Goal: Task Accomplishment & Management: Complete application form

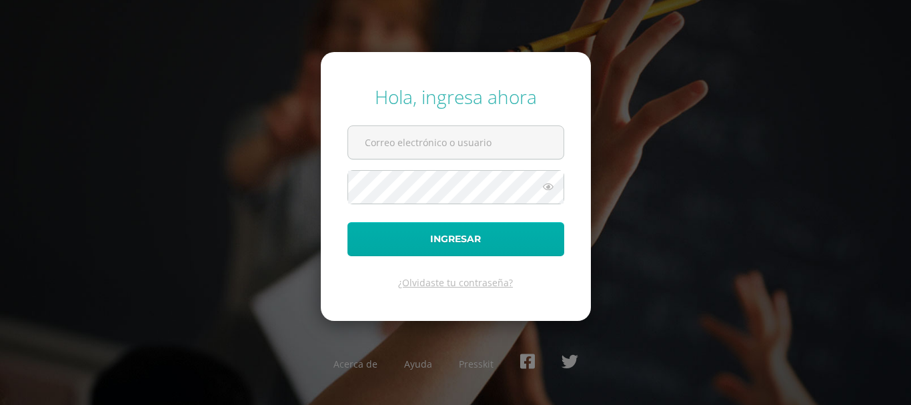
type input "silvia.mejia@care.edu.gt"
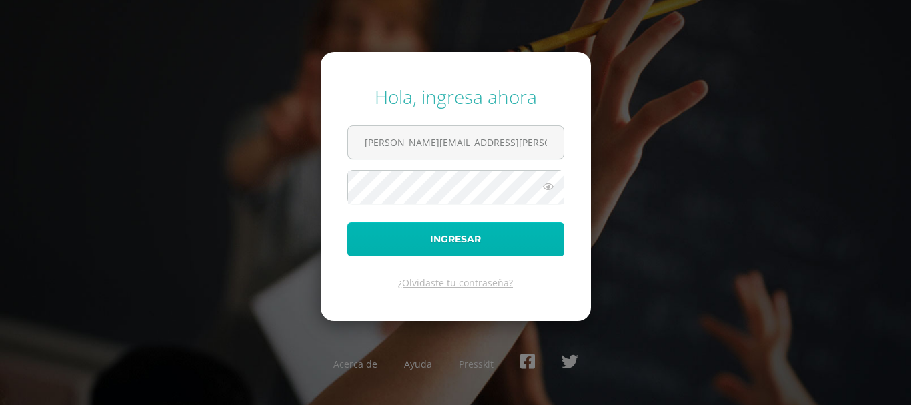
click at [454, 241] on button "Ingresar" at bounding box center [456, 239] width 217 height 34
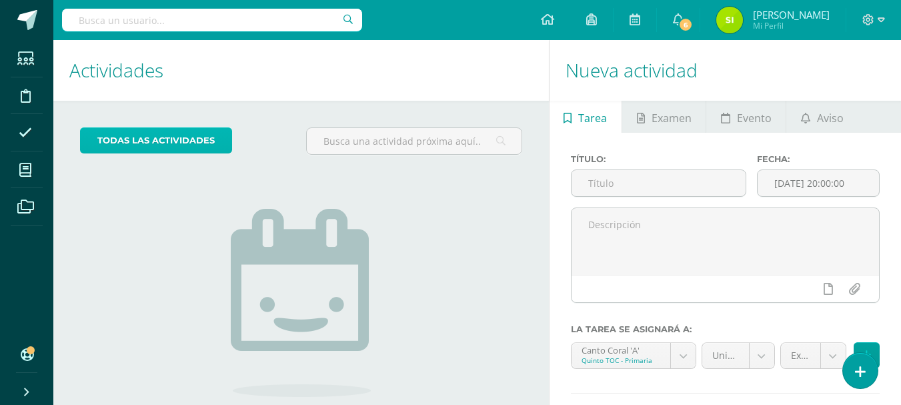
click at [181, 148] on link "todas las Actividades" at bounding box center [156, 140] width 152 height 26
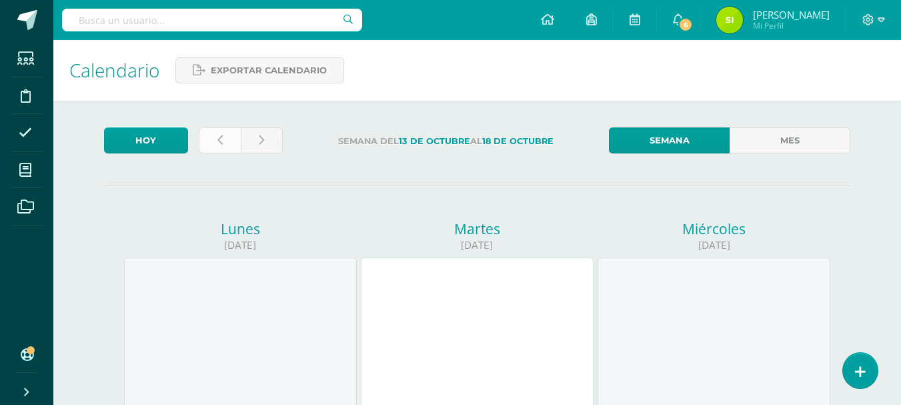
click at [221, 140] on icon at bounding box center [219, 140] width 5 height 11
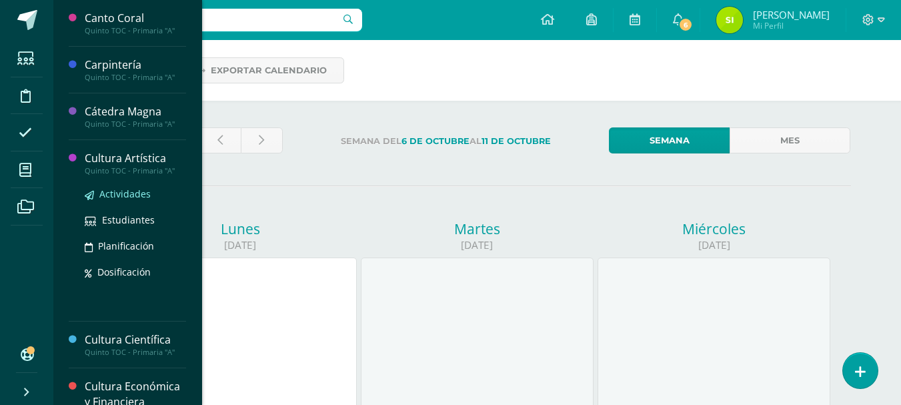
click at [141, 193] on span "Actividades" at bounding box center [124, 193] width 51 height 13
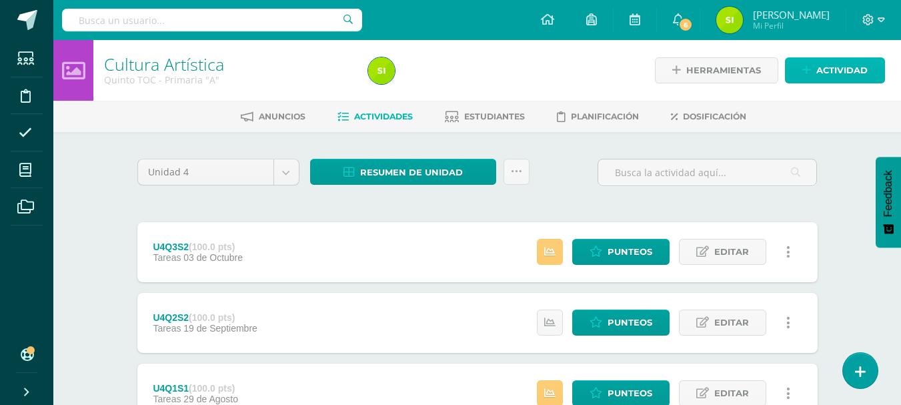
click at [877, 67] on link "Actividad" at bounding box center [835, 70] width 100 height 26
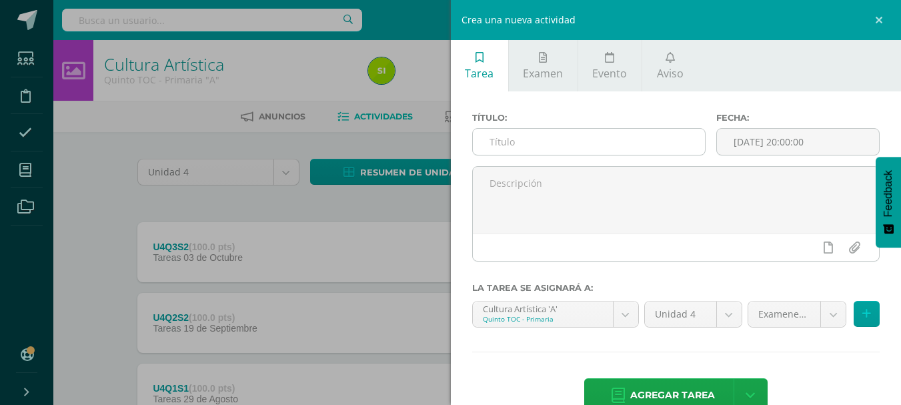
click at [640, 150] on input "text" at bounding box center [589, 142] width 232 height 26
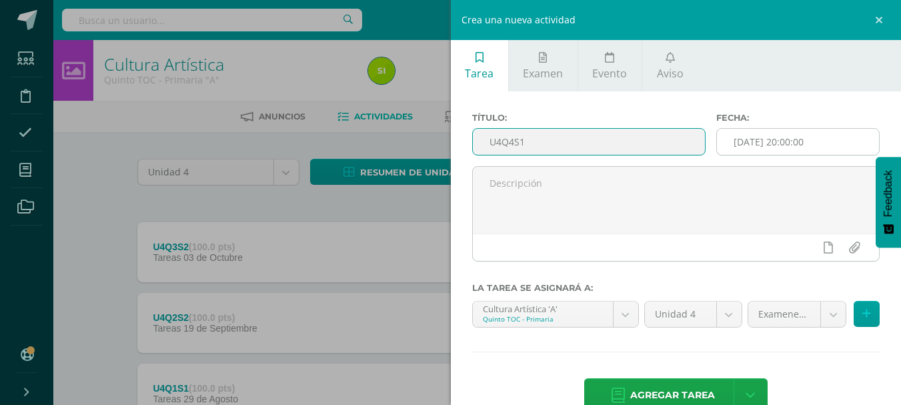
type input "U4Q4S1"
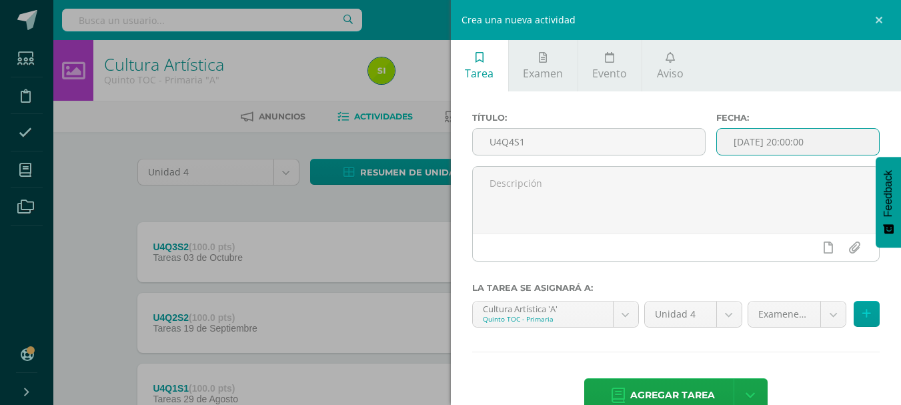
click at [790, 133] on input "[DATE] 20:00:00" at bounding box center [798, 142] width 162 height 26
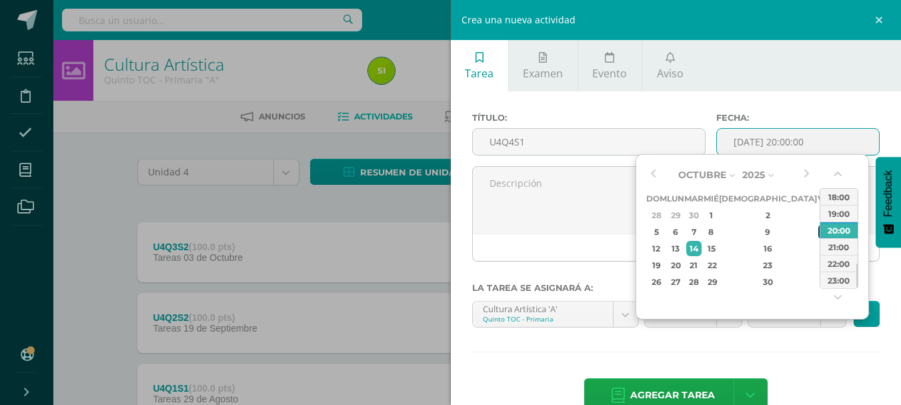
click at [819, 235] on div "10" at bounding box center [825, 231] width 12 height 15
type input "2025-10-10 20:00"
click at [819, 235] on div "10" at bounding box center [825, 231] width 12 height 15
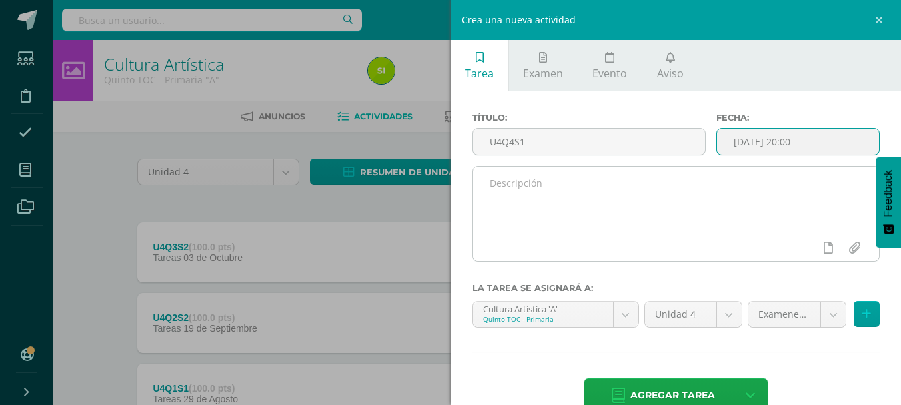
click at [744, 185] on textarea at bounding box center [676, 200] width 407 height 67
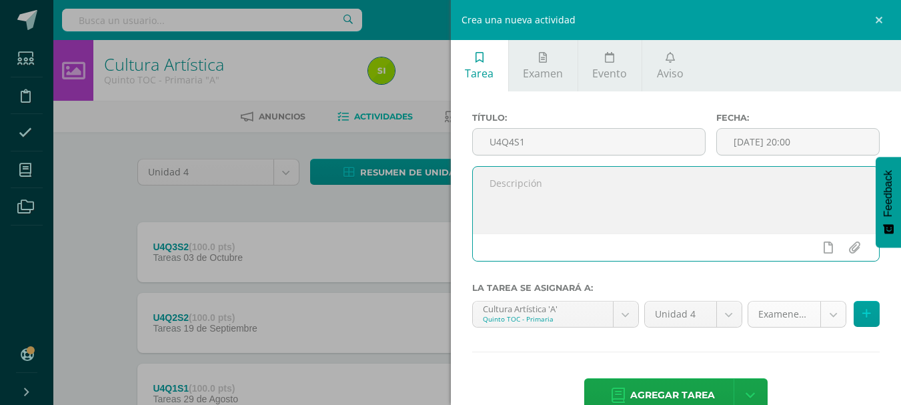
click at [820, 315] on body "Estudiantes Disciplina Asistencia Mis cursos Archivos Soporte Ayuda Reportar un…" at bounding box center [450, 256] width 901 height 512
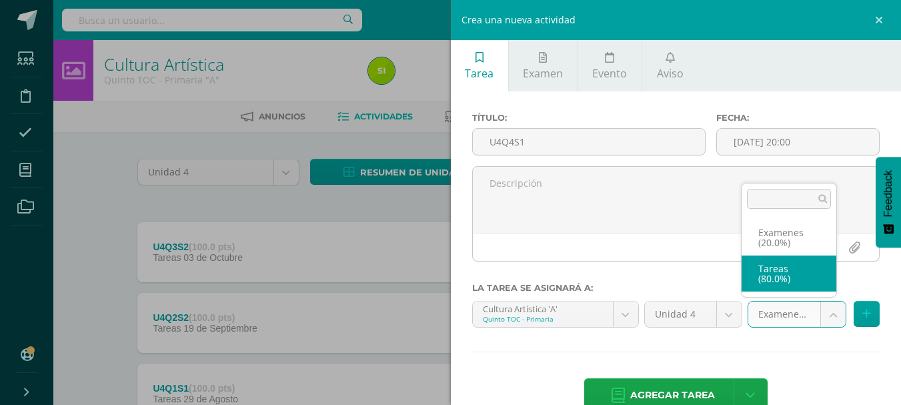
select select "136371"
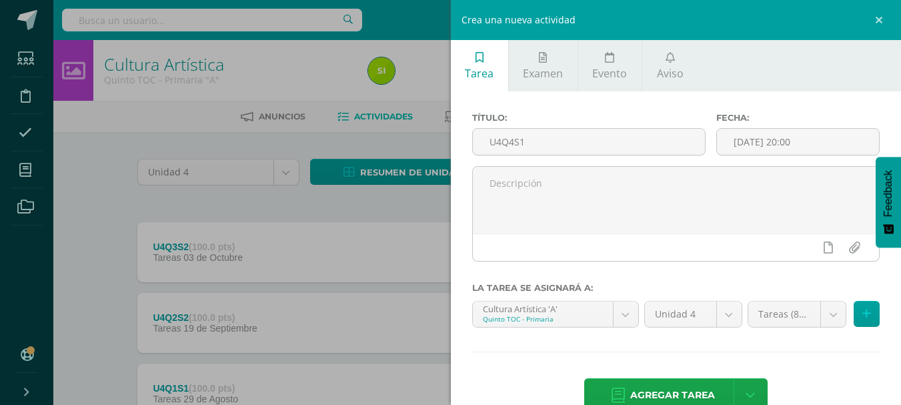
drag, startPoint x: 795, startPoint y: 277, endPoint x: 582, endPoint y: 347, distance: 224.0
click at [582, 347] on div "Título: U4Q4S1 Fecha: 2025-10-10 20:00 La tarea se asignará a: Cultura Artístic…" at bounding box center [676, 263] width 451 height 345
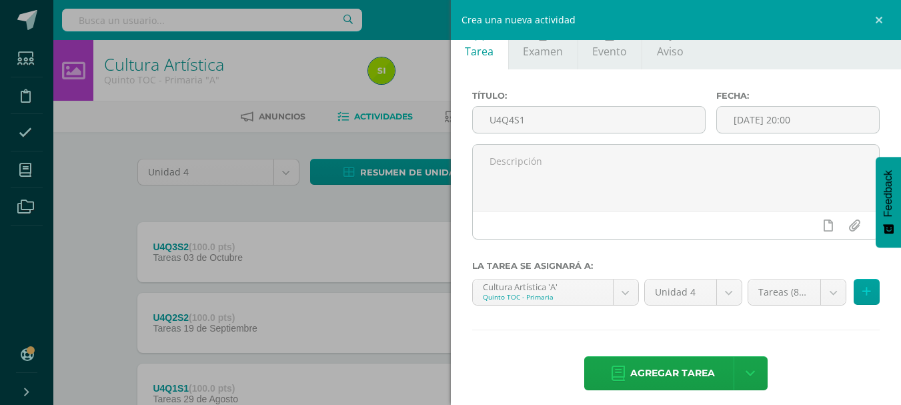
scroll to position [31, 0]
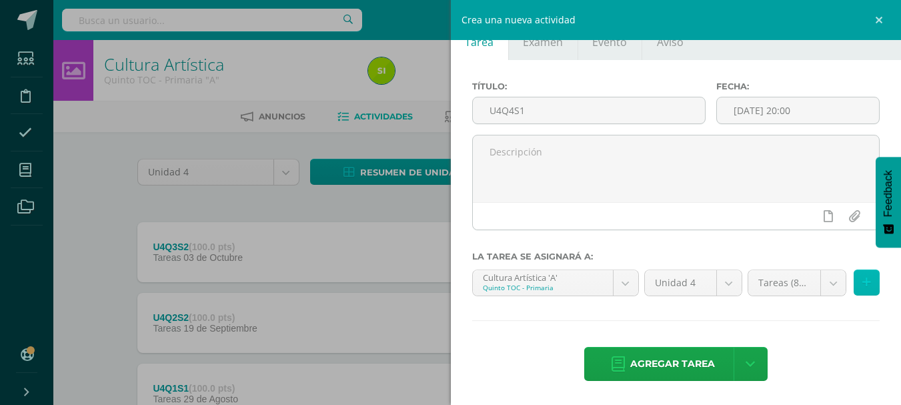
click at [863, 280] on button at bounding box center [867, 283] width 26 height 26
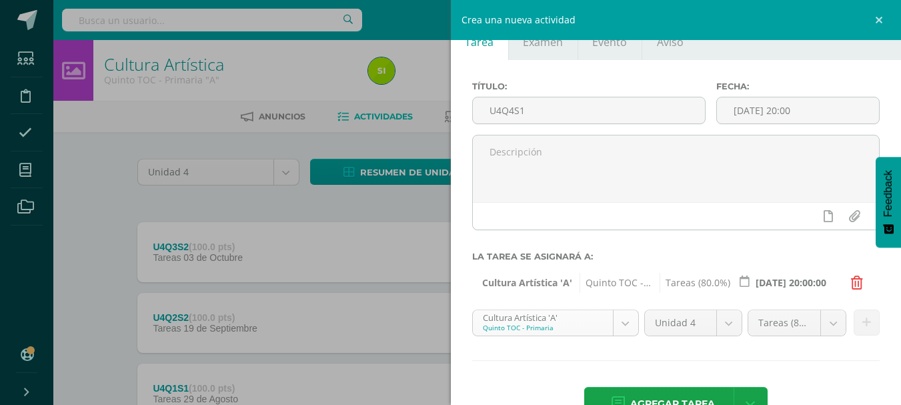
click at [618, 321] on body "Estudiantes Disciplina Asistencia Mis cursos Archivos Soporte Ayuda Reportar un…" at bounding box center [450, 256] width 901 height 512
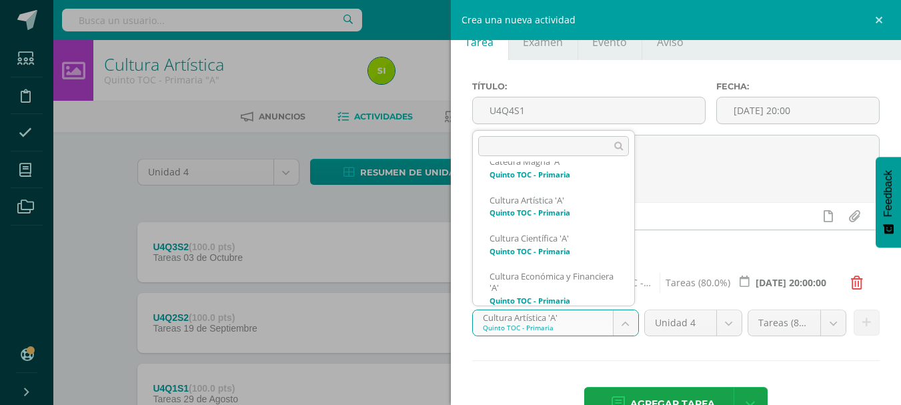
scroll to position [120, 0]
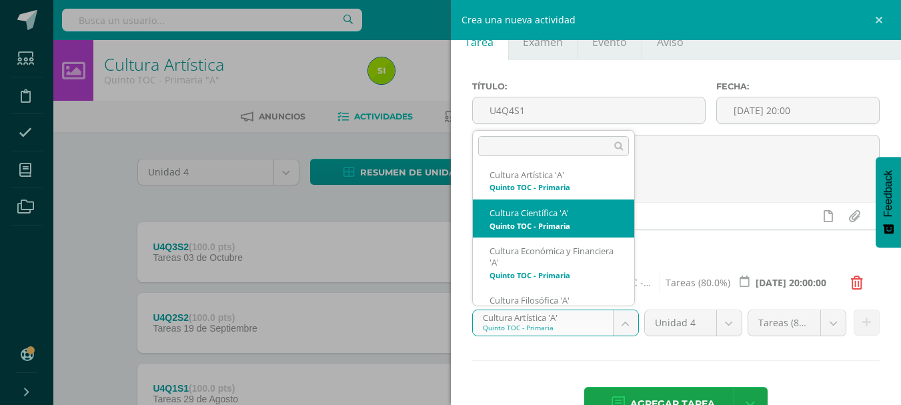
select select "136281"
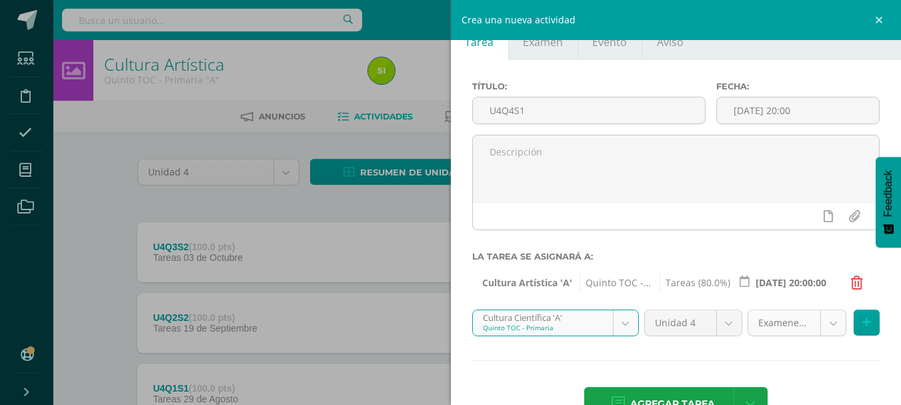
click at [825, 328] on body "Estudiantes Disciplina Asistencia Mis cursos Archivos Soporte Ayuda Reportar un…" at bounding box center [450, 256] width 901 height 512
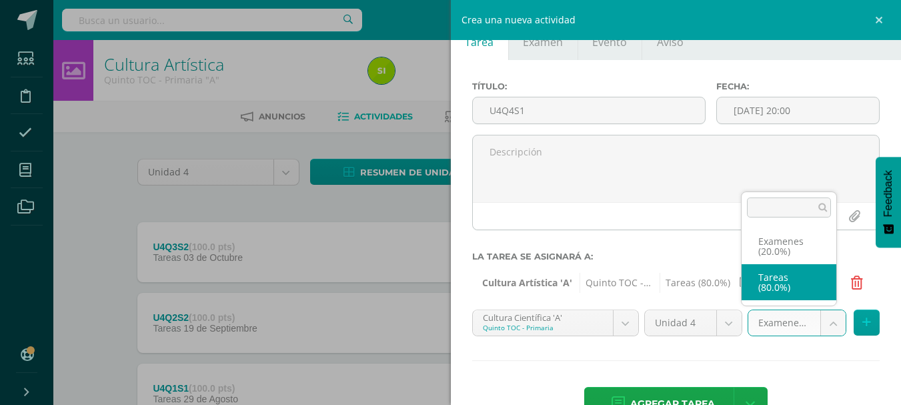
select select "136293"
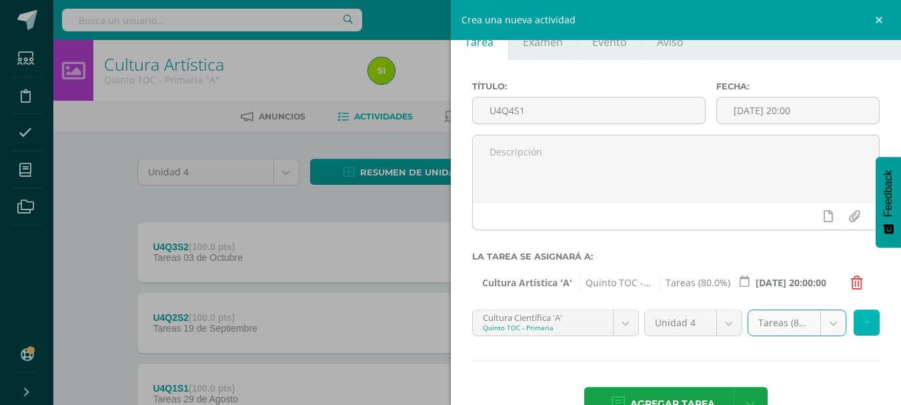
click at [863, 319] on icon at bounding box center [867, 322] width 9 height 11
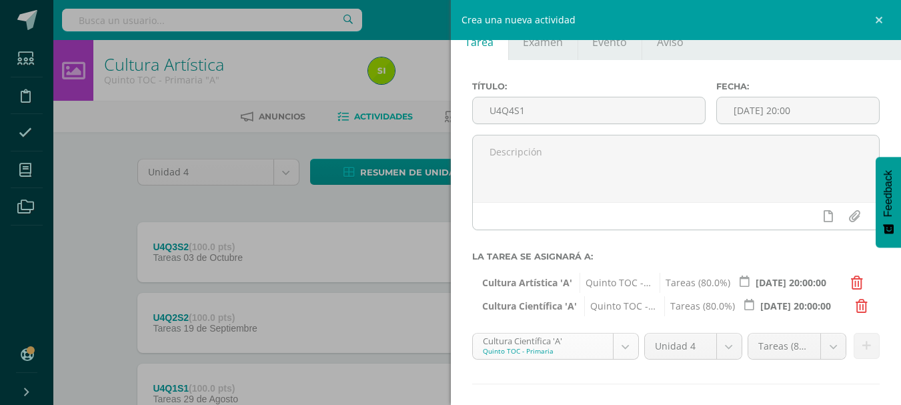
click at [619, 348] on body "Estudiantes Disciplina Asistencia Mis cursos Archivos Soporte Ayuda Reportar un…" at bounding box center [450, 256] width 901 height 512
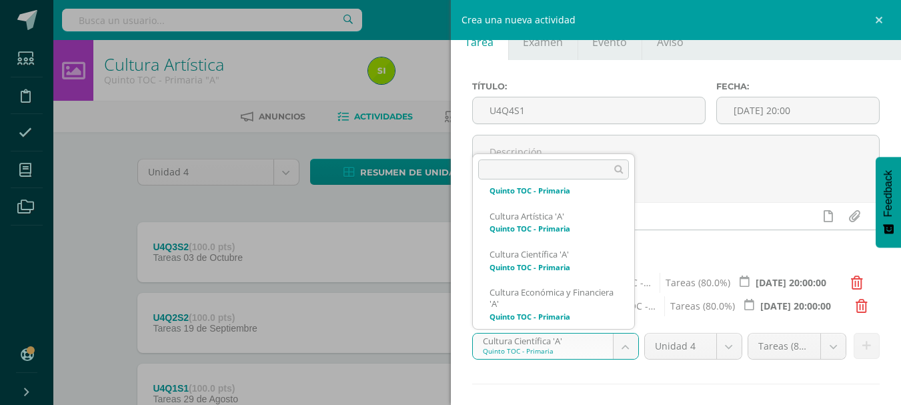
scroll to position [113, 0]
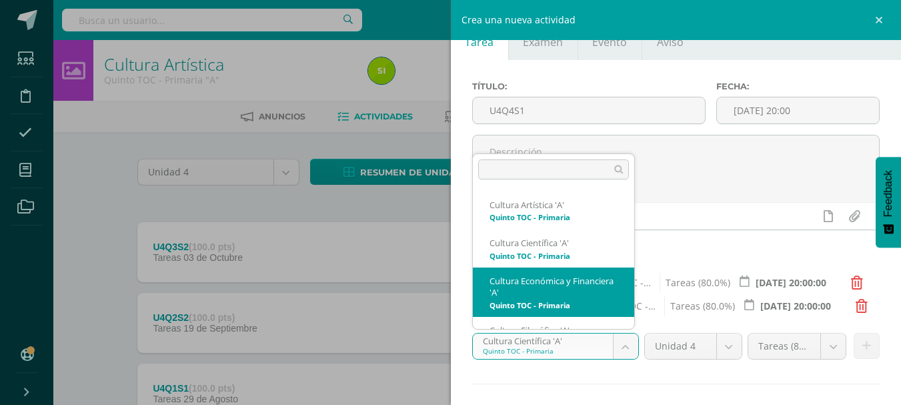
select select "136502"
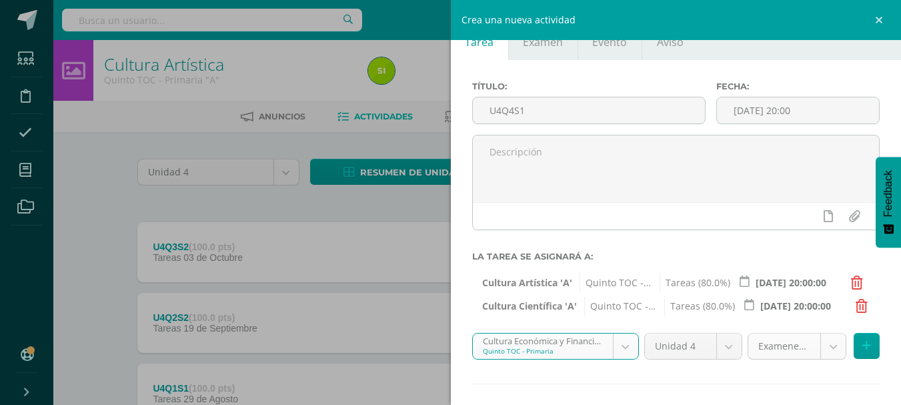
click at [821, 343] on body "Estudiantes Disciplina Asistencia Mis cursos Archivos Soporte Ayuda Reportar un…" at bounding box center [450, 256] width 901 height 512
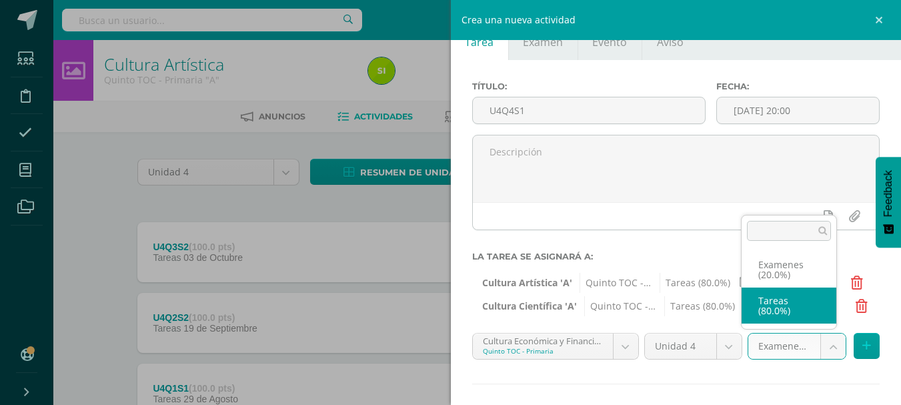
select select "136514"
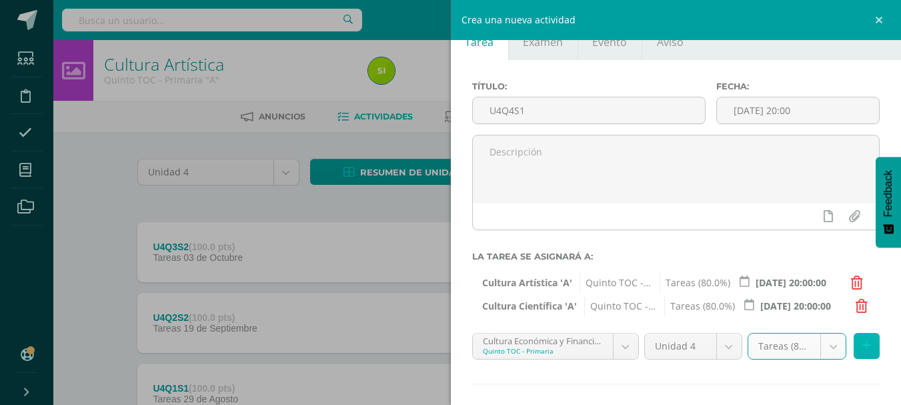
click at [863, 345] on button at bounding box center [867, 346] width 26 height 26
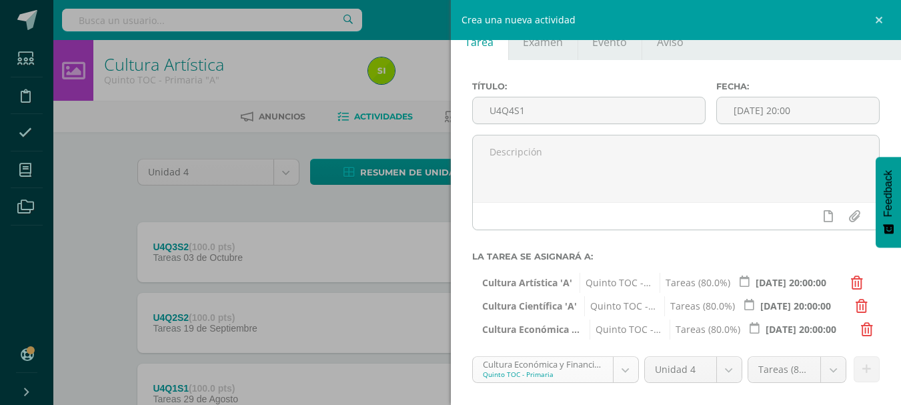
click at [620, 367] on body "Estudiantes Disciplina Asistencia Mis cursos Archivos Soporte Ayuda Reportar un…" at bounding box center [450, 256] width 901 height 512
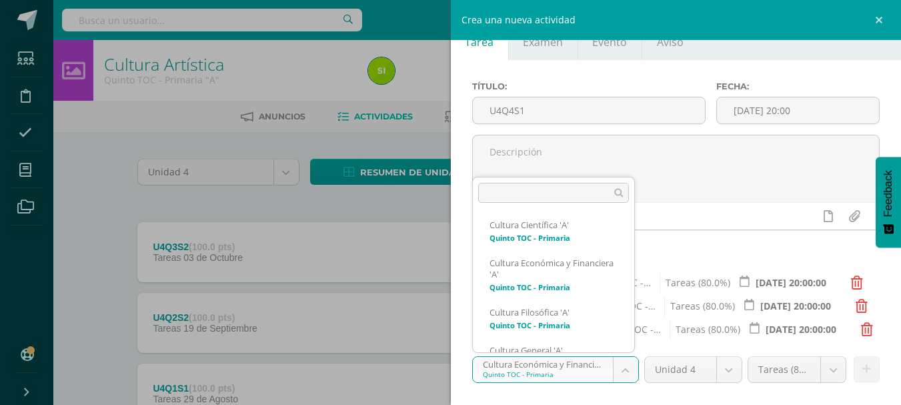
scroll to position [177, 0]
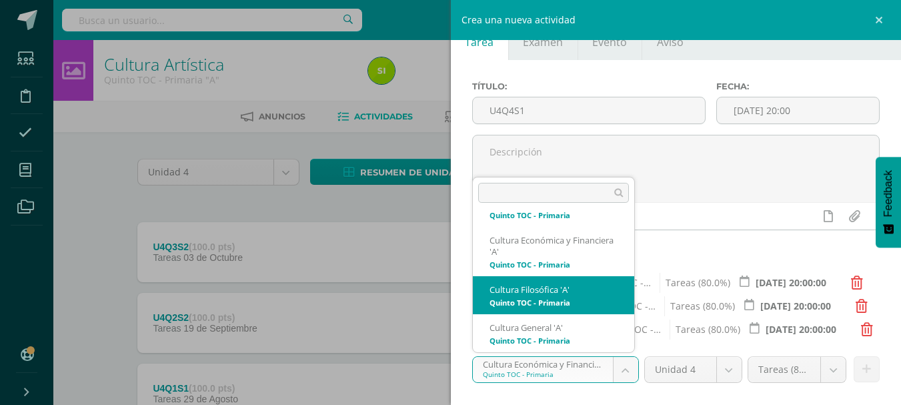
select select "136333"
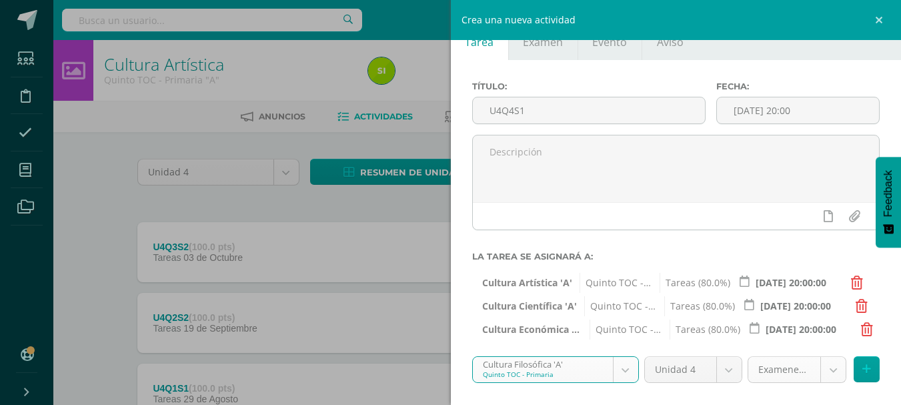
click at [827, 372] on body "Estudiantes Disciplina Asistencia Mis cursos Archivos Soporte Ayuda Reportar un…" at bounding box center [450, 256] width 901 height 512
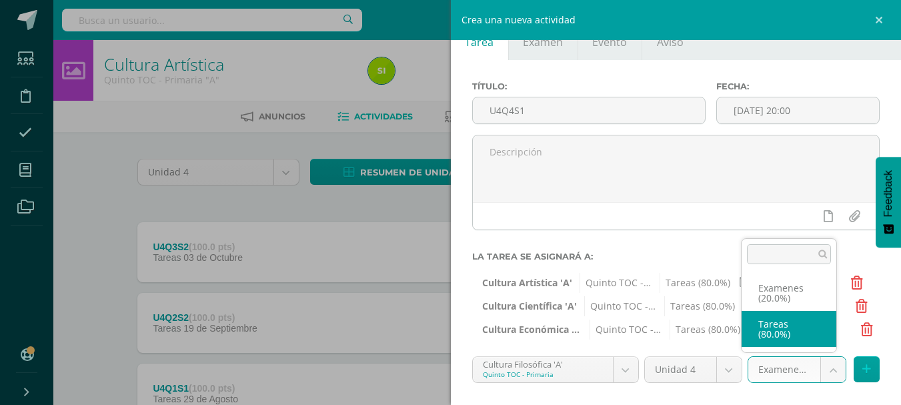
select select "136345"
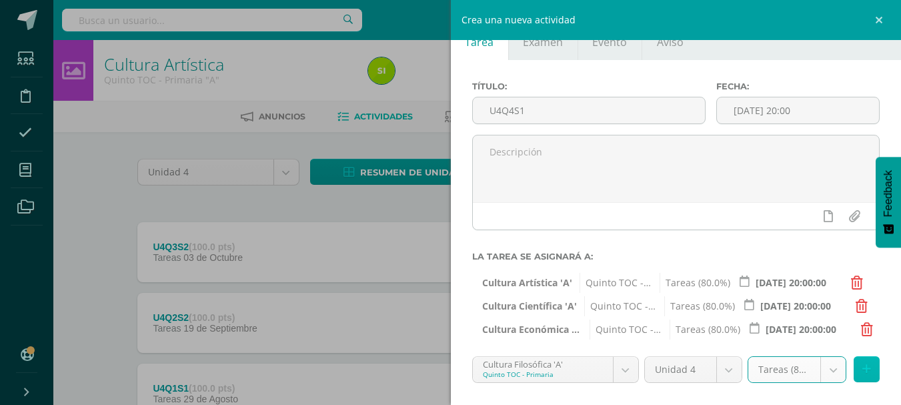
click at [863, 368] on icon at bounding box center [867, 369] width 9 height 11
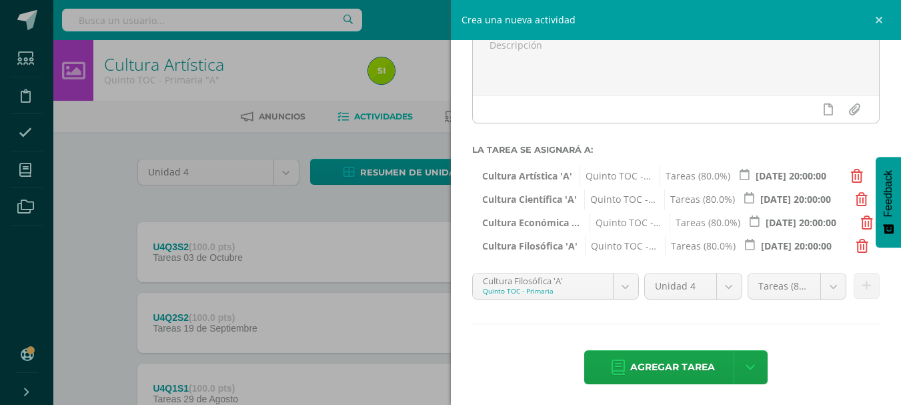
scroll to position [141, 0]
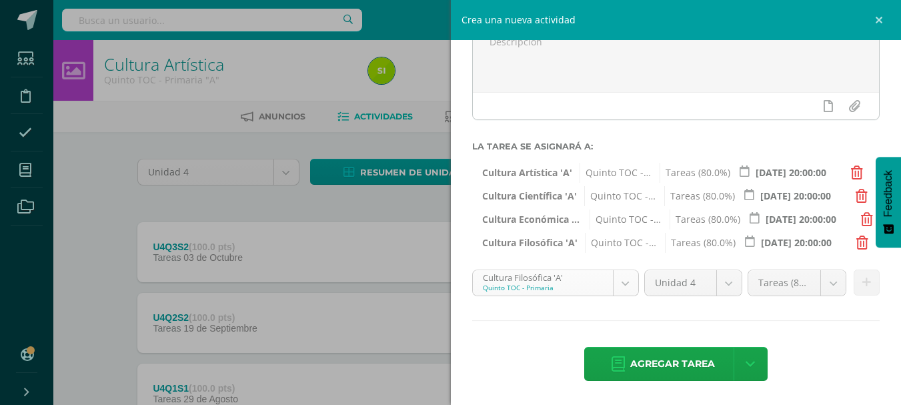
click at [626, 282] on body "Estudiantes Disciplina Asistencia Mis cursos Archivos Soporte Ayuda Reportar un…" at bounding box center [450, 256] width 901 height 512
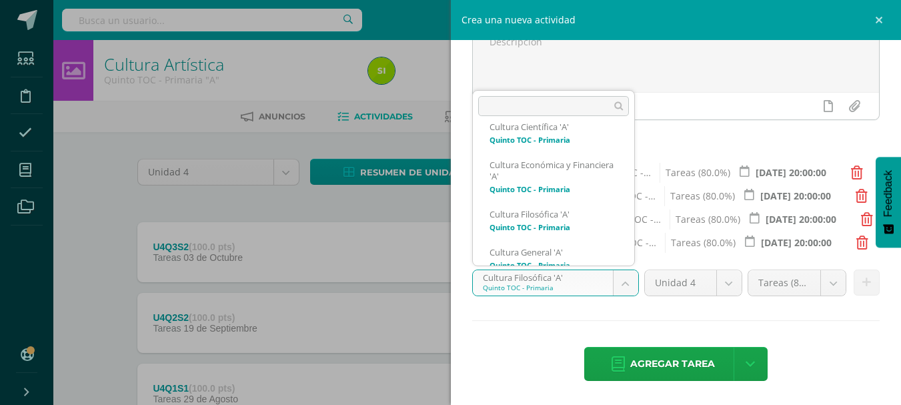
scroll to position [193, 0]
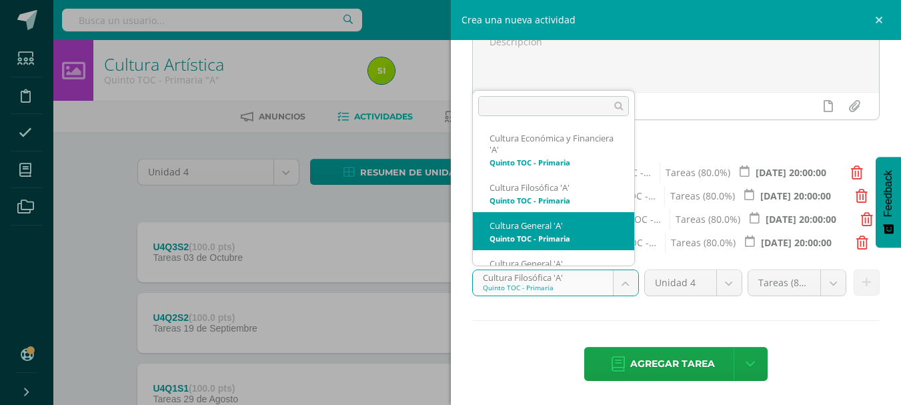
select select "136398"
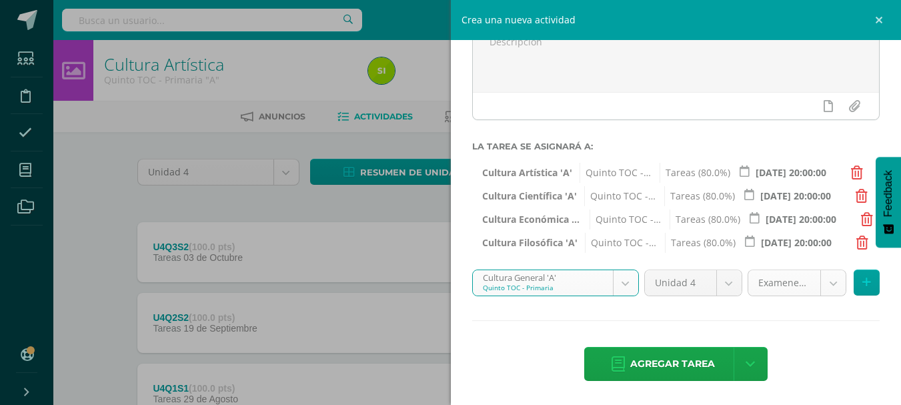
click at [828, 278] on body "Estudiantes Disciplina Asistencia Mis cursos Archivos Soporte Ayuda Reportar un…" at bounding box center [450, 256] width 901 height 512
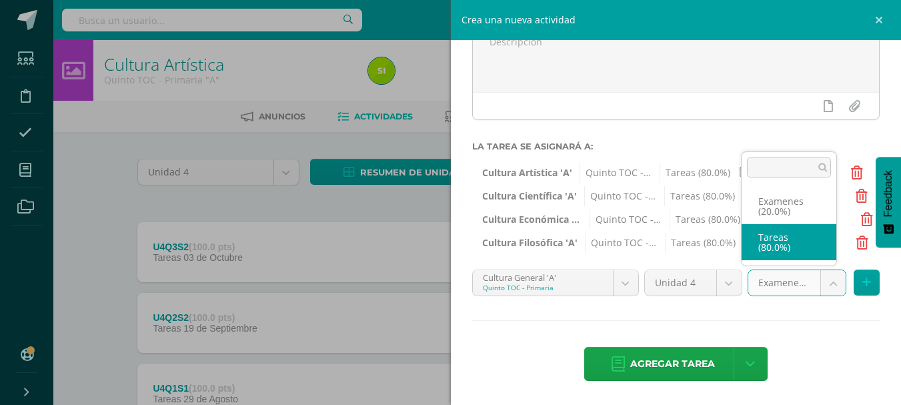
select select "136410"
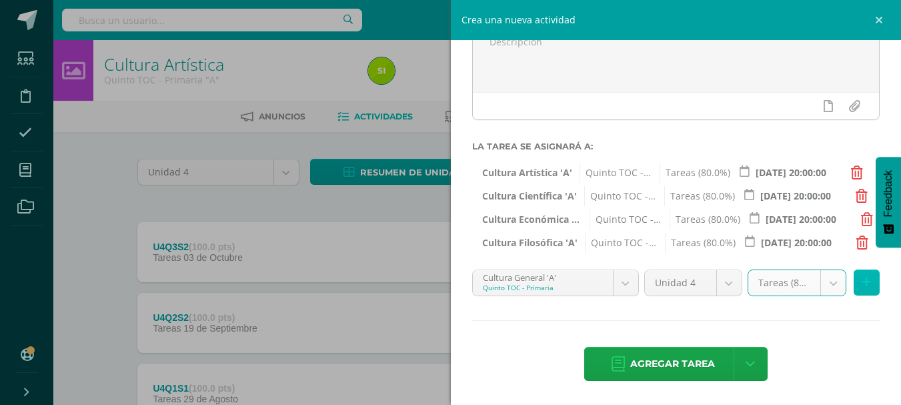
click at [856, 272] on button at bounding box center [867, 283] width 26 height 26
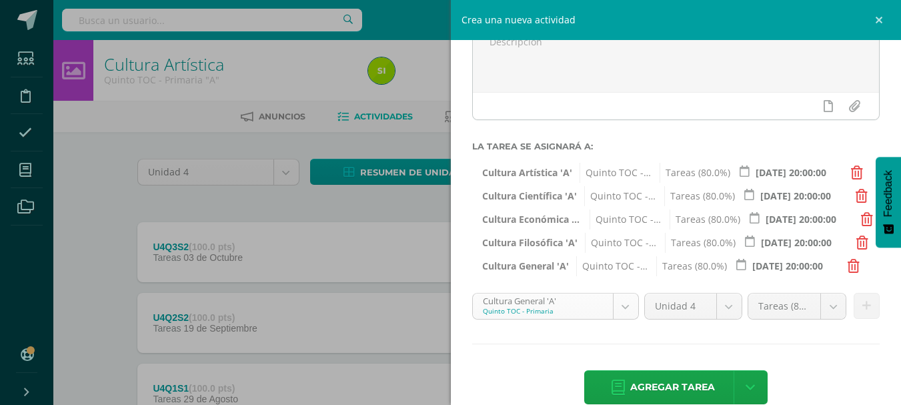
click at [626, 307] on body "Estudiantes Disciplina Asistencia Mis cursos Archivos Soporte Ayuda Reportar un…" at bounding box center [450, 256] width 901 height 512
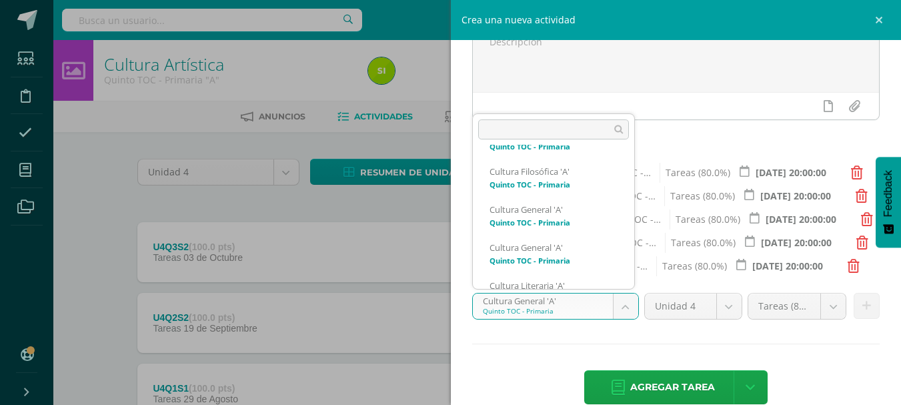
scroll to position [257, 0]
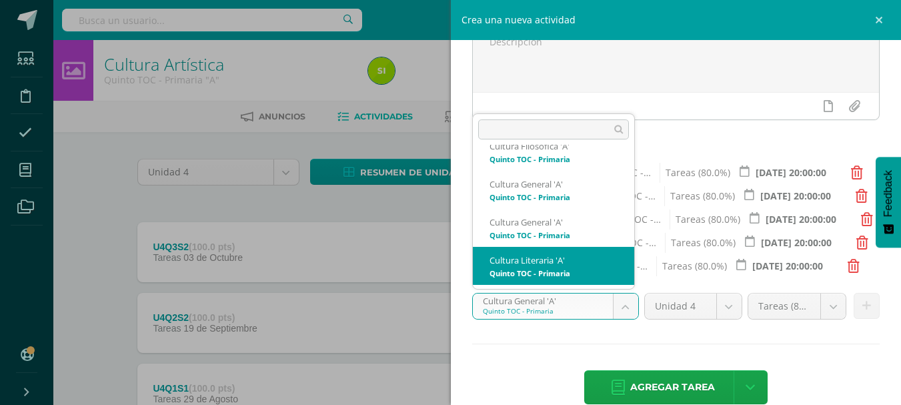
select select "136463"
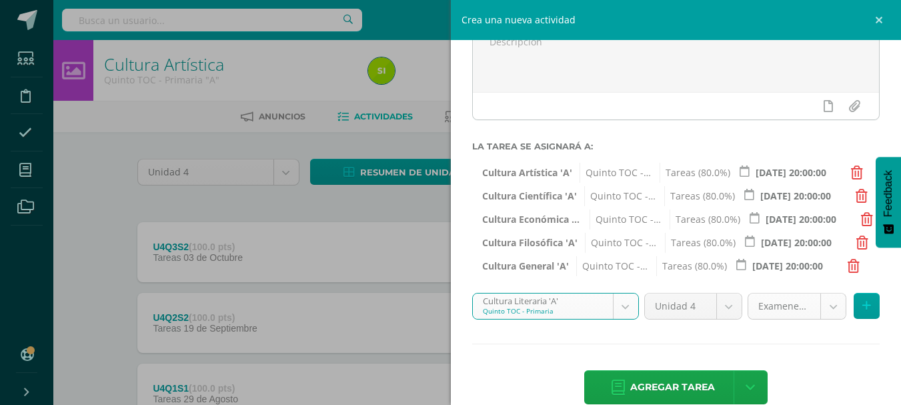
click at [820, 309] on body "Estudiantes Disciplina Asistencia Mis cursos Archivos Soporte Ayuda Reportar un…" at bounding box center [450, 256] width 901 height 512
select select "136475"
click at [865, 304] on button at bounding box center [867, 306] width 26 height 26
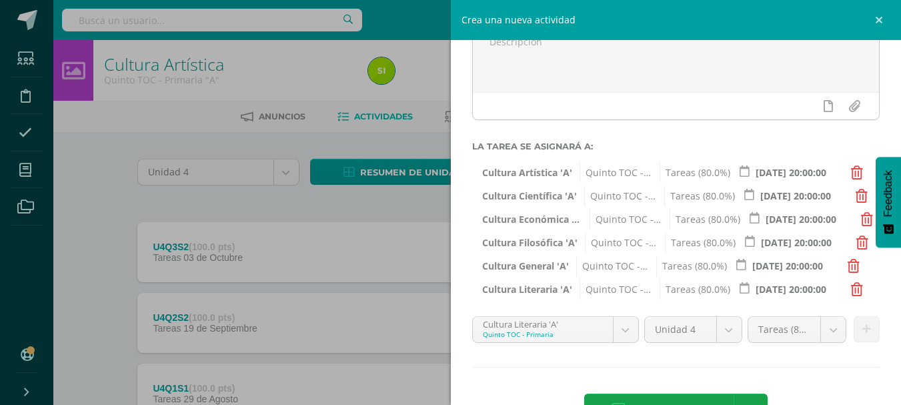
click at [609, 330] on body "Estudiantes Disciplina Asistencia Mis cursos Archivos Soporte Ayuda Reportar un…" at bounding box center [450, 256] width 901 height 512
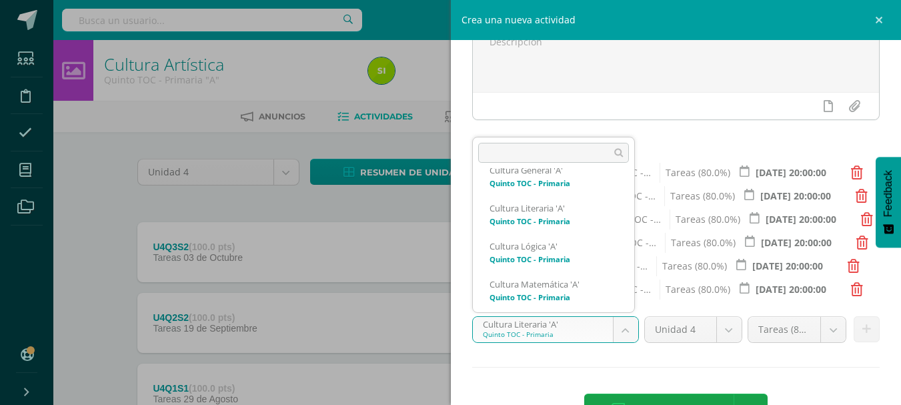
scroll to position [334, 0]
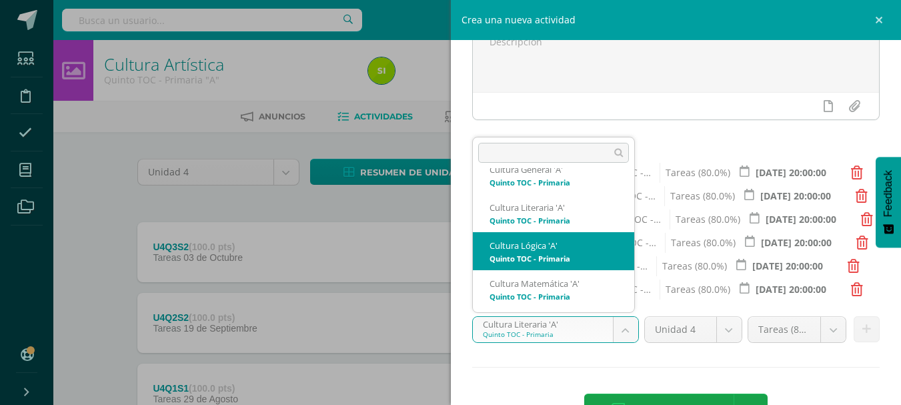
select select "136554"
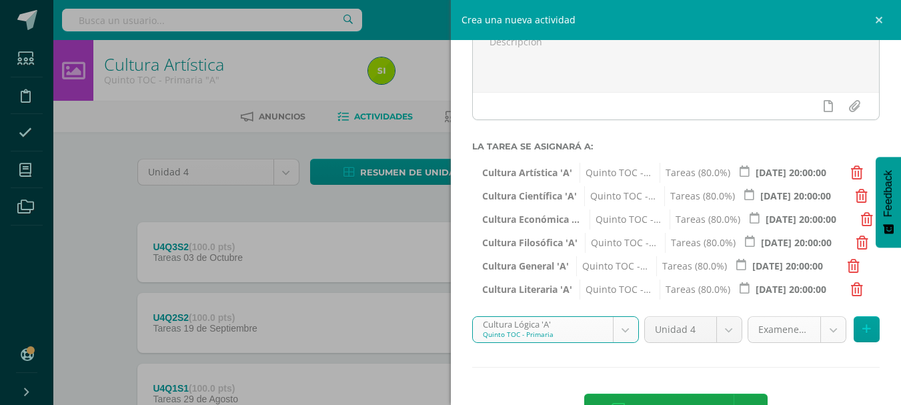
click at [822, 332] on body "Estudiantes Disciplina Asistencia Mis cursos Archivos Soporte Ayuda Reportar un…" at bounding box center [450, 256] width 901 height 512
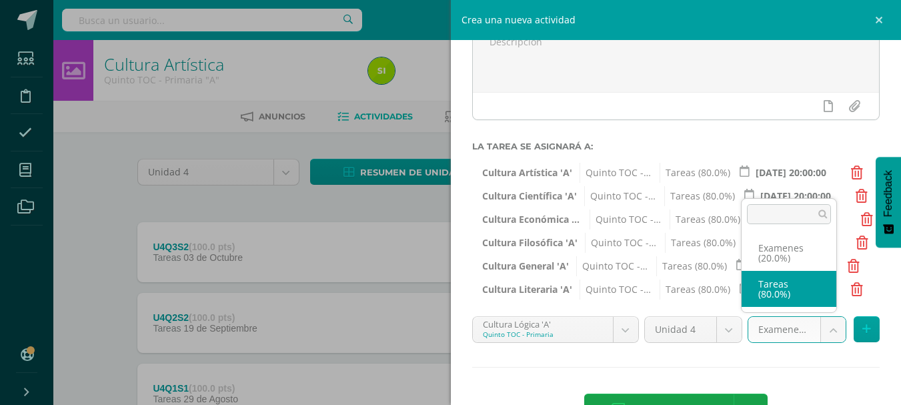
select select "136566"
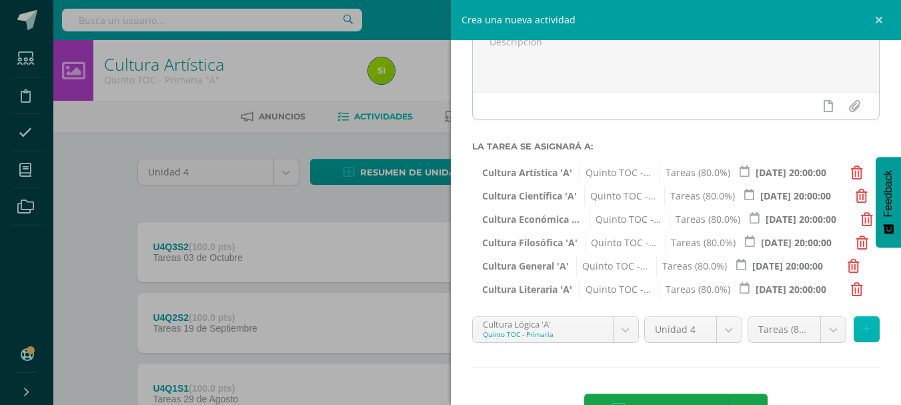
click at [863, 332] on icon at bounding box center [867, 329] width 9 height 11
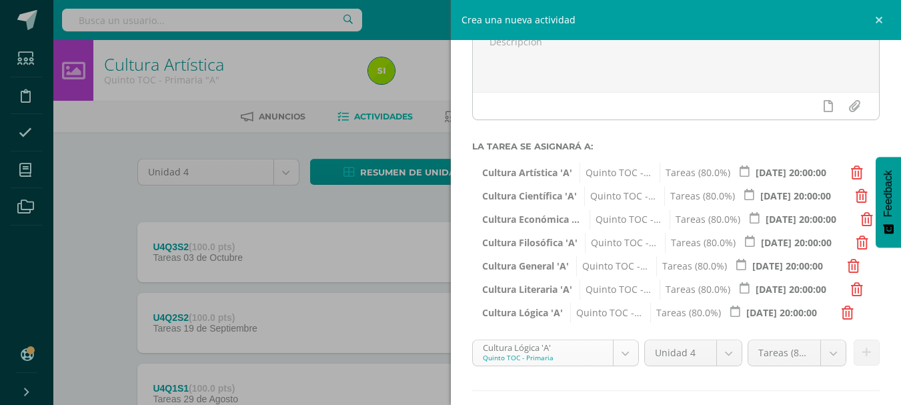
click at [621, 353] on body "Estudiantes Disciplina Asistencia Mis cursos Archivos Soporte Ayuda Reportar un…" at bounding box center [450, 256] width 901 height 512
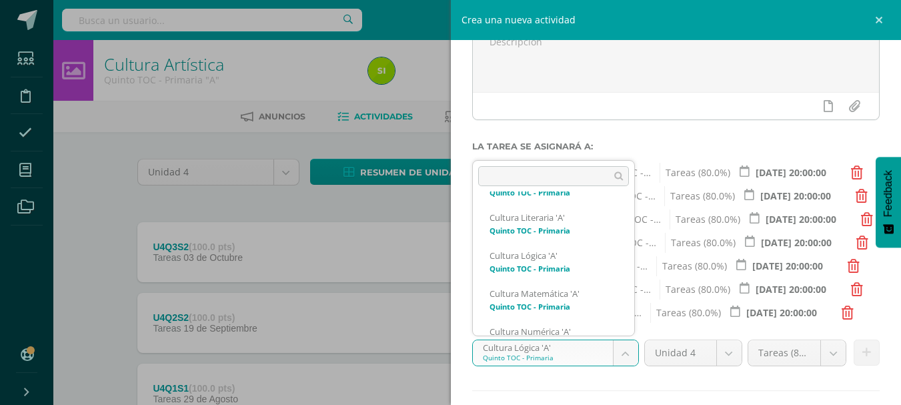
scroll to position [372, 0]
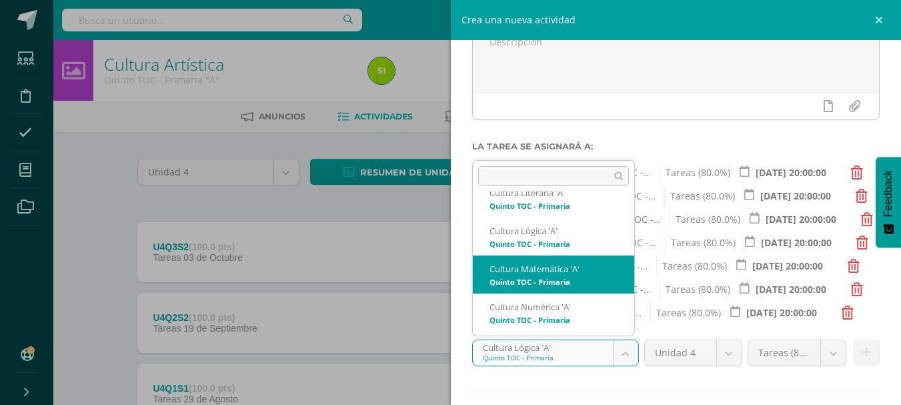
select select "136541"
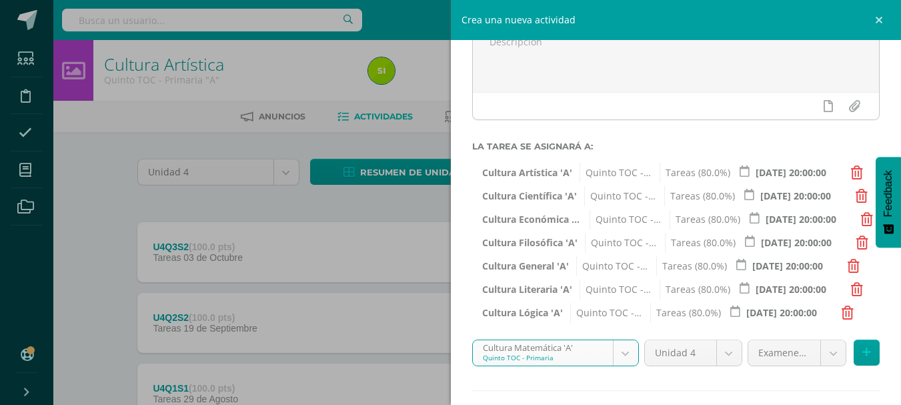
click at [824, 360] on body "Estudiantes Disciplina Asistencia Mis cursos Archivos Soporte Ayuda Reportar un…" at bounding box center [450, 256] width 901 height 512
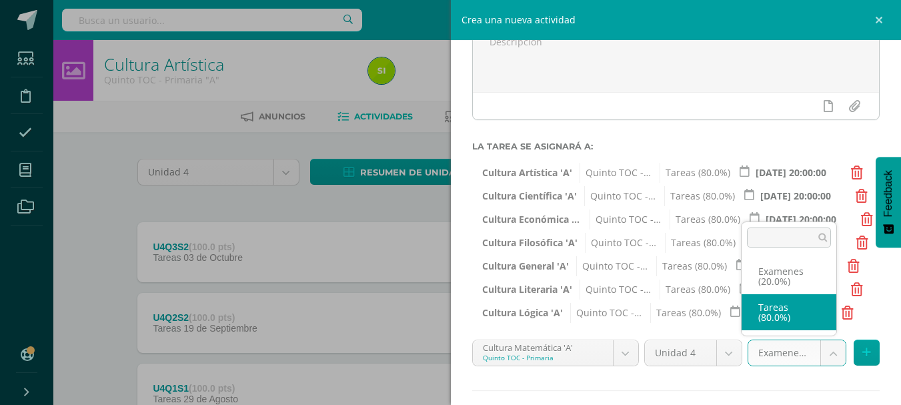
select select "136553"
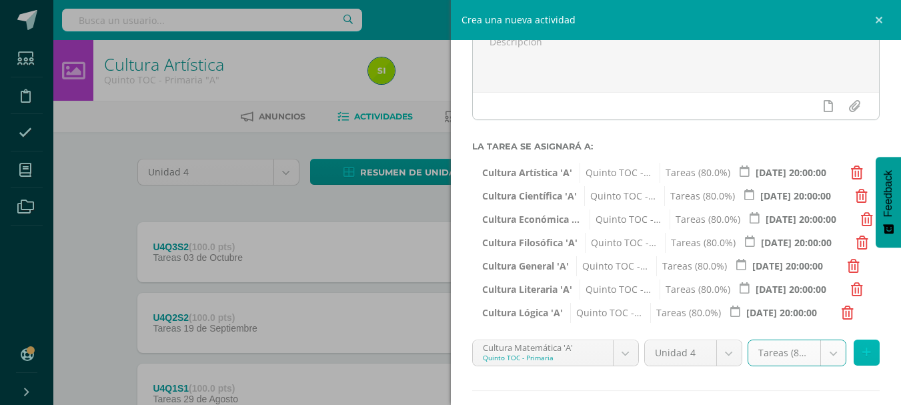
click at [867, 359] on button at bounding box center [867, 353] width 26 height 26
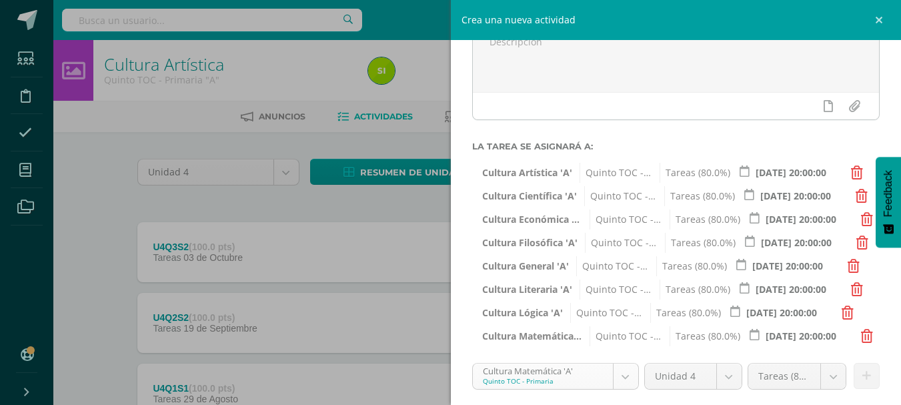
click at [626, 373] on body "Estudiantes Disciplina Asistencia Mis cursos Archivos Soporte Ayuda Reportar un…" at bounding box center [450, 256] width 901 height 512
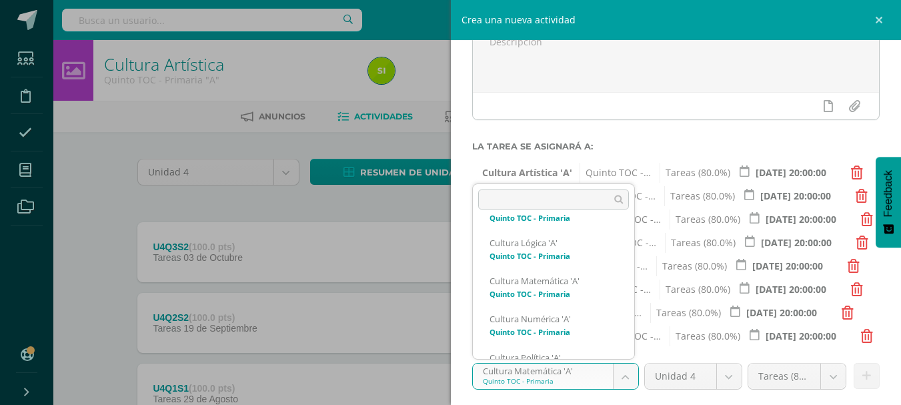
scroll to position [406, 0]
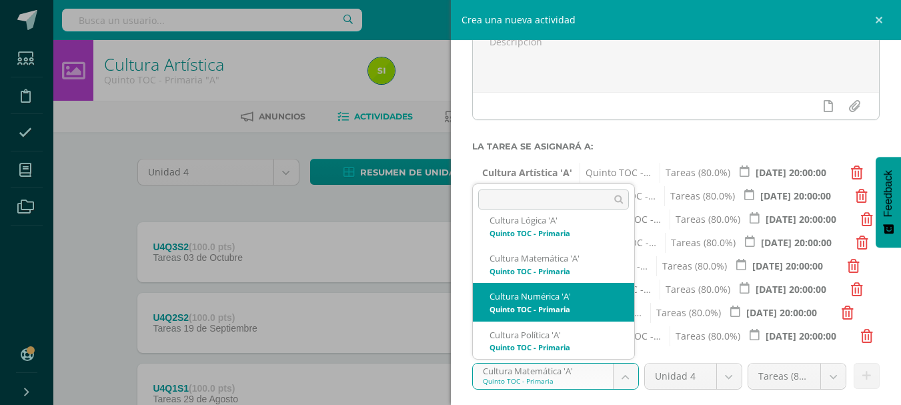
select select "136567"
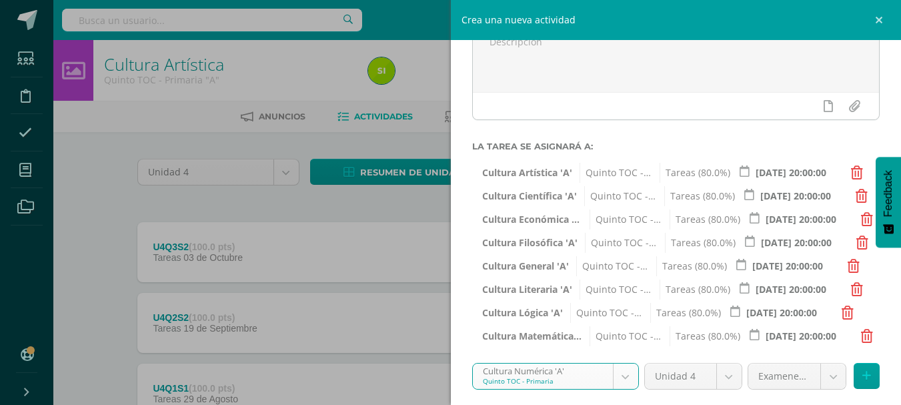
click at [815, 377] on body "Estudiantes Disciplina Asistencia Mis cursos Archivos Soporte Ayuda Reportar un…" at bounding box center [450, 256] width 901 height 512
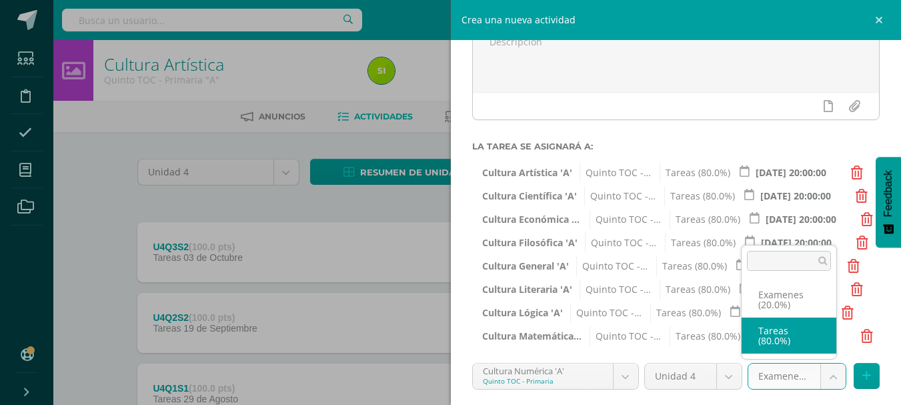
select select "136579"
click at [801, 328] on input "[DATE] 20:00:00" at bounding box center [800, 336] width 117 height 26
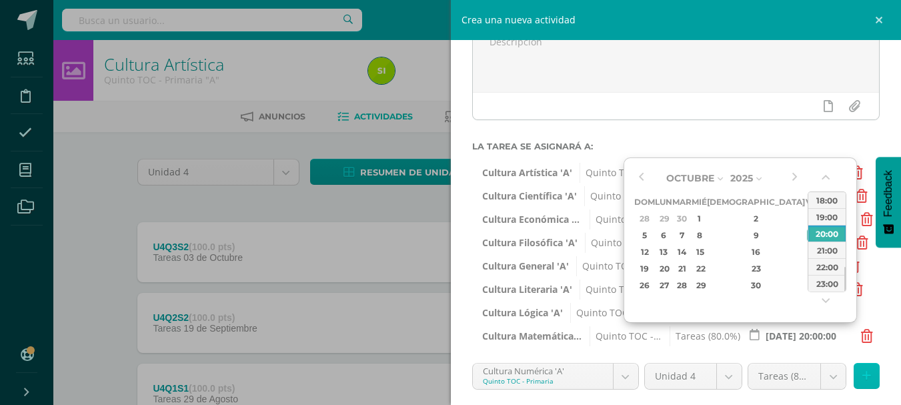
click at [863, 379] on icon at bounding box center [867, 375] width 9 height 11
type input "[DATE] 20:00:00"
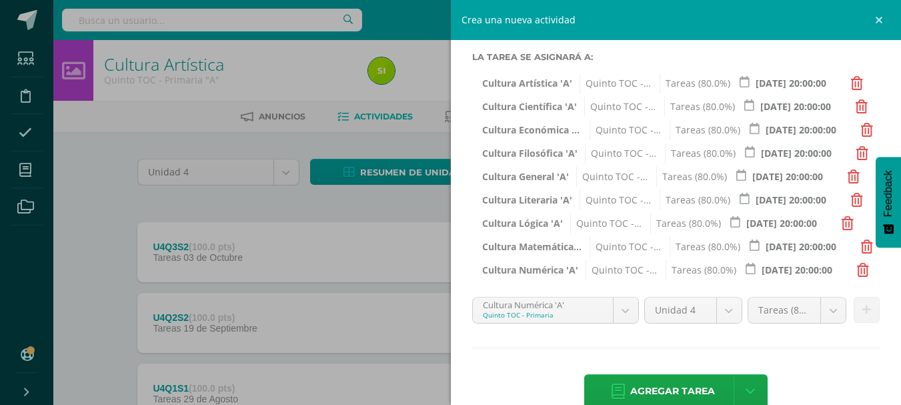
scroll to position [239, 0]
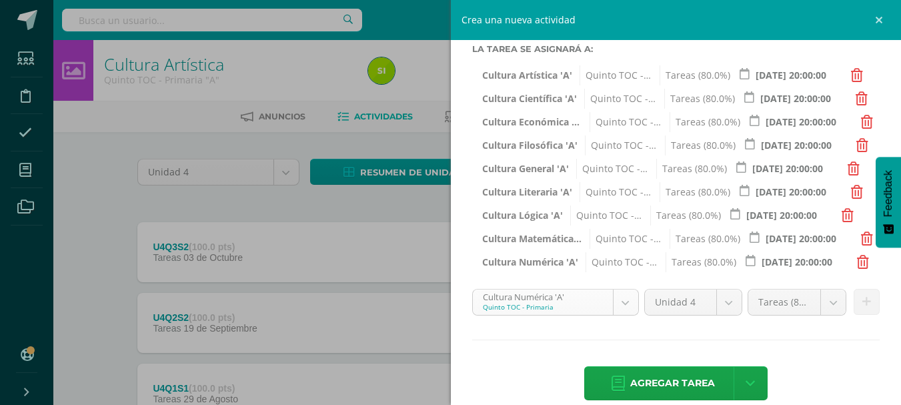
click at [624, 302] on body "Estudiantes Disciplina Asistencia Mis cursos Archivos Soporte Ayuda Reportar un…" at bounding box center [450, 256] width 901 height 512
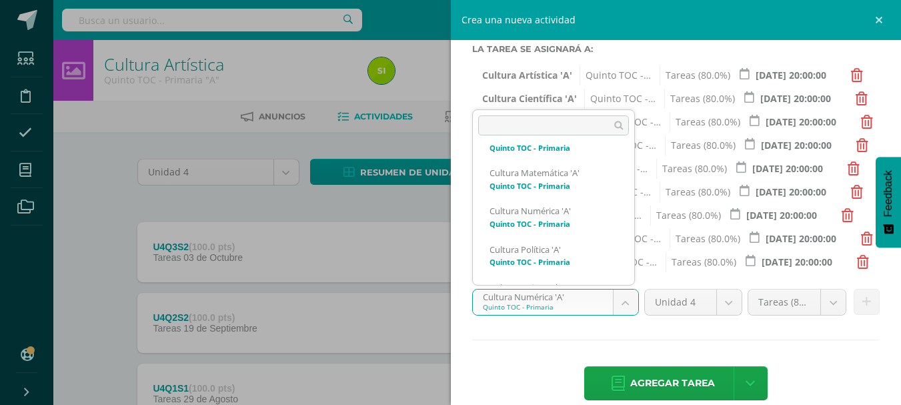
scroll to position [421, 0]
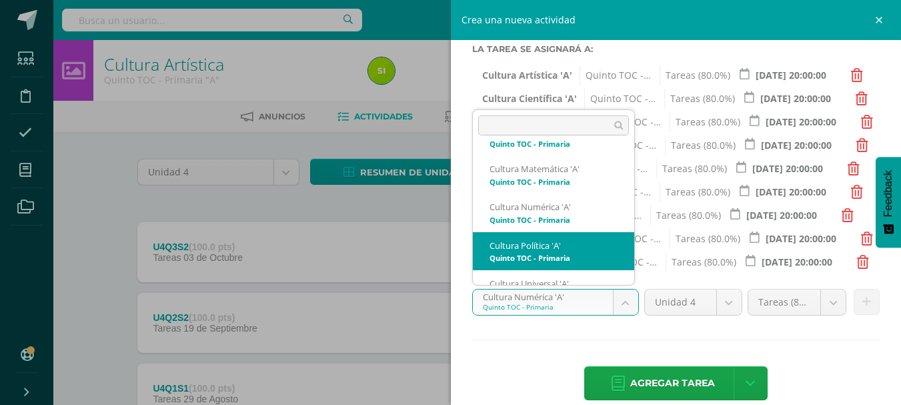
select select "136580"
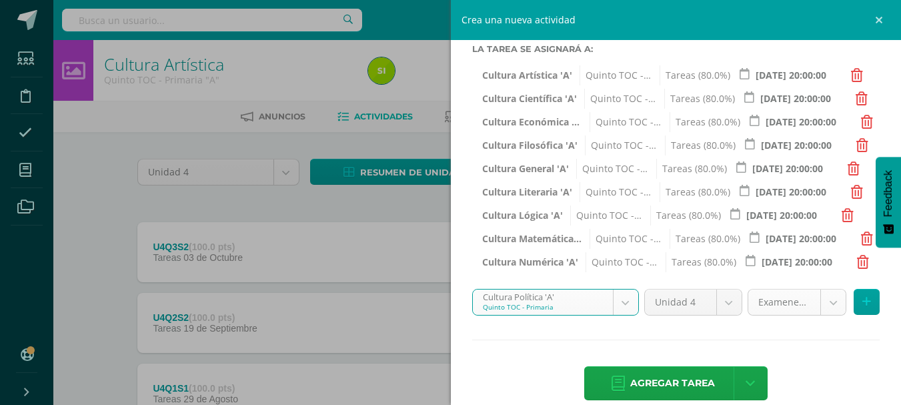
click at [819, 309] on body "Estudiantes Disciplina Asistencia Mis cursos Archivos Soporte Ayuda Reportar un…" at bounding box center [450, 256] width 901 height 512
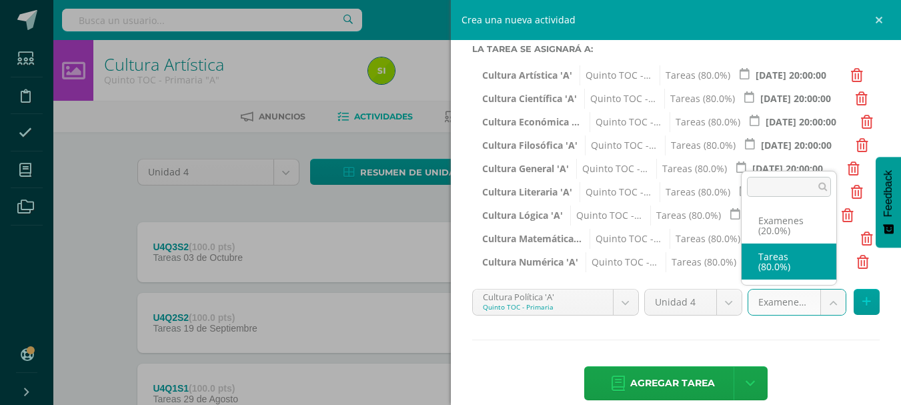
select select "136592"
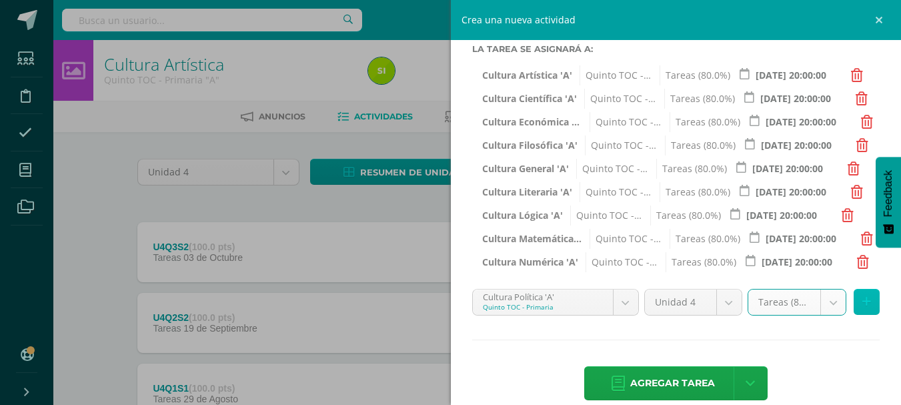
click at [863, 304] on icon at bounding box center [867, 301] width 9 height 11
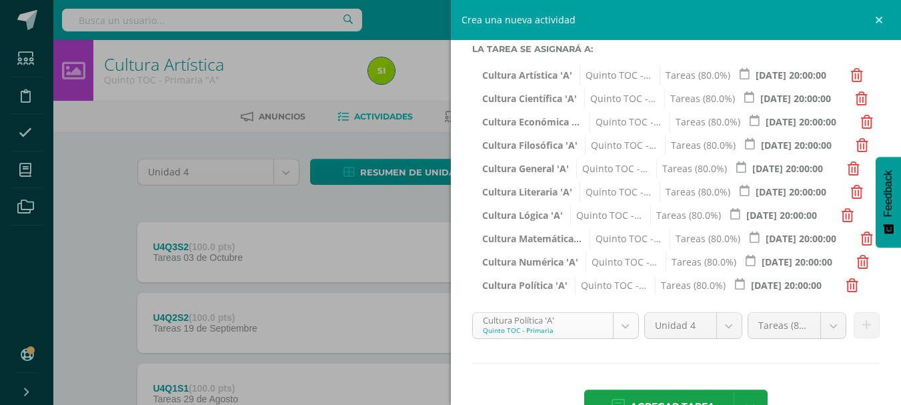
click at [623, 321] on body "Estudiantes Disciplina Asistencia Mis cursos Archivos Soporte Ayuda Reportar un…" at bounding box center [450, 256] width 901 height 512
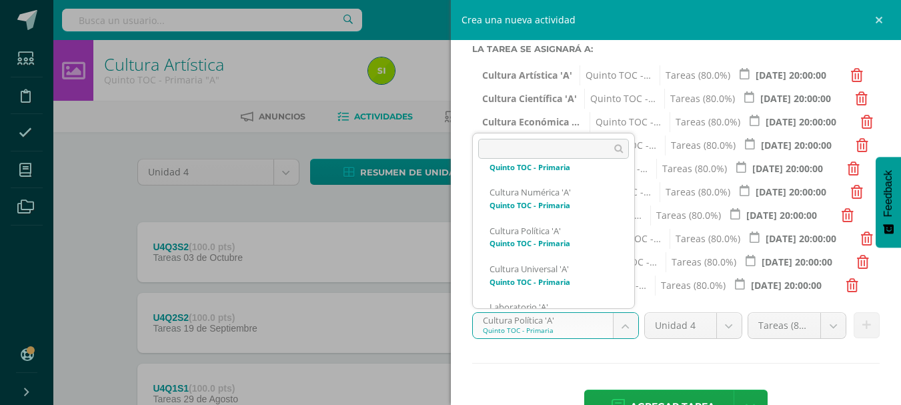
scroll to position [482, 0]
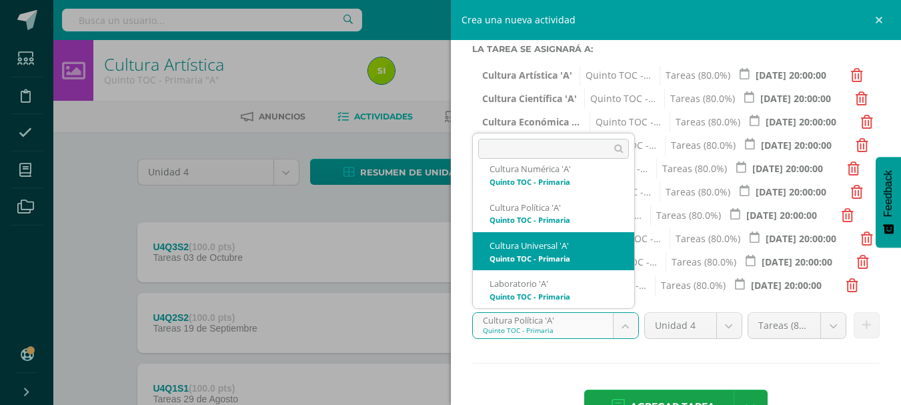
select select "136450"
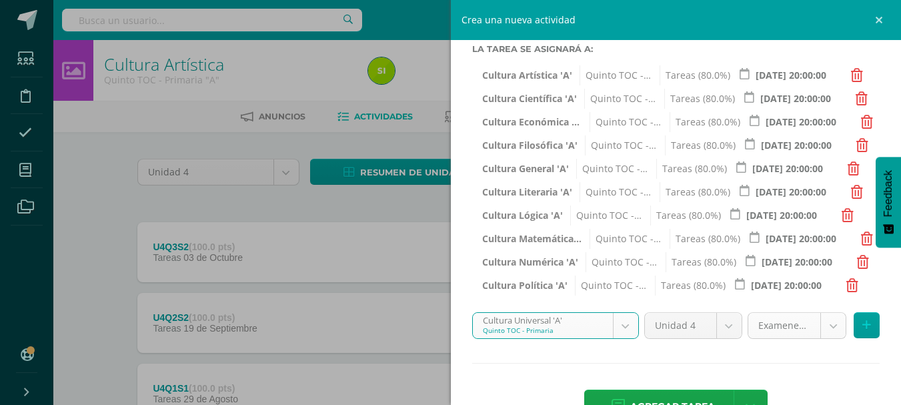
click at [823, 330] on body "Estudiantes Disciplina Asistencia Mis cursos Archivos Soporte Ayuda Reportar un…" at bounding box center [450, 256] width 901 height 512
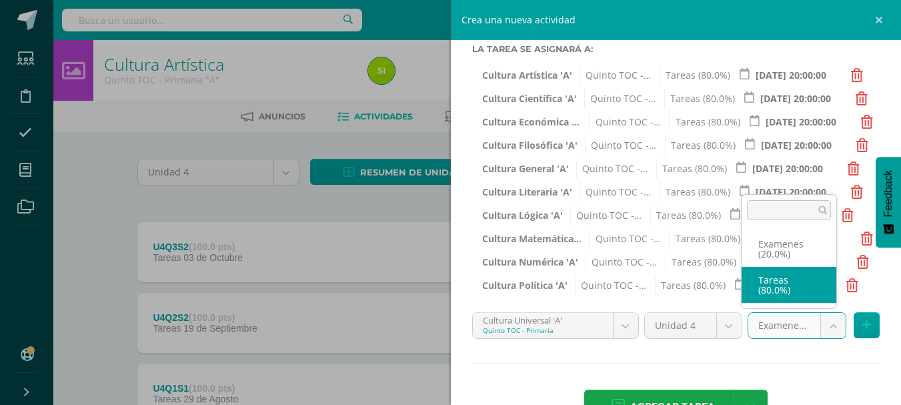
select select "136462"
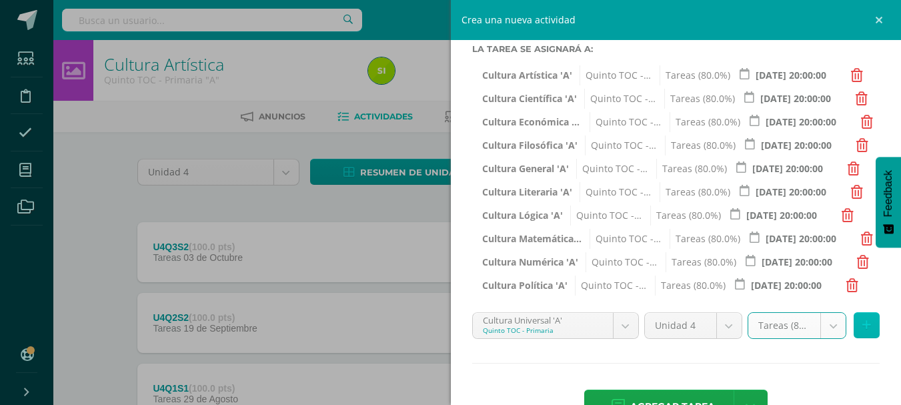
click at [862, 324] on button at bounding box center [867, 325] width 26 height 26
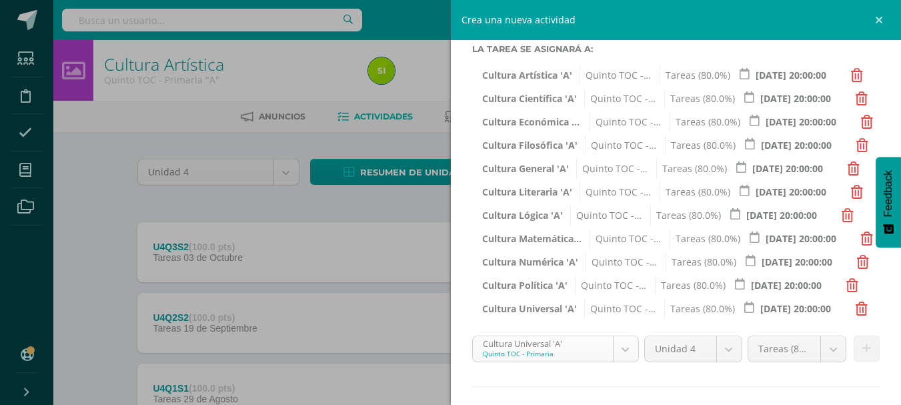
click at [623, 351] on body "Estudiantes Disciplina Asistencia Mis cursos Archivos Soporte Ayuda Reportar un…" at bounding box center [450, 256] width 901 height 512
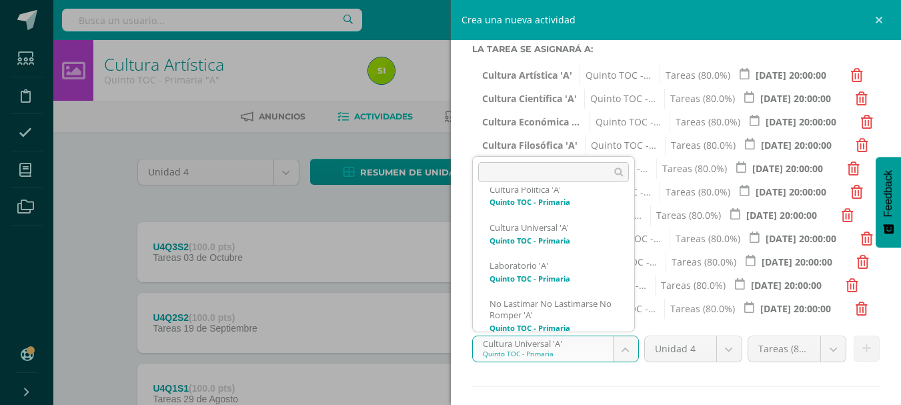
scroll to position [537, 0]
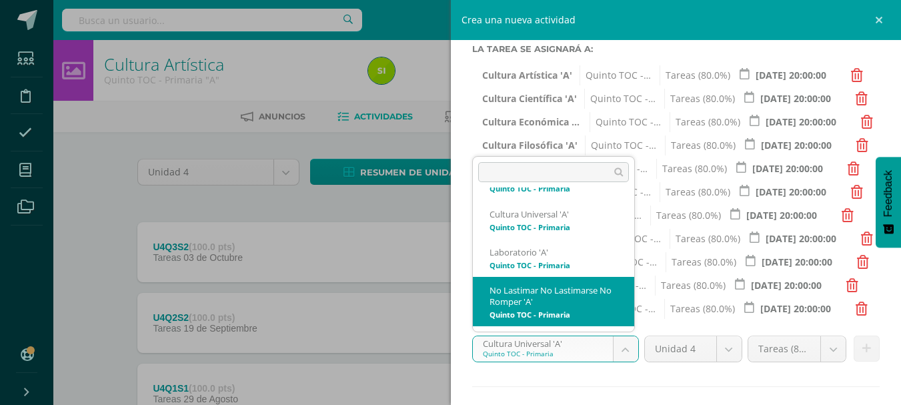
select select "136294"
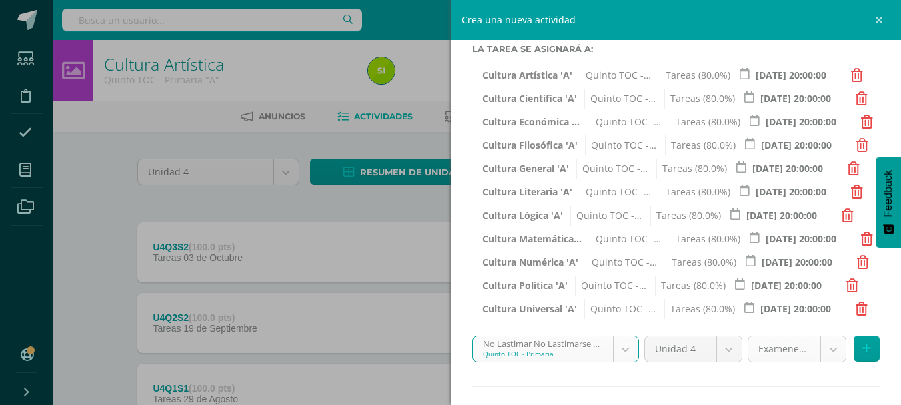
click at [831, 348] on body "Estudiantes Disciplina Asistencia Mis cursos Archivos Soporte Ayuda Reportar un…" at bounding box center [450, 256] width 901 height 512
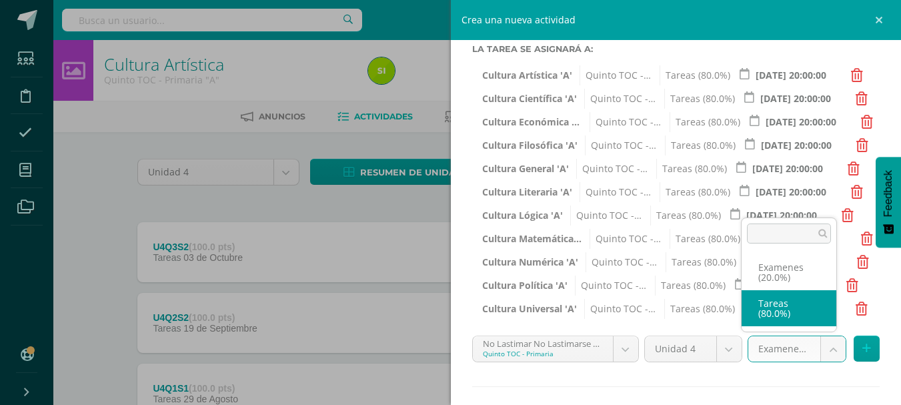
select select "136306"
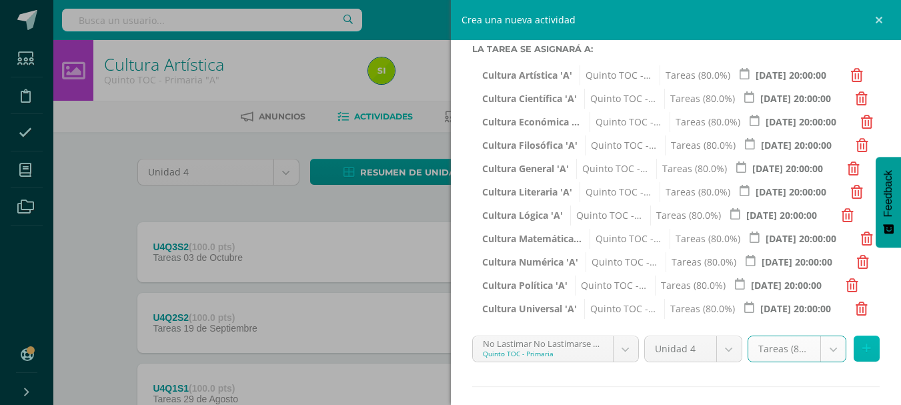
click at [861, 349] on button at bounding box center [867, 349] width 26 height 26
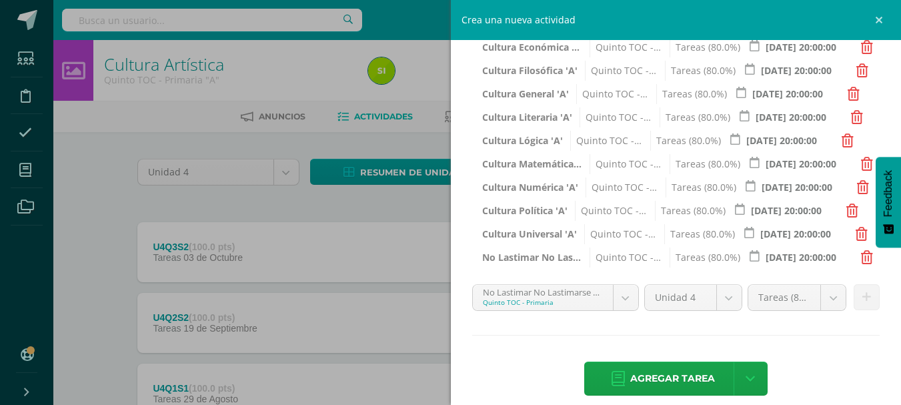
scroll to position [328, 0]
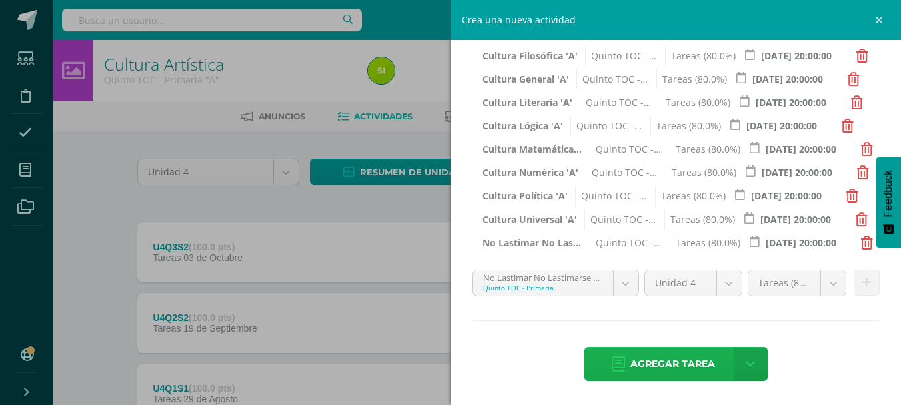
click at [718, 352] on link "Agregar tarea" at bounding box center [662, 364] width 157 height 34
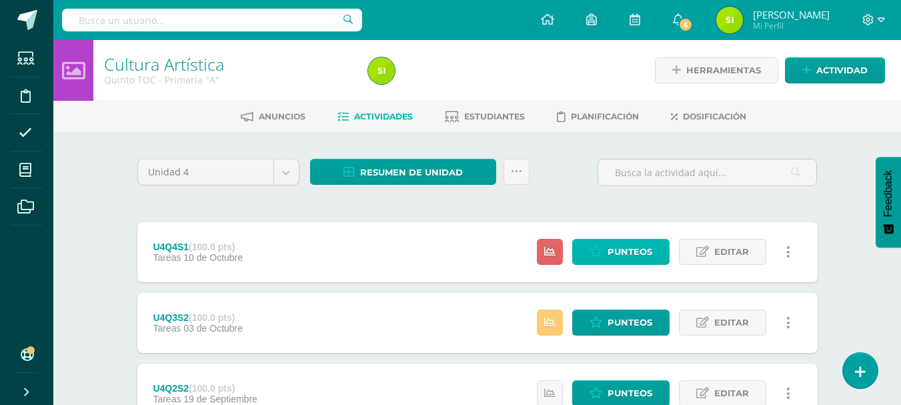
click at [625, 252] on span "Punteos" at bounding box center [630, 251] width 45 height 25
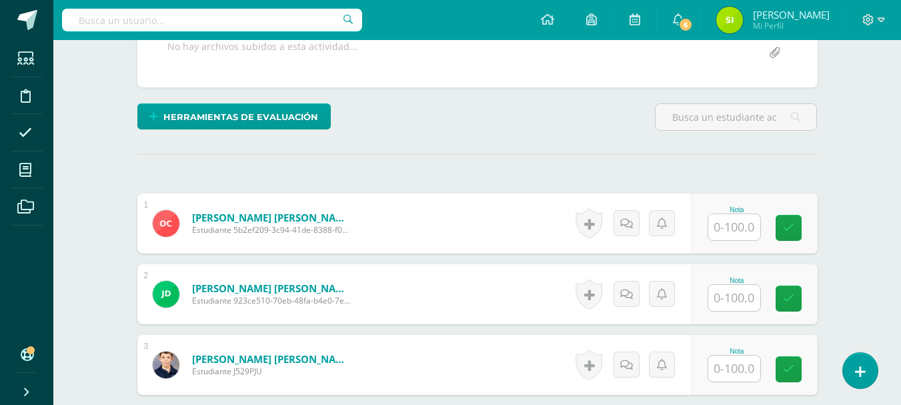
scroll to position [274, 0]
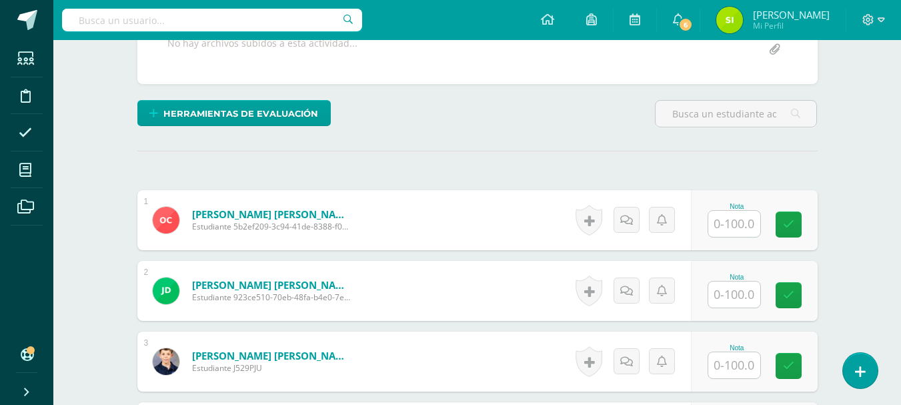
click at [742, 227] on input "text" at bounding box center [734, 224] width 52 height 26
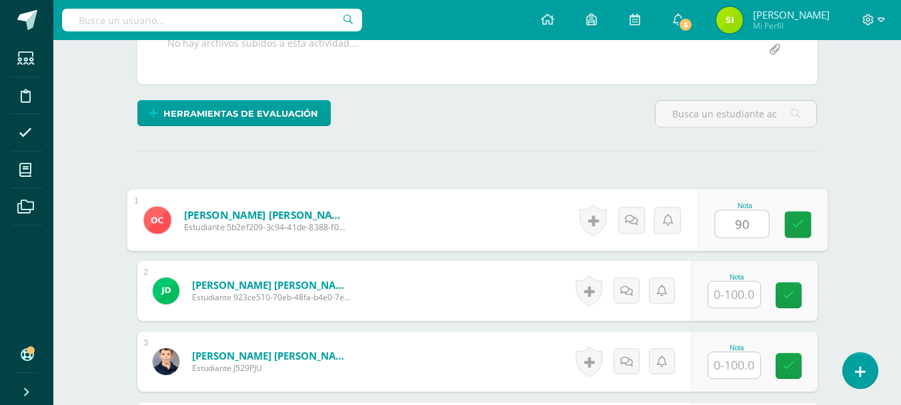
type input "90"
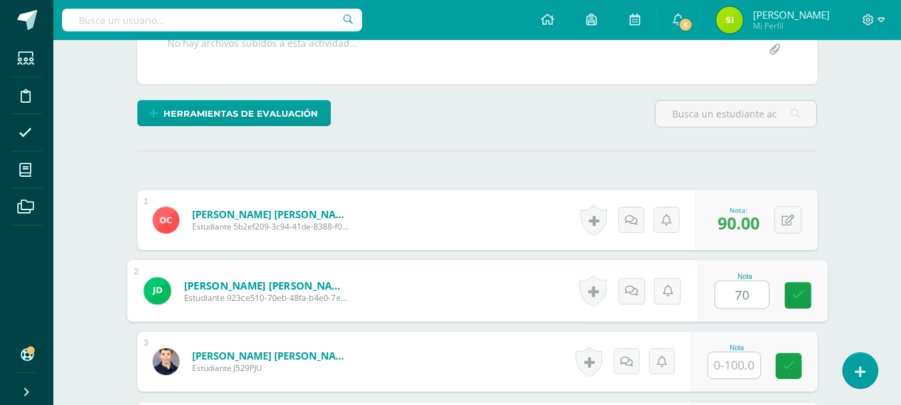
type input "70"
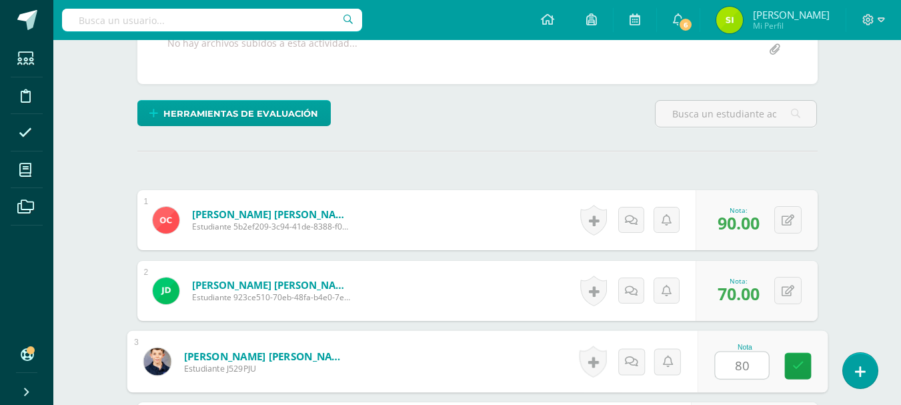
type input "80"
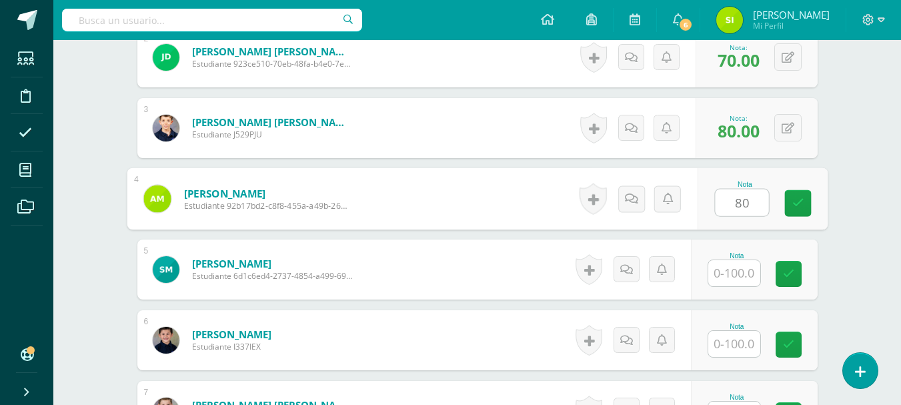
type input "80"
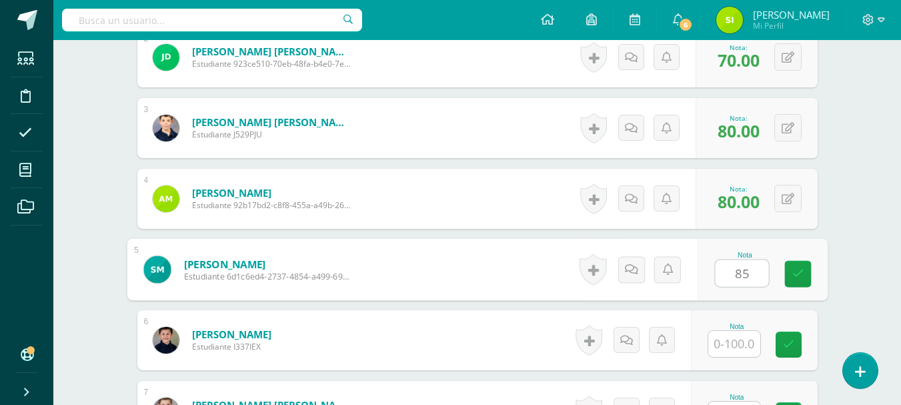
type input "85"
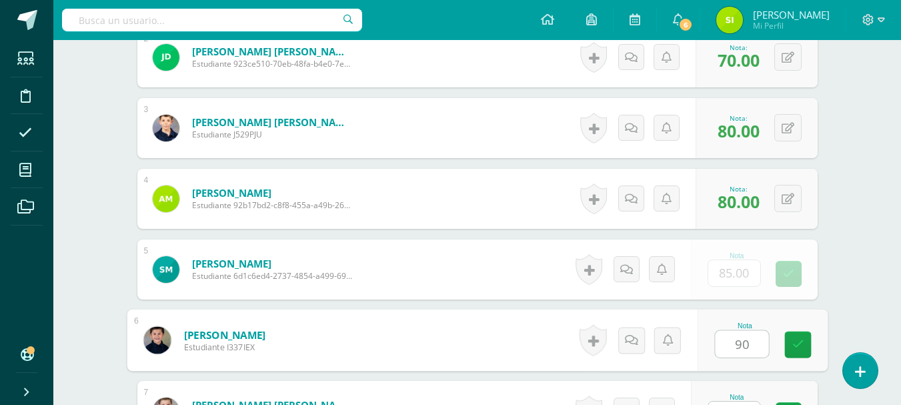
type input "90"
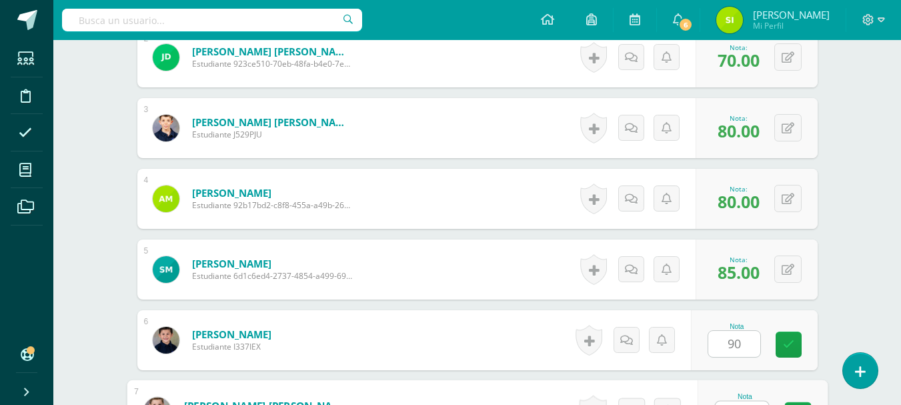
scroll to position [530, 0]
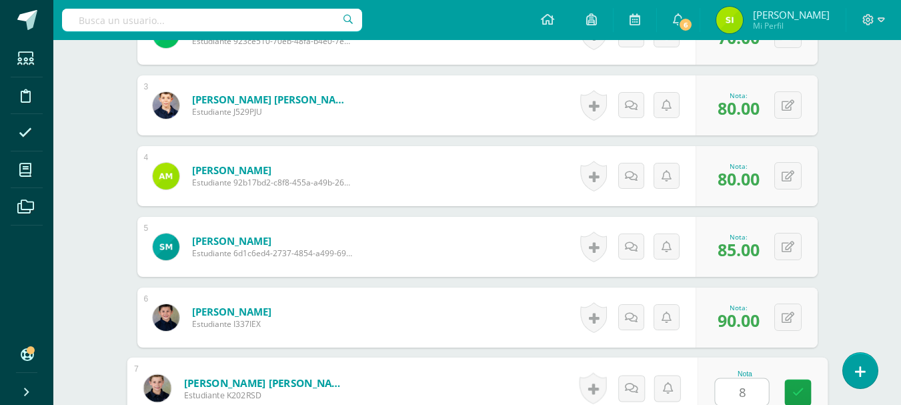
type input "80"
click at [806, 394] on link at bounding box center [798, 393] width 27 height 27
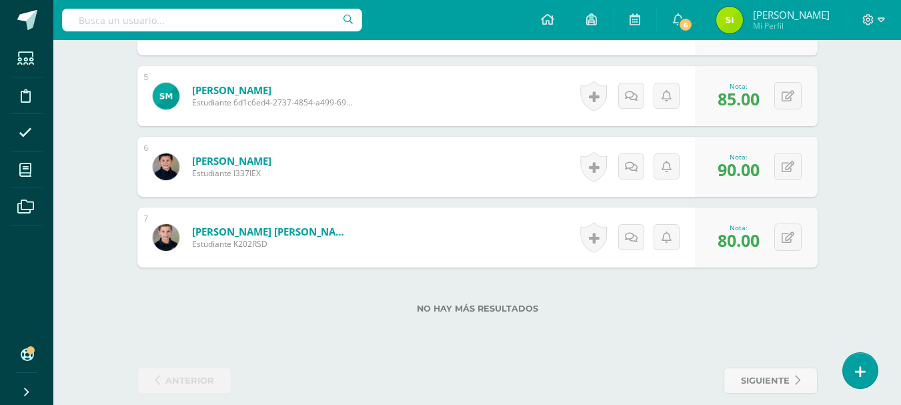
scroll to position [696, 0]
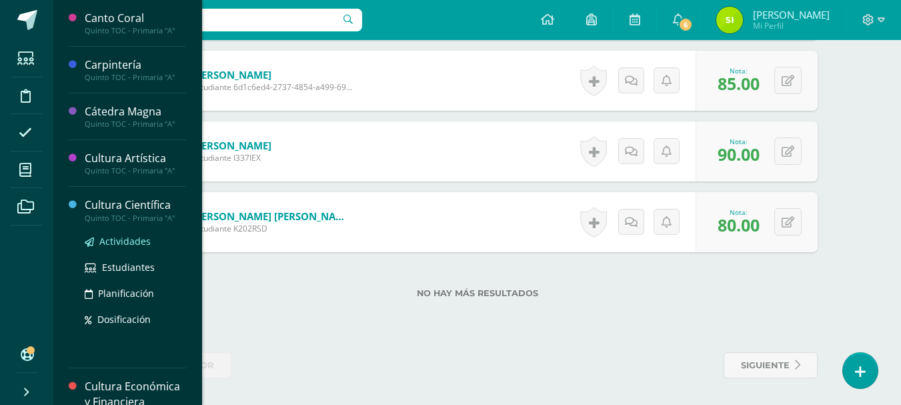
click at [129, 242] on span "Actividades" at bounding box center [124, 241] width 51 height 13
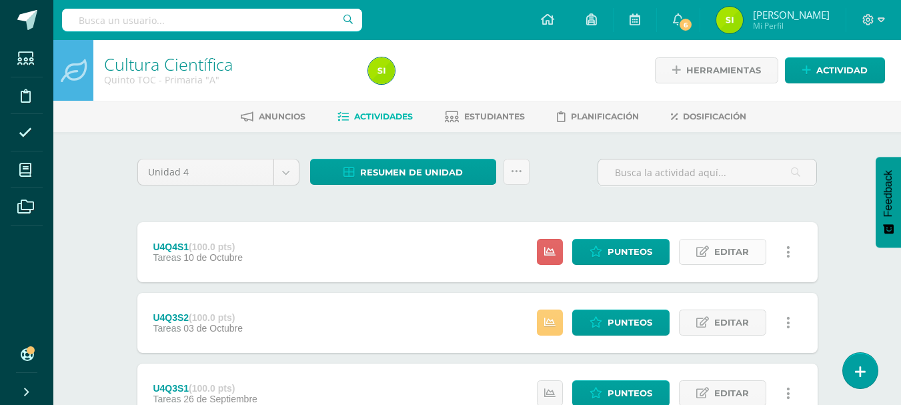
click at [745, 253] on span "Editar" at bounding box center [731, 251] width 35 height 25
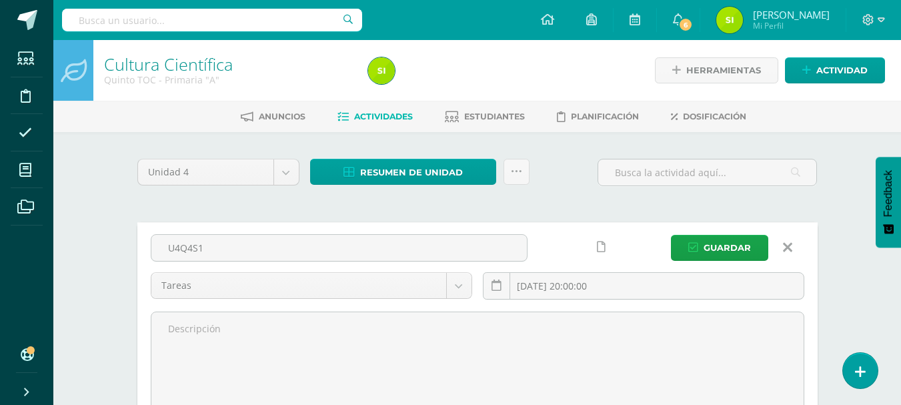
click at [789, 249] on icon at bounding box center [787, 247] width 9 height 15
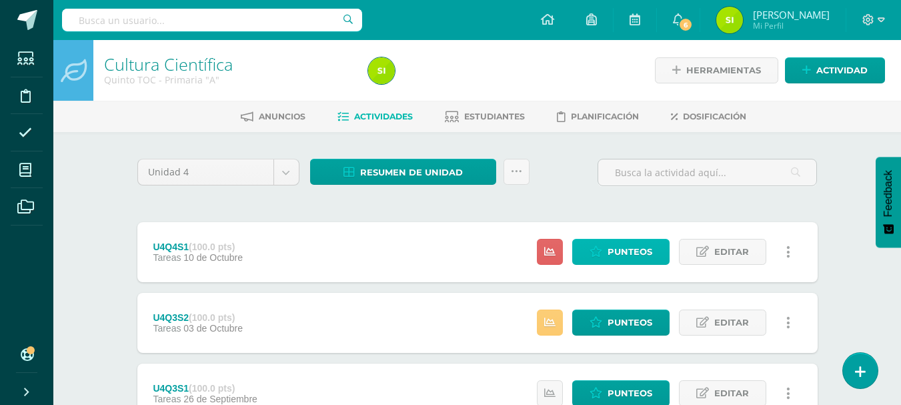
click at [619, 260] on span "Punteos" at bounding box center [630, 251] width 45 height 25
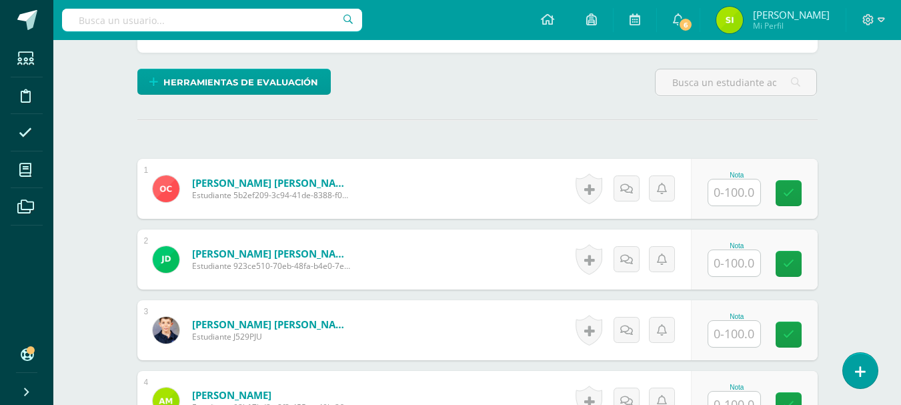
scroll to position [320, 0]
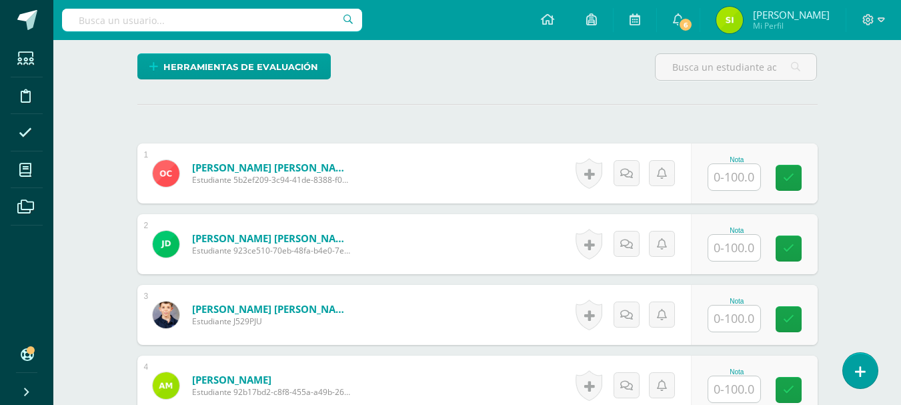
click at [752, 179] on input "text" at bounding box center [734, 177] width 52 height 26
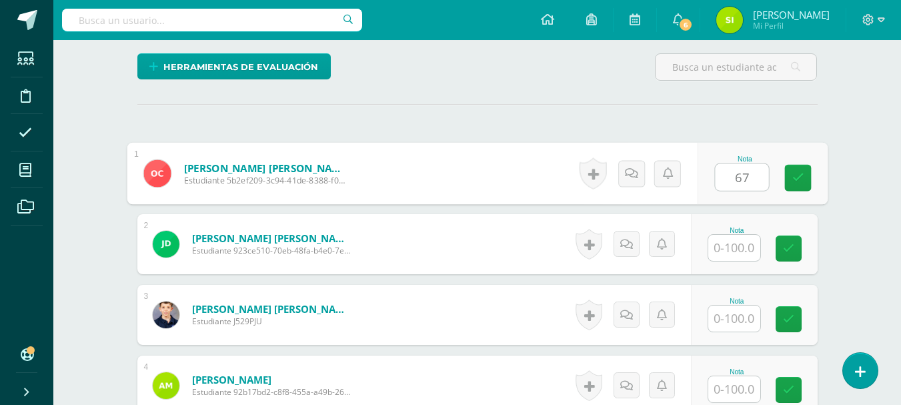
type input "67"
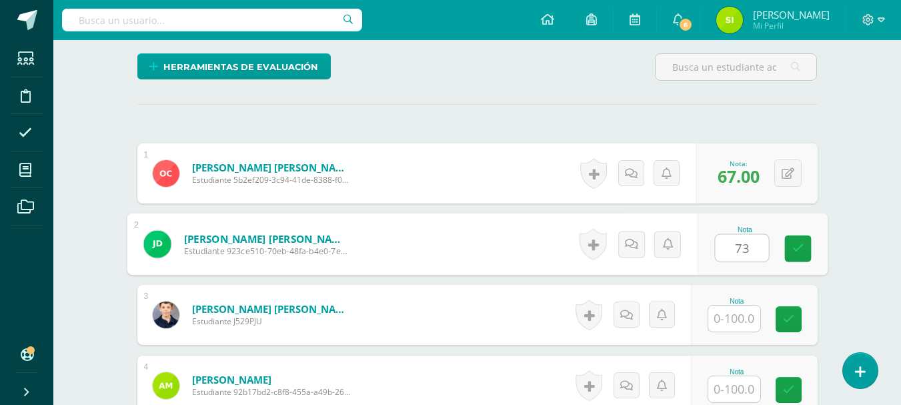
type input "73"
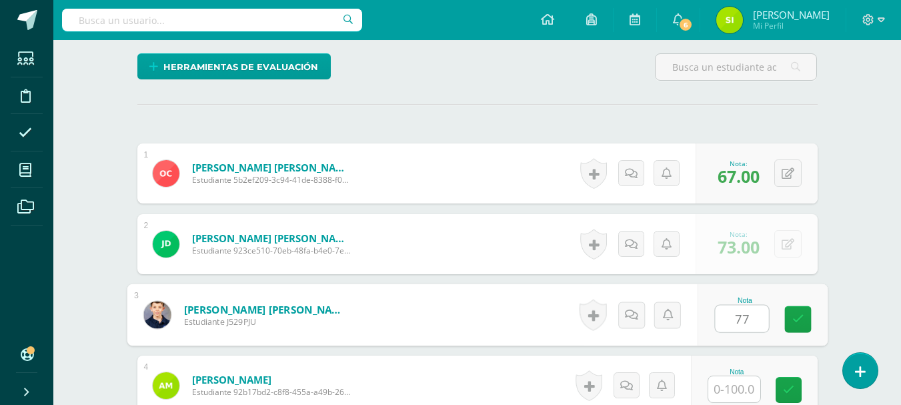
type input "77"
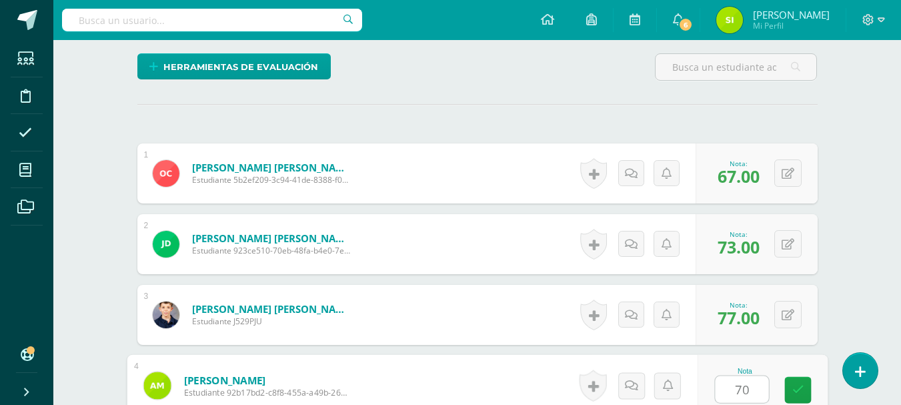
type input "70"
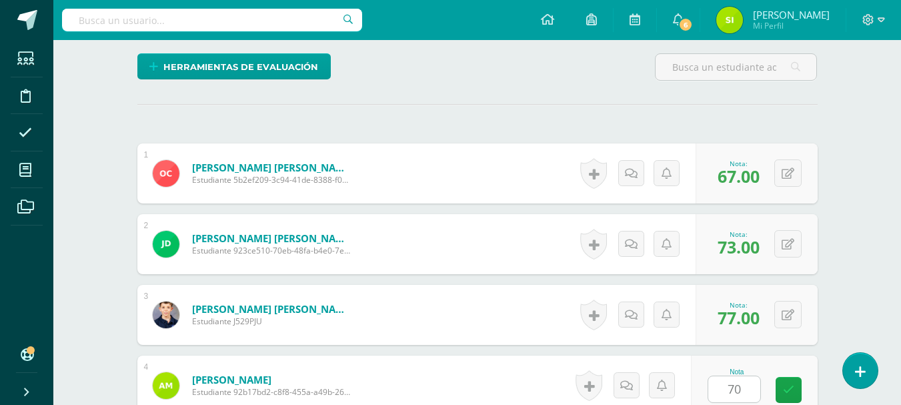
scroll to position [578, 0]
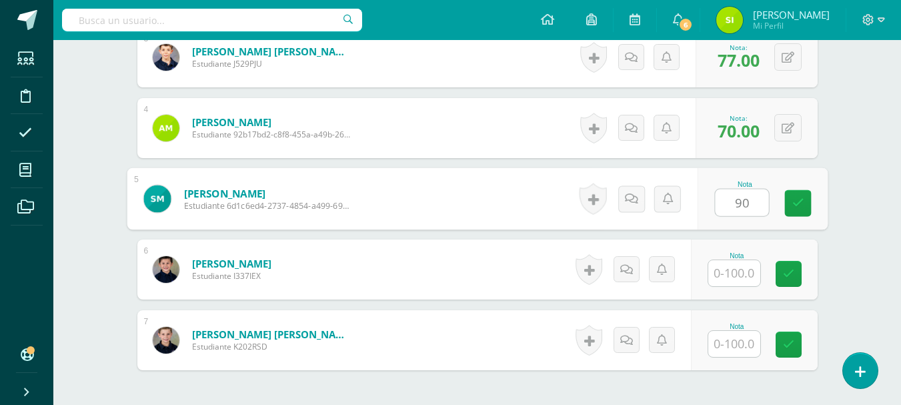
type input "90"
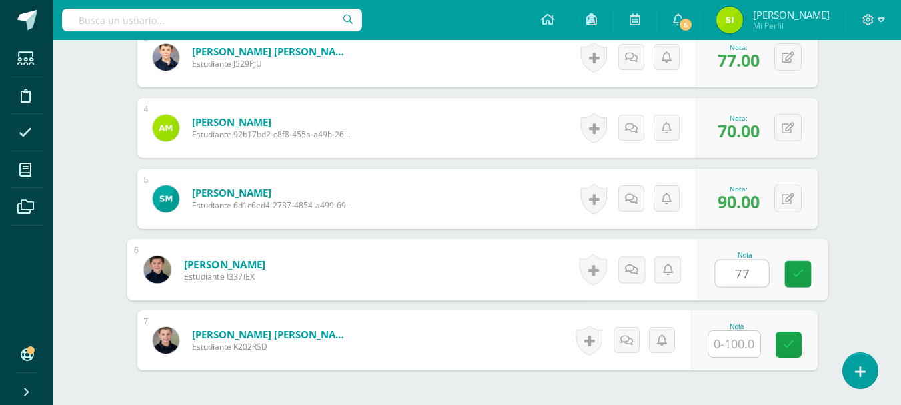
type input "77"
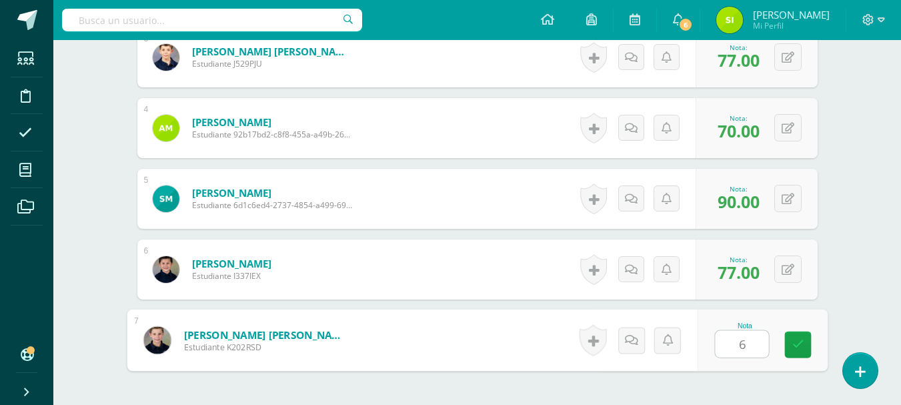
type input "60"
click at [791, 350] on link at bounding box center [798, 345] width 27 height 27
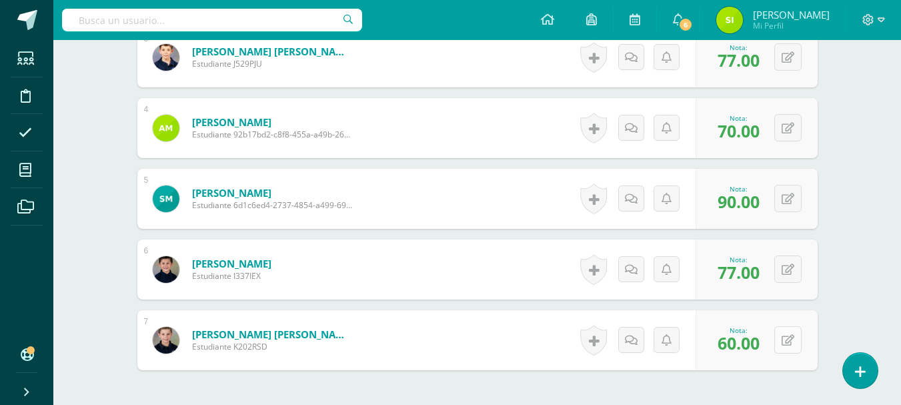
click at [784, 343] on button at bounding box center [787, 339] width 27 height 27
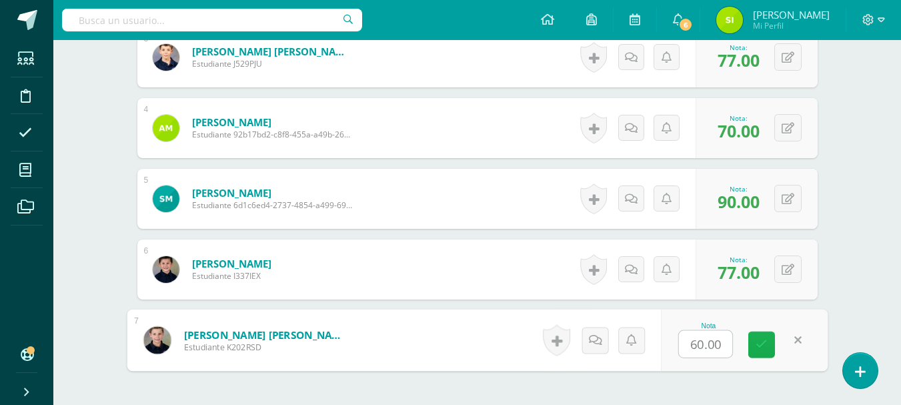
click at [757, 350] on icon at bounding box center [762, 344] width 12 height 11
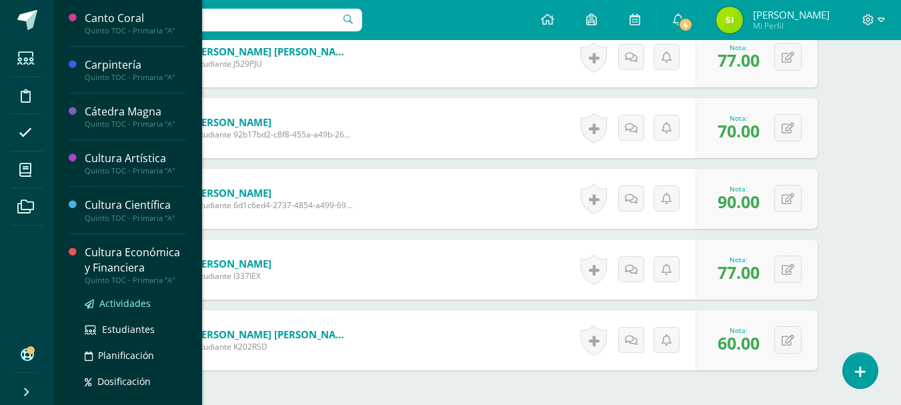
click at [128, 307] on span "Actividades" at bounding box center [124, 303] width 51 height 13
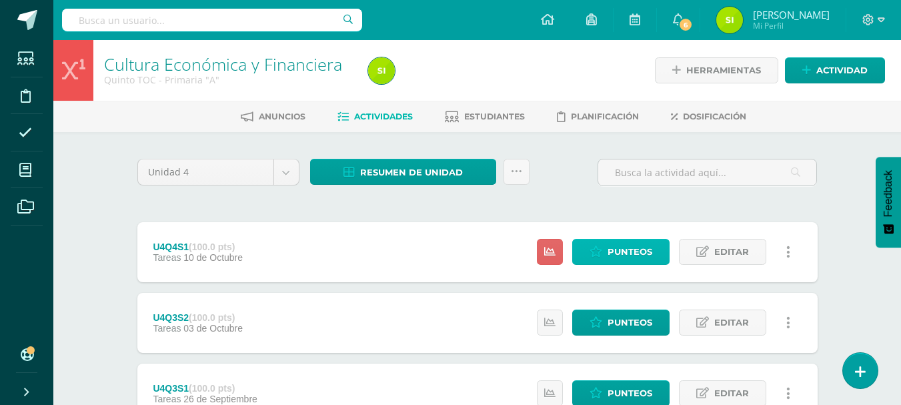
click at [632, 253] on span "Punteos" at bounding box center [630, 251] width 45 height 25
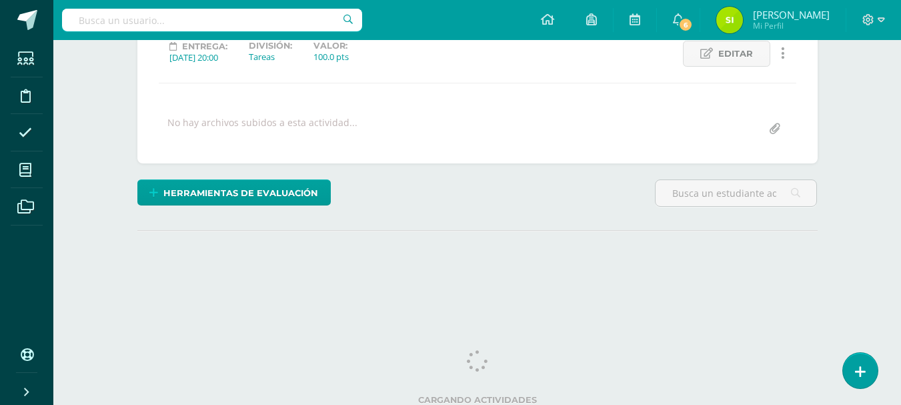
scroll to position [195, 0]
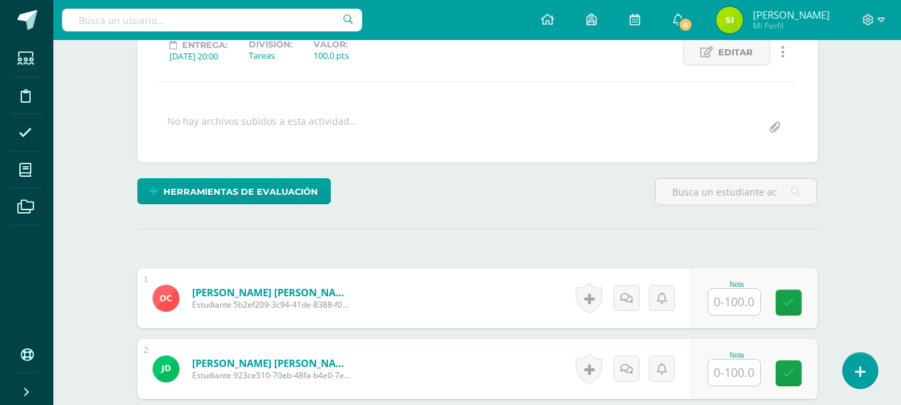
drag, startPoint x: 907, startPoint y: 171, endPoint x: 900, endPoint y: 293, distance: 122.3
click at [900, 293] on html "Estudiantes Disciplina Asistencia Mis cursos Archivos Soporte Ayuda Reportar un…" at bounding box center [450, 355] width 901 height 1101
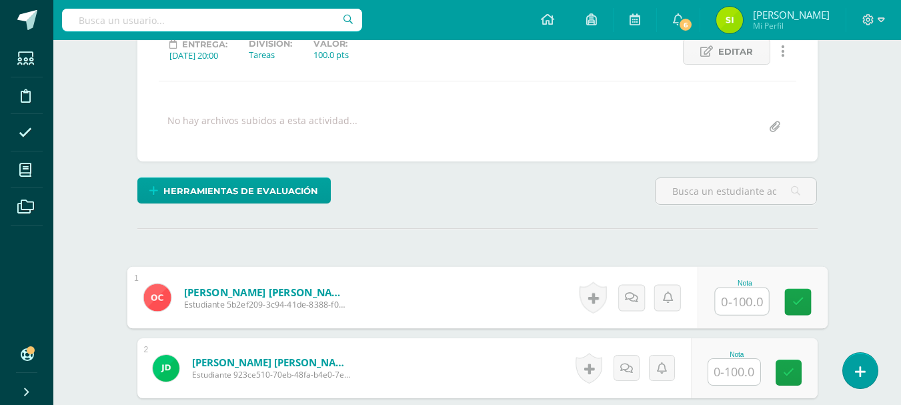
click at [744, 305] on input "text" at bounding box center [741, 301] width 53 height 27
type input "95"
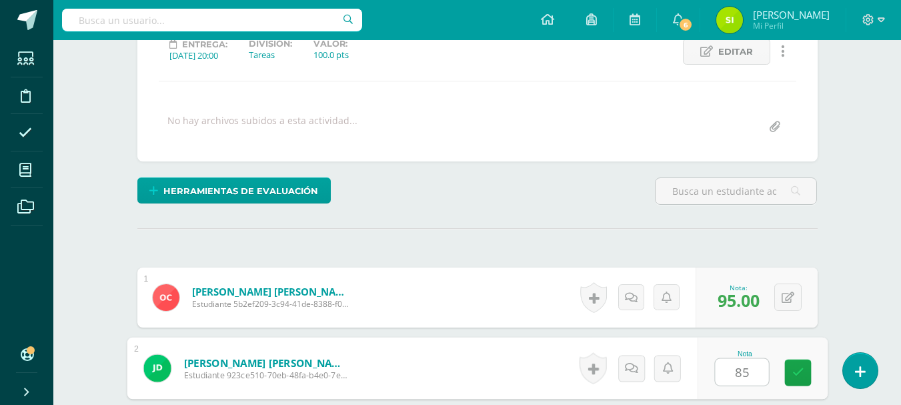
type input "85"
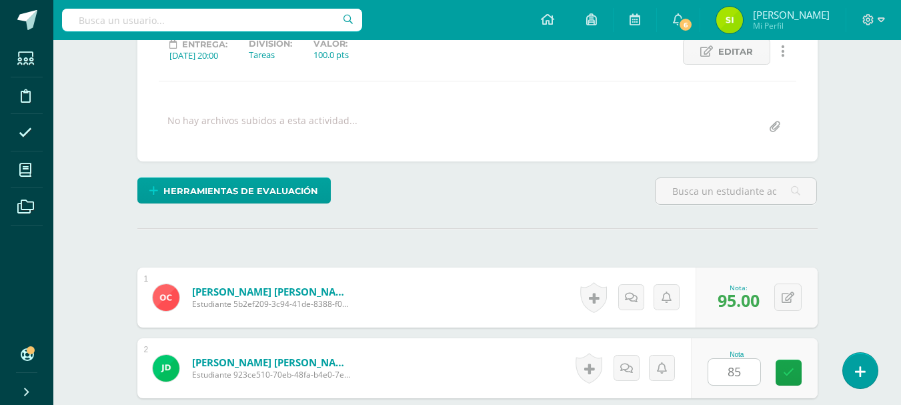
scroll to position [436, 0]
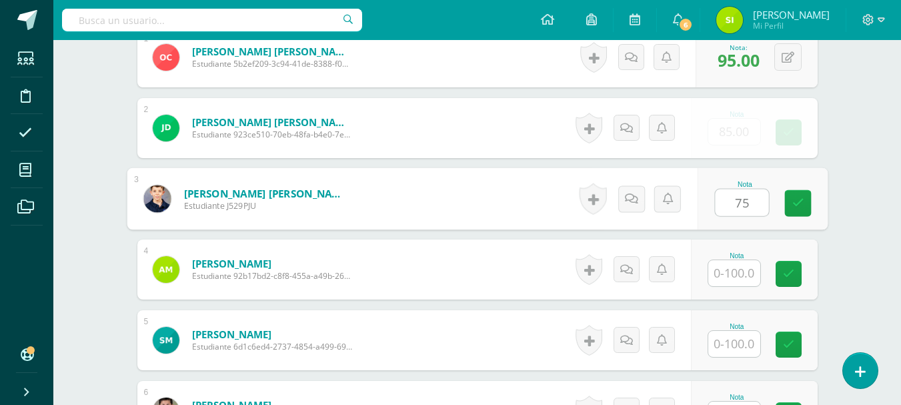
type input "75"
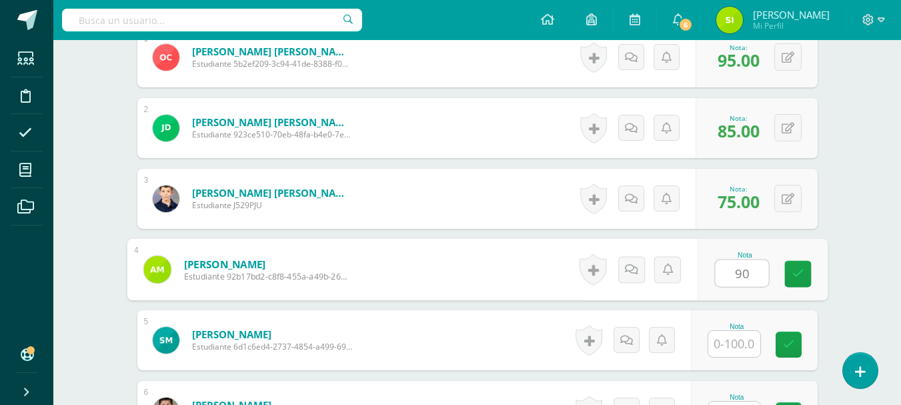
type input "90"
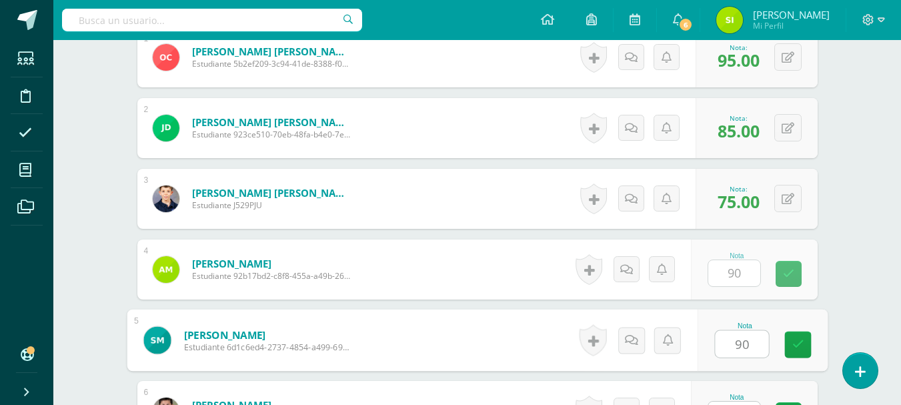
type input "90"
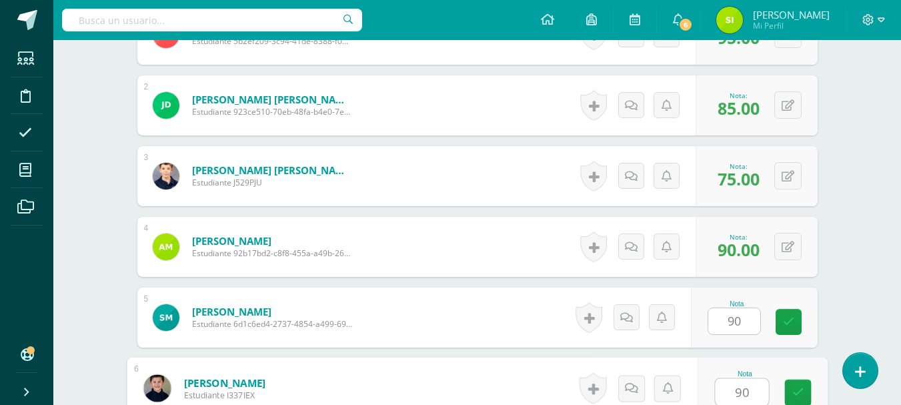
type input "90"
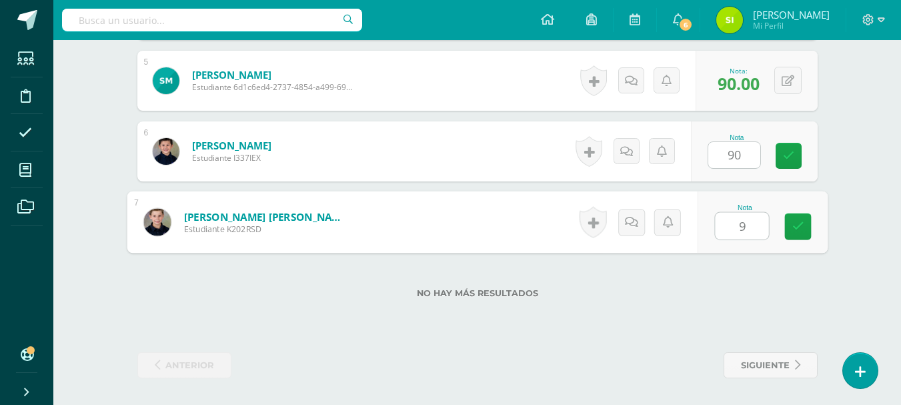
type input "90"
click at [797, 233] on link at bounding box center [798, 226] width 27 height 27
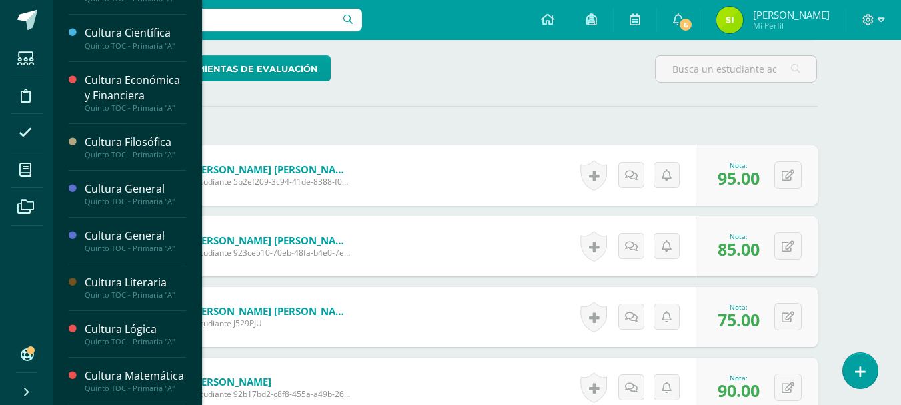
scroll to position [176, 0]
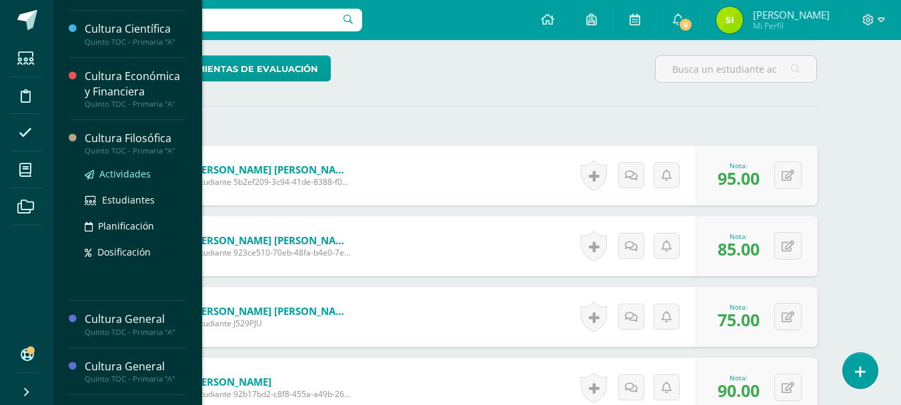
click at [144, 173] on span "Actividades" at bounding box center [124, 173] width 51 height 13
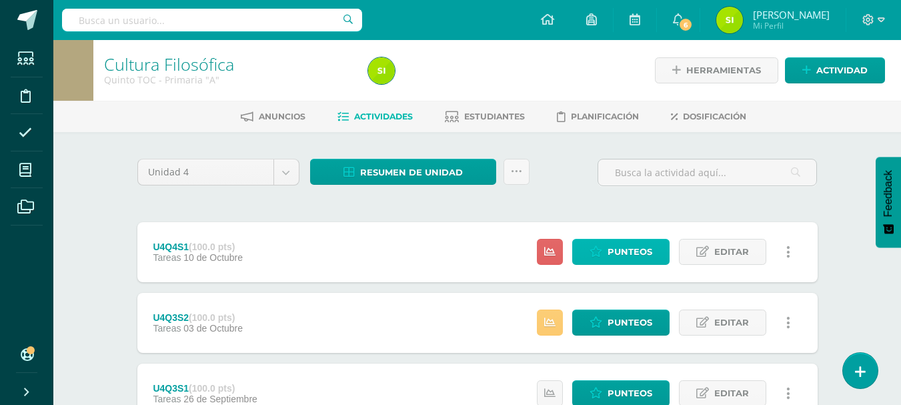
click at [645, 246] on span "Punteos" at bounding box center [630, 251] width 45 height 25
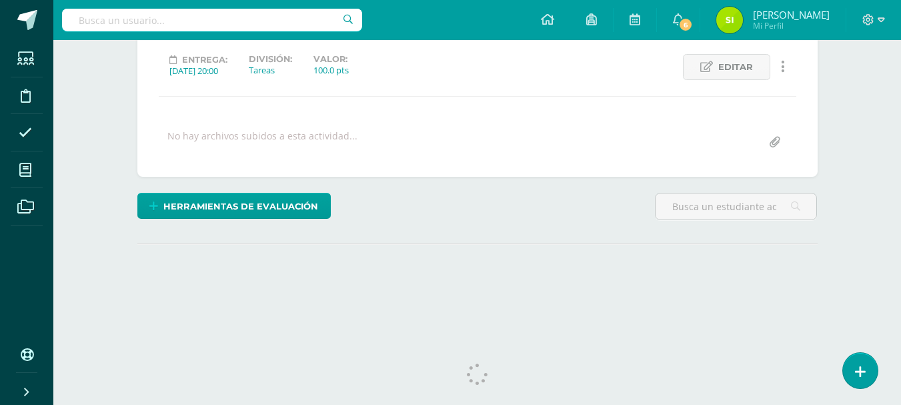
scroll to position [199, 0]
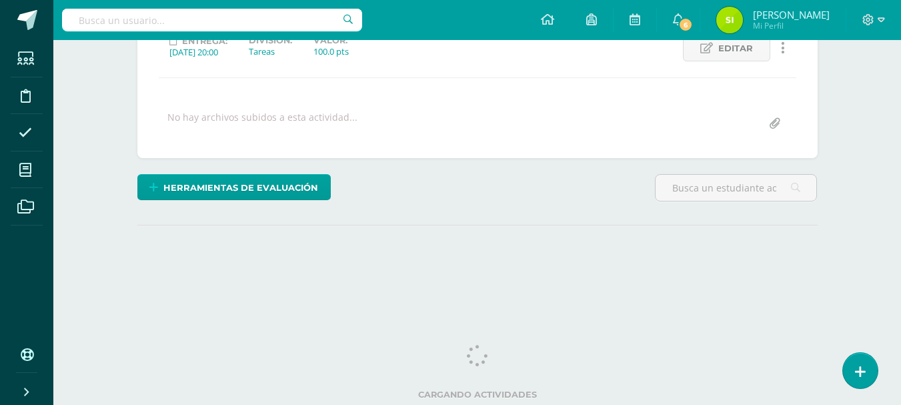
click at [901, 329] on html "Estudiantes Disciplina Asistencia Mis cursos Archivos Soporte Ayuda Reportar un…" at bounding box center [450, 65] width 901 height 528
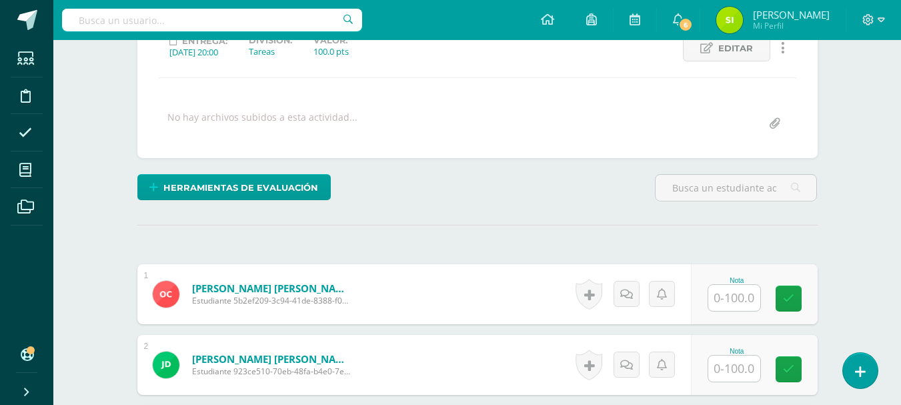
scroll to position [200, 0]
click at [746, 290] on input "text" at bounding box center [734, 297] width 52 height 26
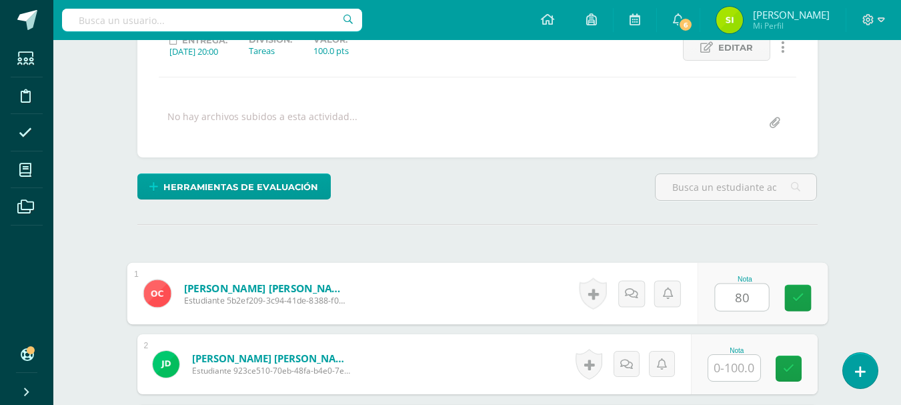
type input "80"
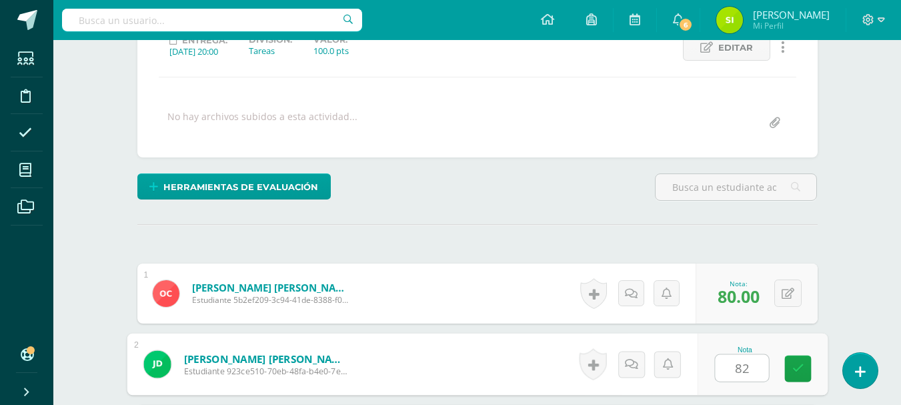
type input "82"
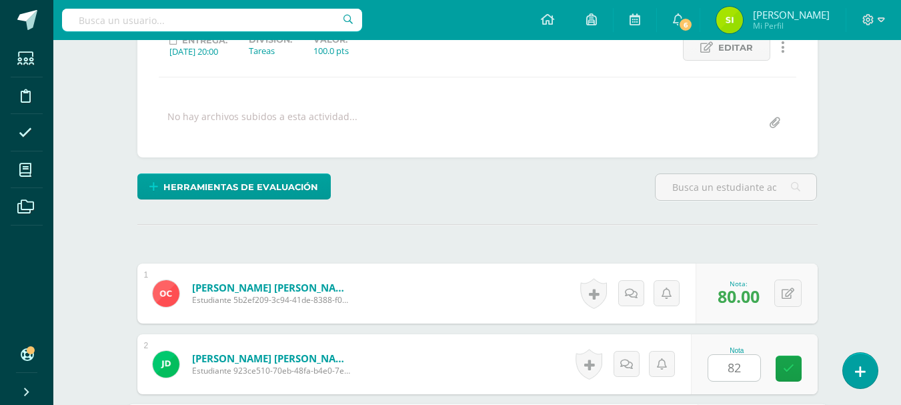
scroll to position [436, 0]
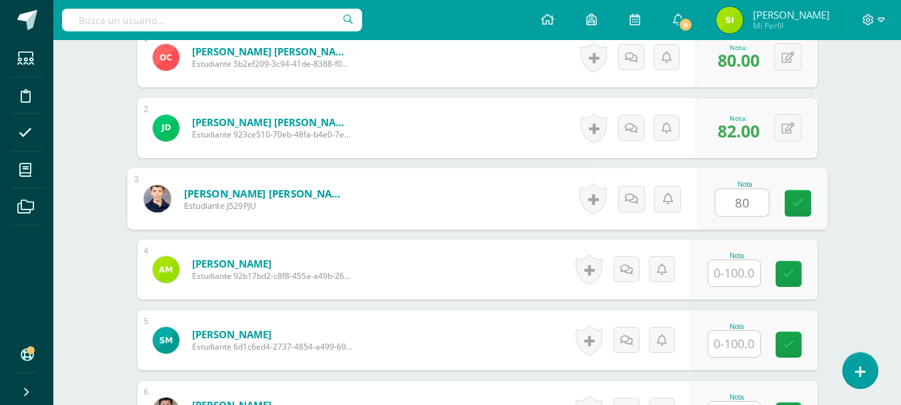
type input "80"
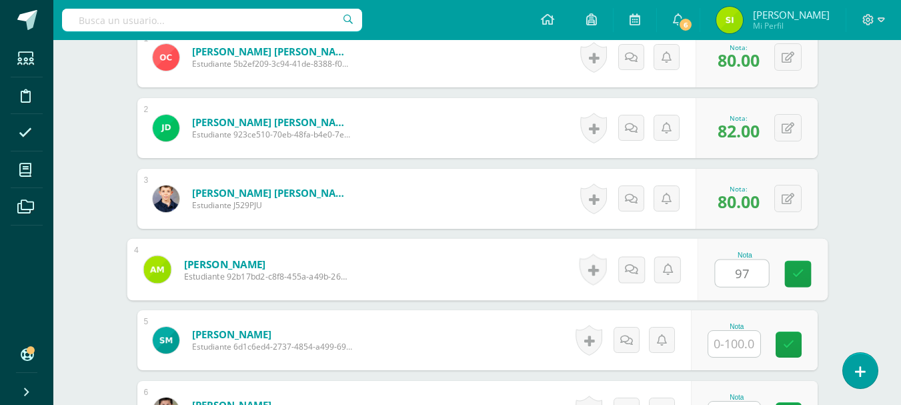
type input "97"
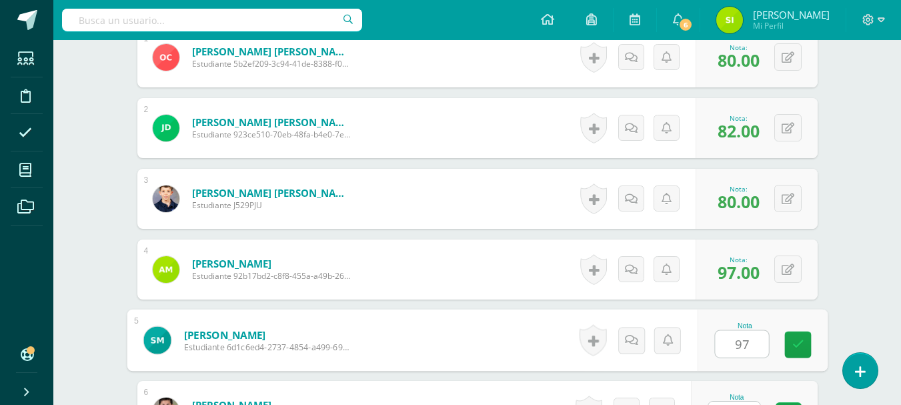
type input "97"
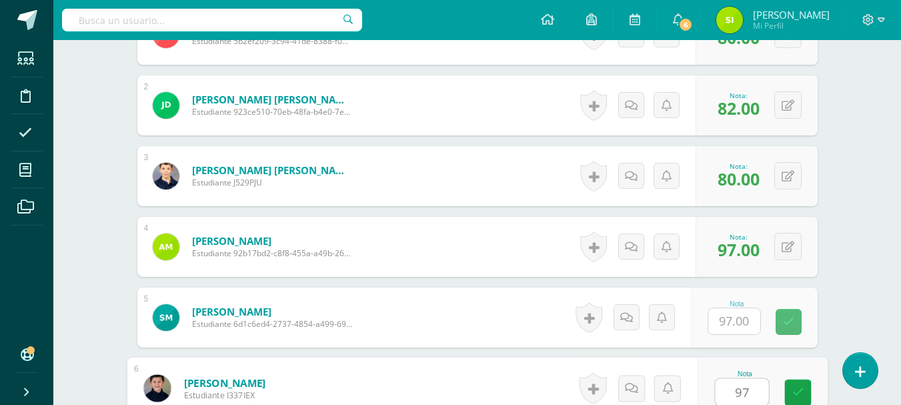
type input "97"
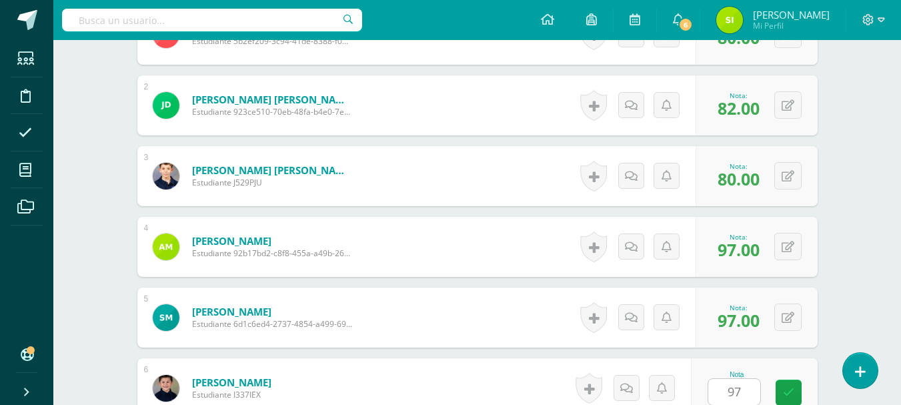
scroll to position [696, 0]
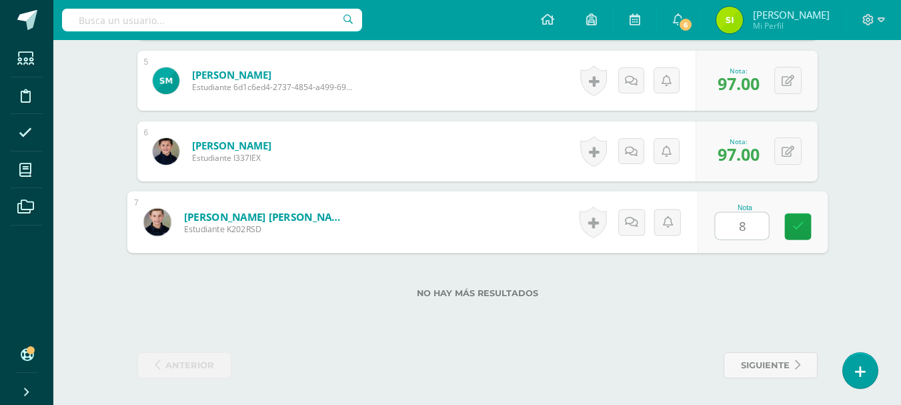
type input "85"
click at [806, 225] on link at bounding box center [798, 226] width 27 height 27
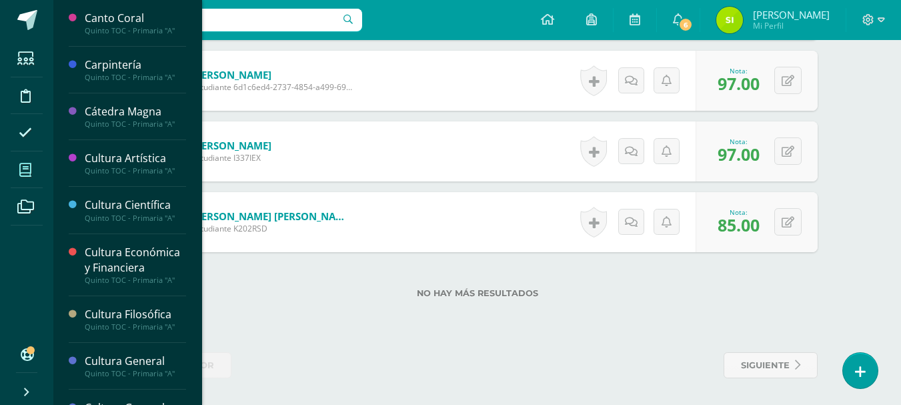
click at [27, 167] on icon at bounding box center [25, 169] width 12 height 13
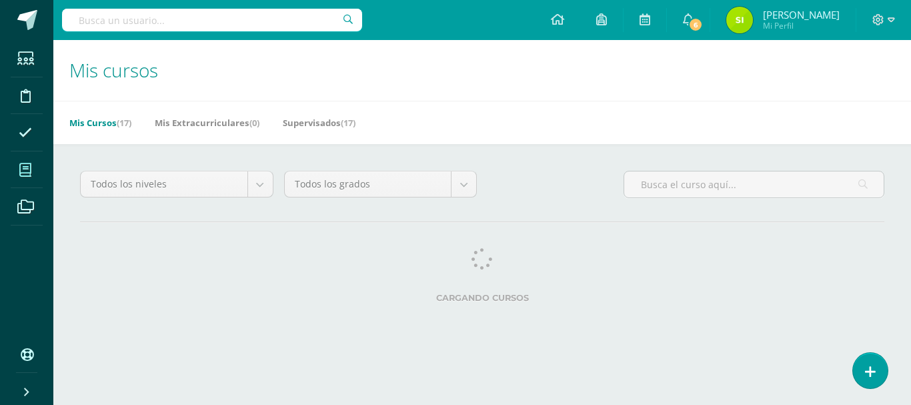
click at [197, 165] on div "Todos los niveles Todos los niveles TOC - Primaria TOC - Preprimaria TOC - Bach…" at bounding box center [482, 239] width 858 height 191
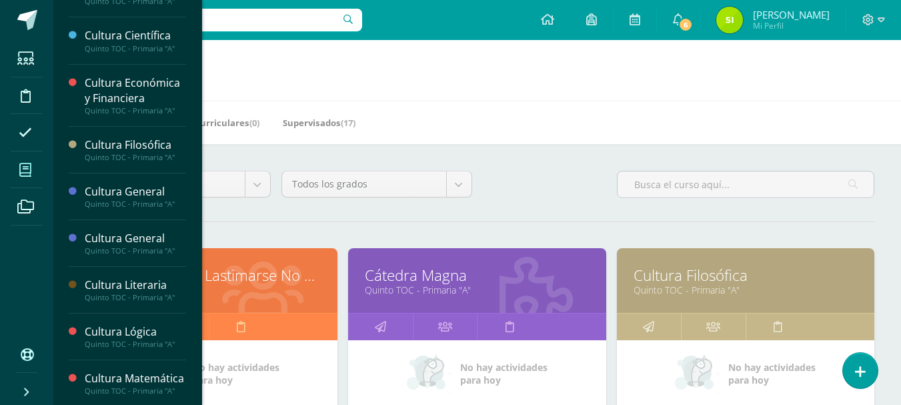
scroll to position [175, 0]
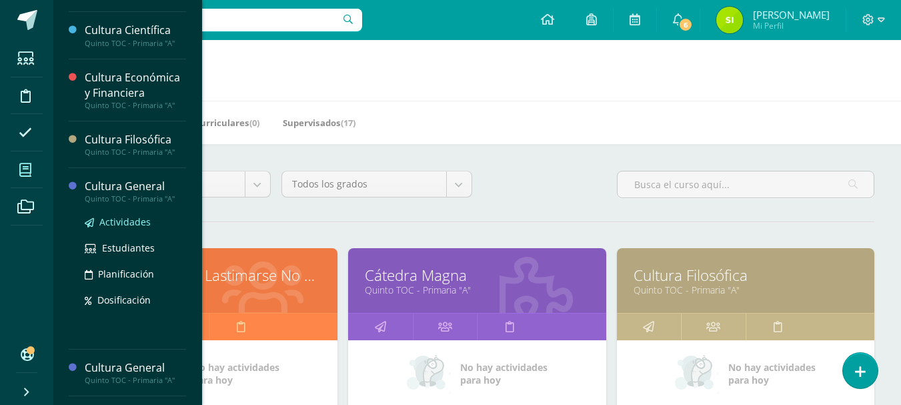
click at [142, 227] on span "Actividades" at bounding box center [124, 221] width 51 height 13
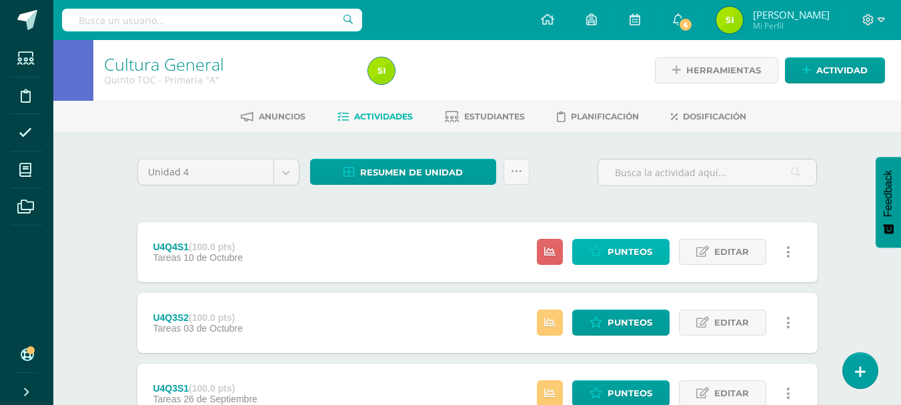
click at [642, 246] on span "Punteos" at bounding box center [630, 251] width 45 height 25
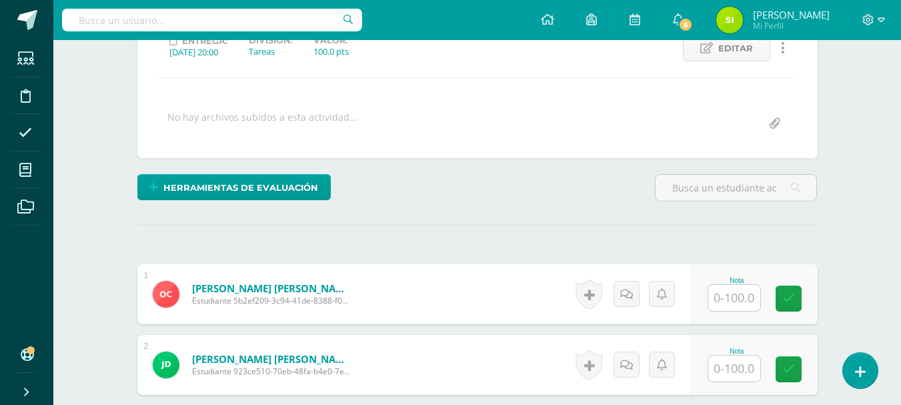
scroll to position [200, 0]
click at [726, 300] on input "text" at bounding box center [734, 297] width 52 height 26
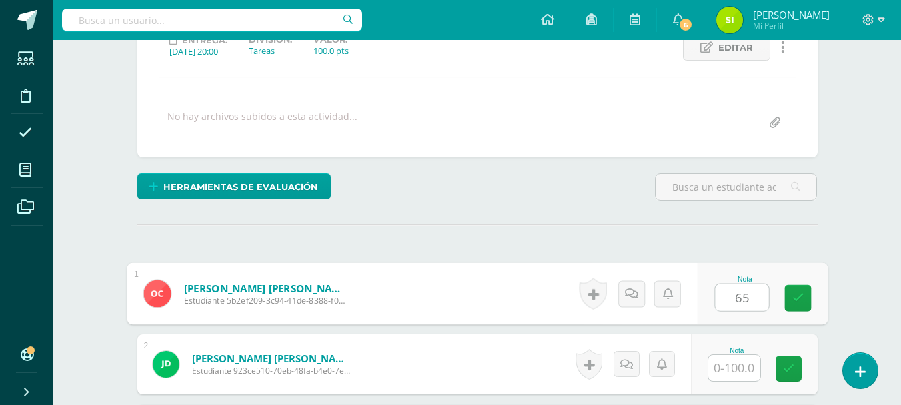
type input "65"
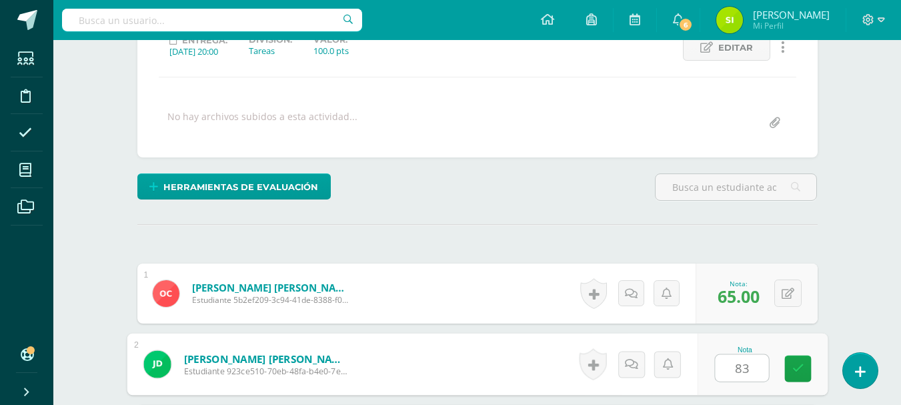
type input "83"
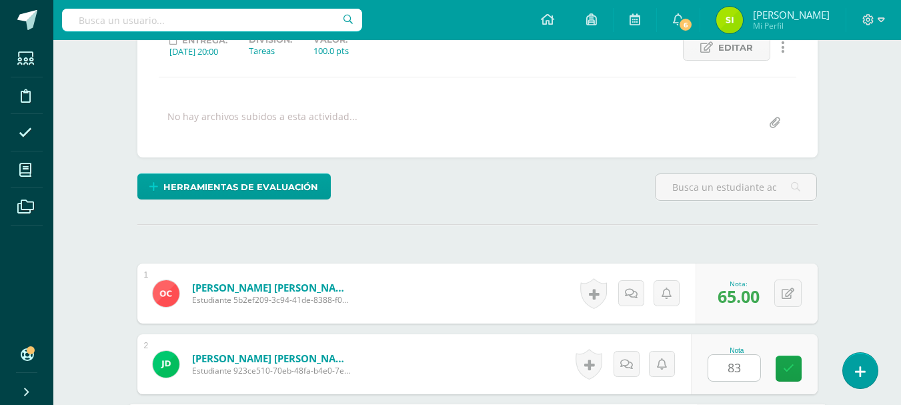
scroll to position [436, 0]
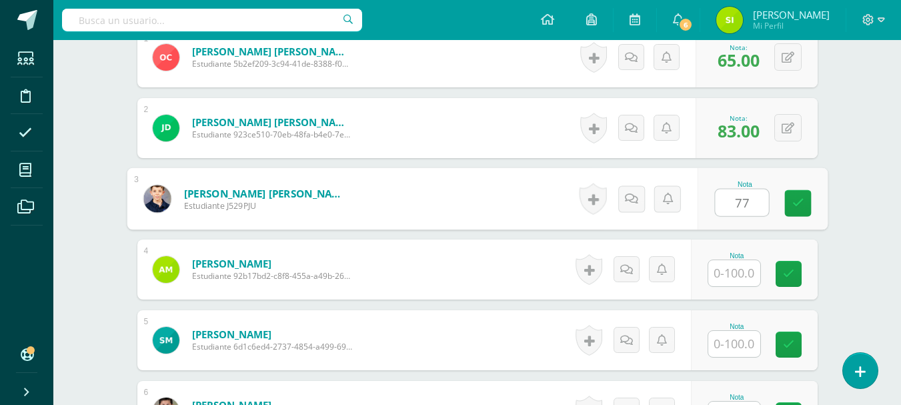
type input "77"
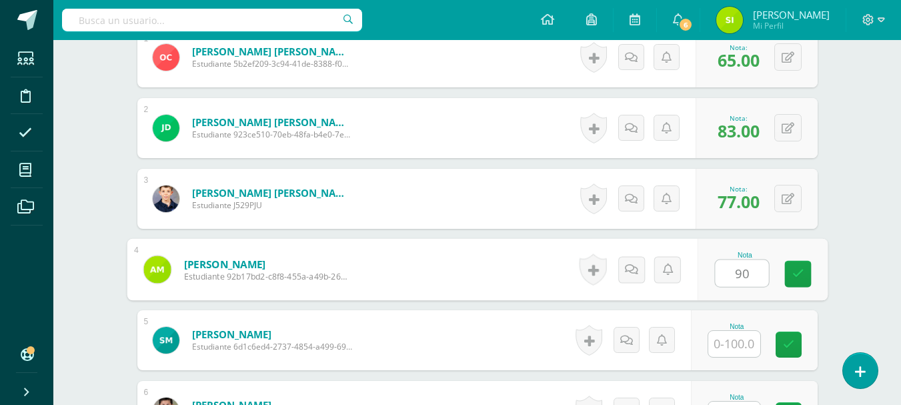
type input "90"
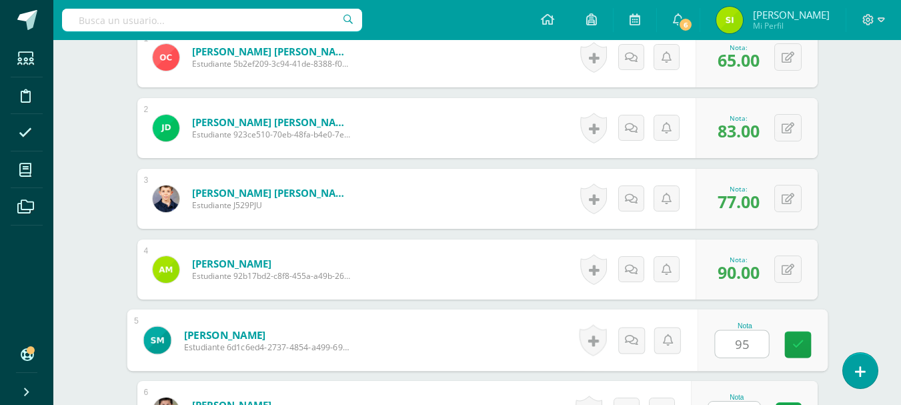
type input "95"
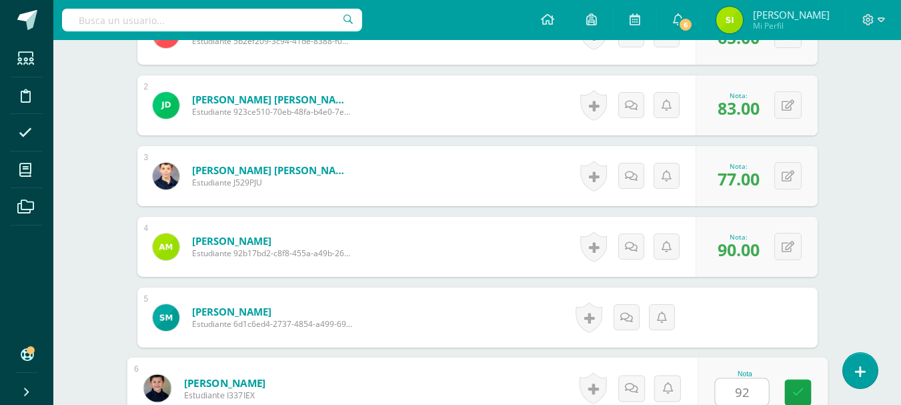
type input "92"
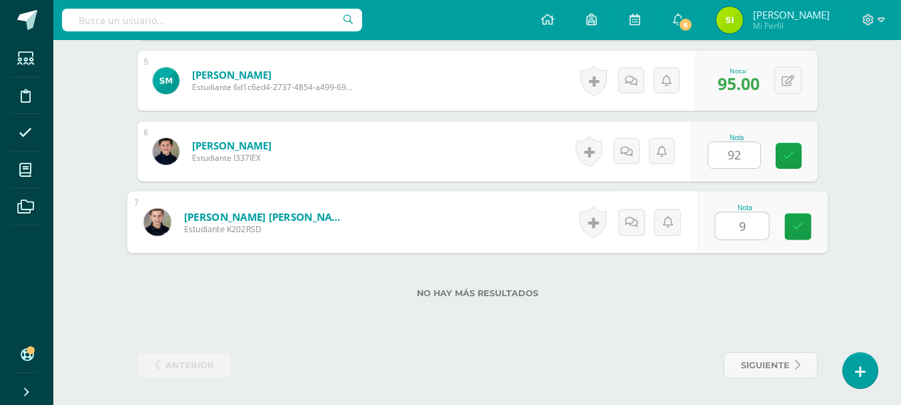
type input "90"
click at [804, 225] on link at bounding box center [798, 226] width 27 height 27
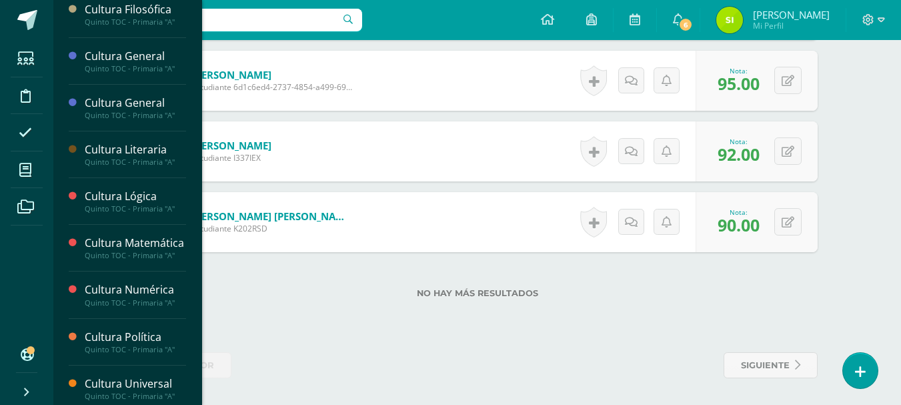
scroll to position [299, 0]
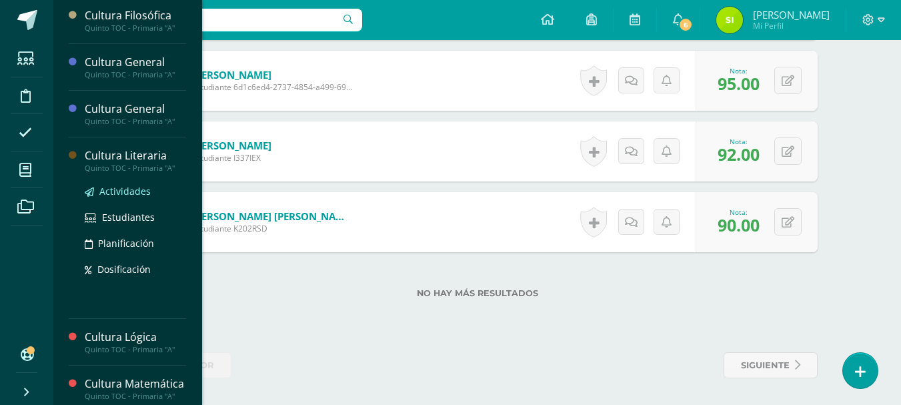
click at [128, 195] on span "Actividades" at bounding box center [124, 191] width 51 height 13
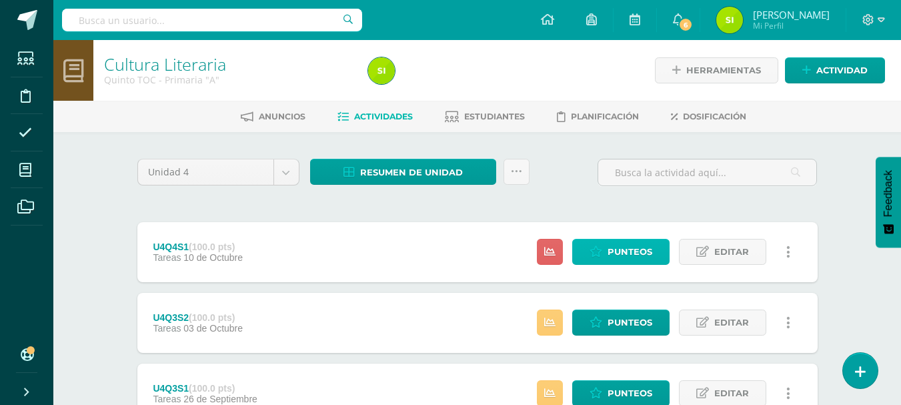
click at [634, 246] on span "Punteos" at bounding box center [630, 251] width 45 height 25
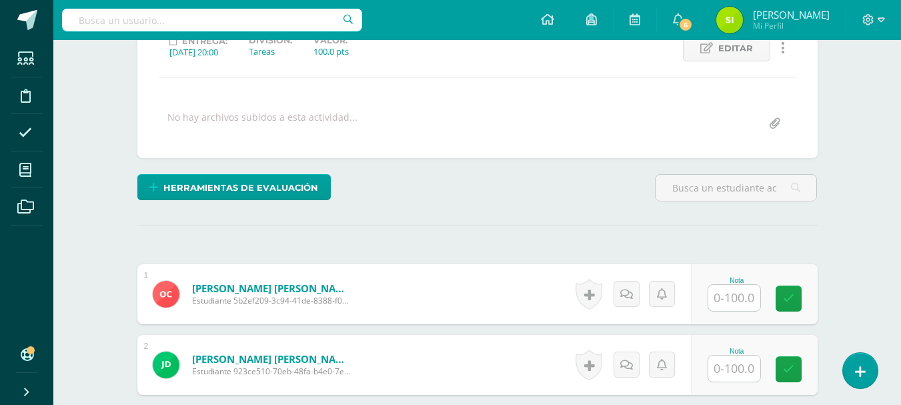
scroll to position [200, 0]
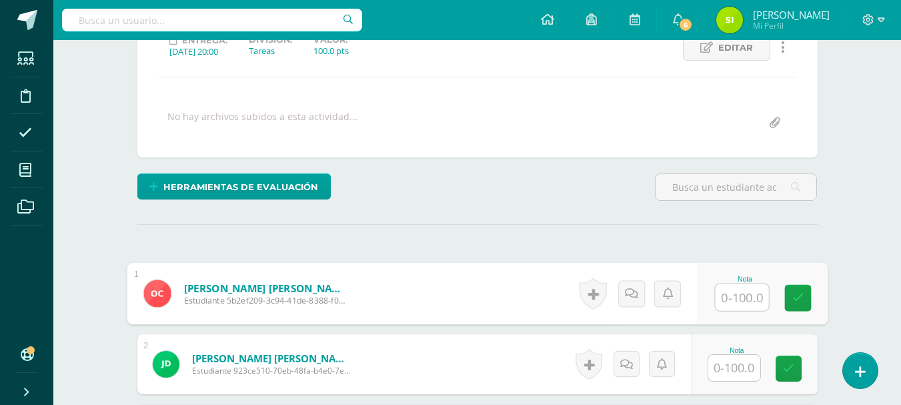
click at [736, 298] on input "text" at bounding box center [741, 297] width 53 height 27
type input "65"
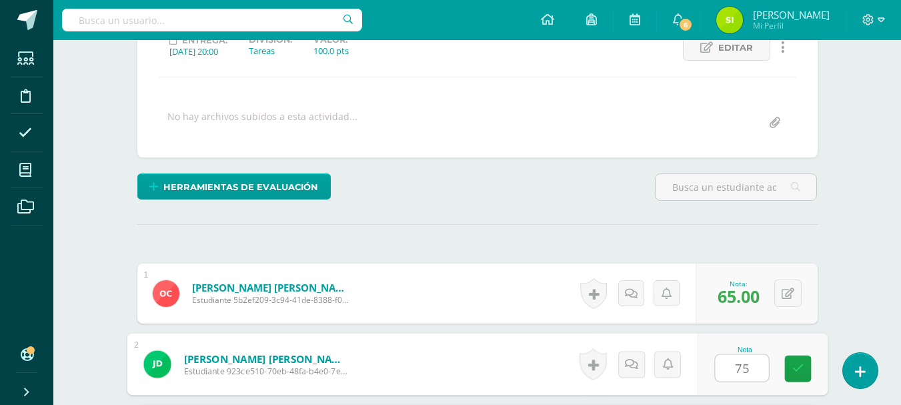
type input "75"
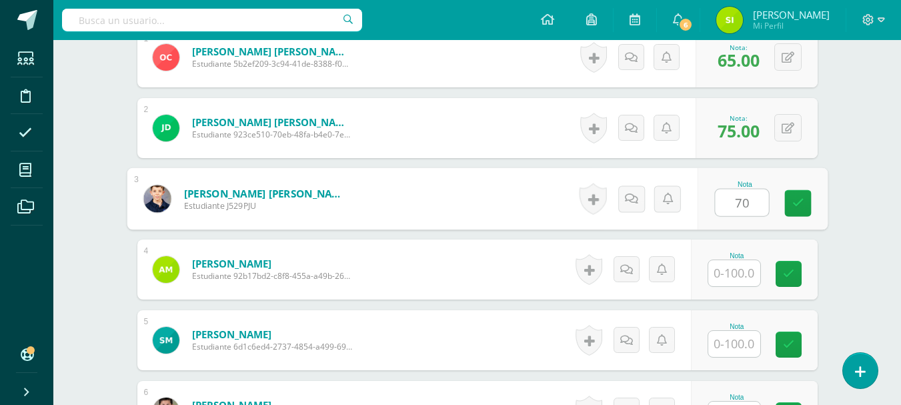
type input "70"
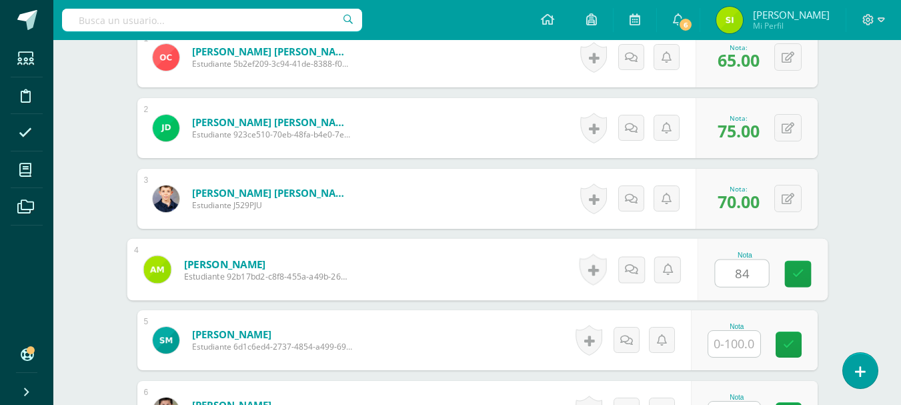
type input "84"
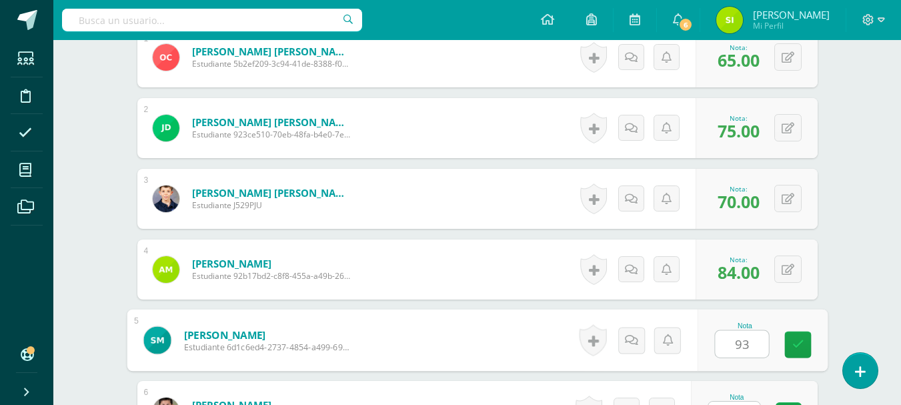
type input "93"
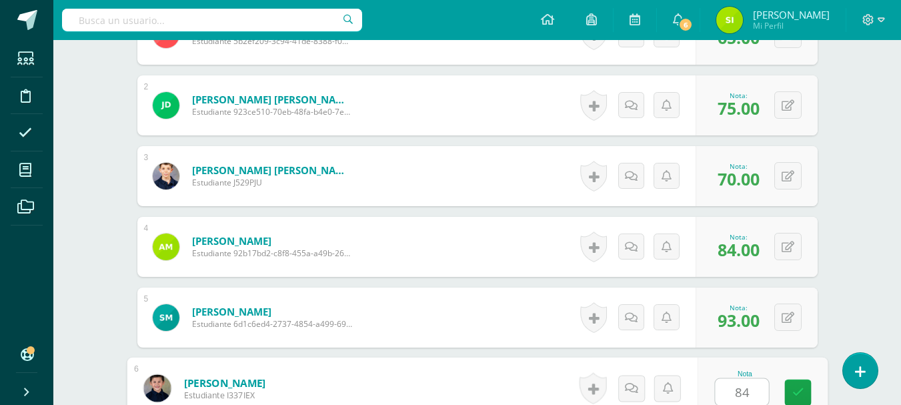
type input "84"
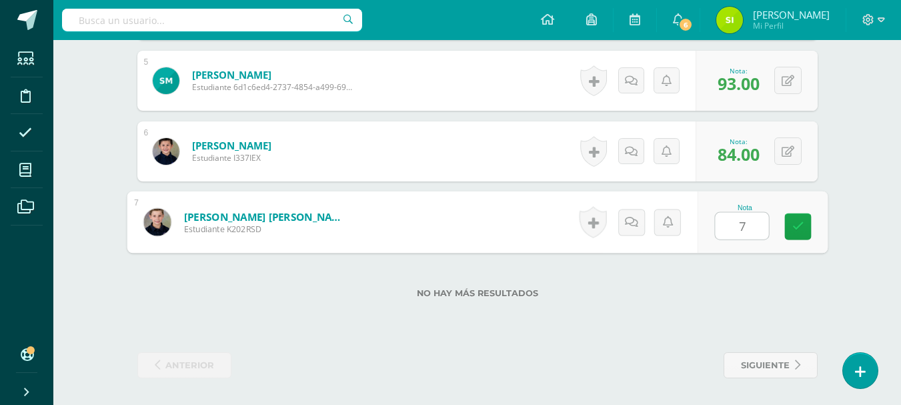
type input "73"
click at [803, 222] on icon at bounding box center [798, 226] width 12 height 11
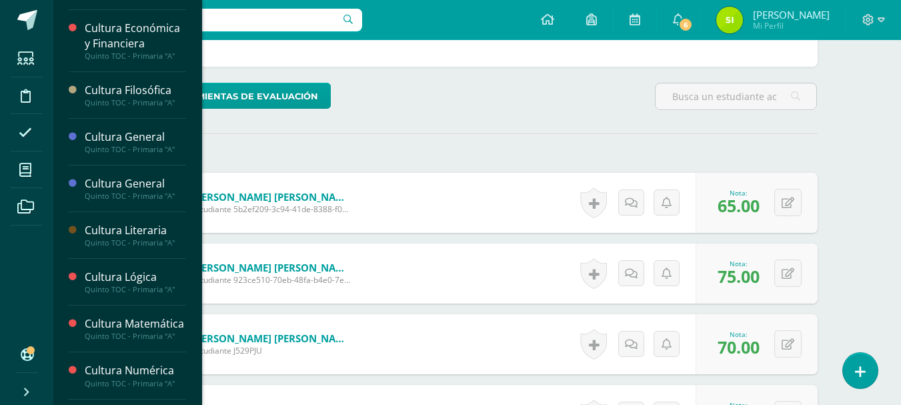
scroll to position [223, 0]
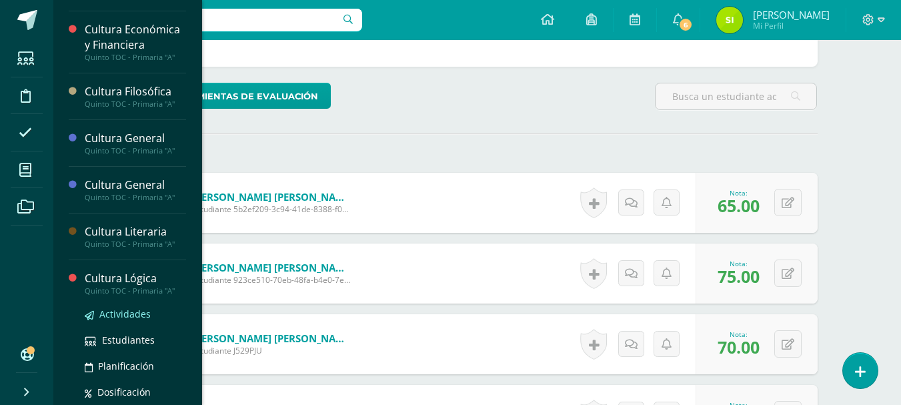
click at [129, 312] on span "Actividades" at bounding box center [124, 314] width 51 height 13
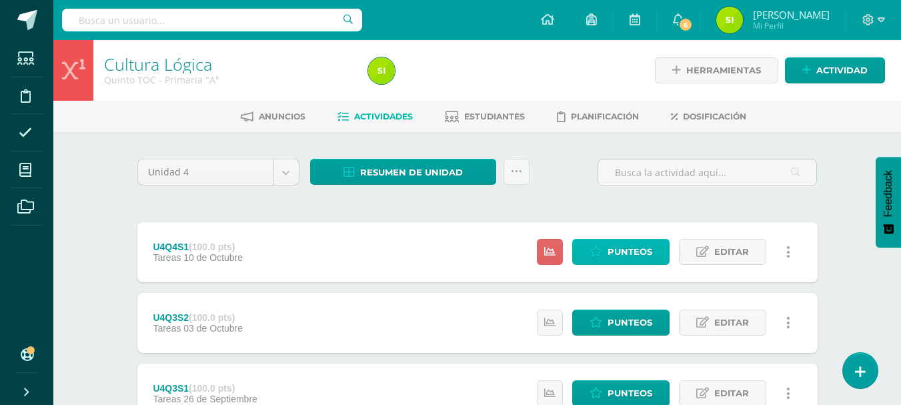
click at [650, 252] on span "Punteos" at bounding box center [630, 251] width 45 height 25
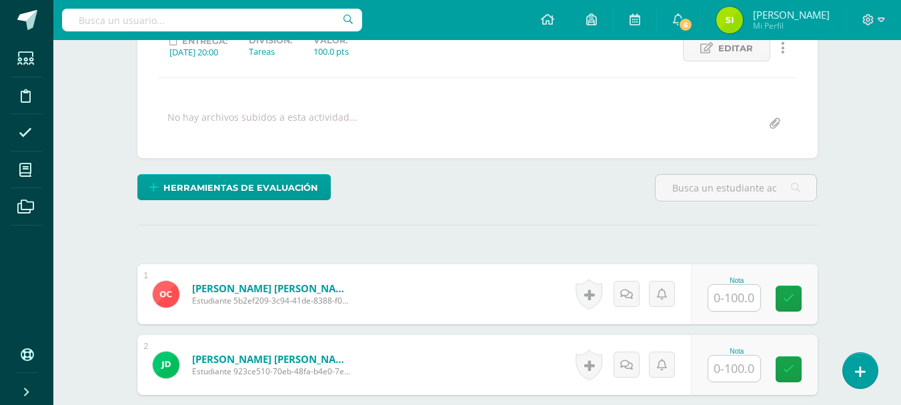
scroll to position [200, 0]
click at [750, 296] on input "text" at bounding box center [734, 297] width 52 height 26
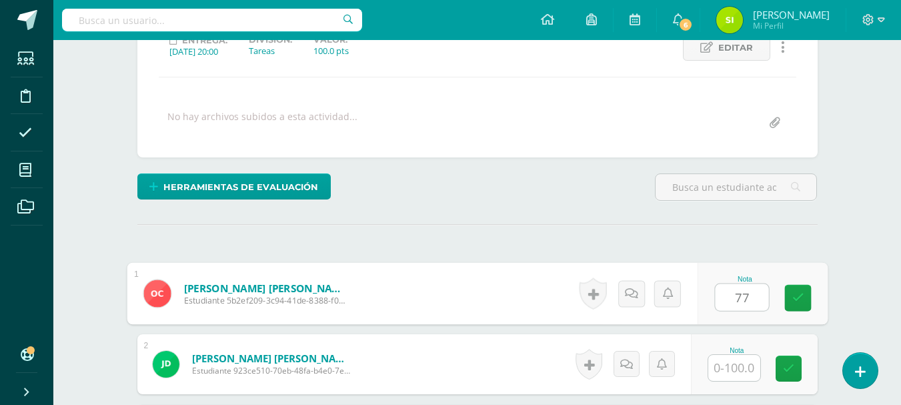
type input "77"
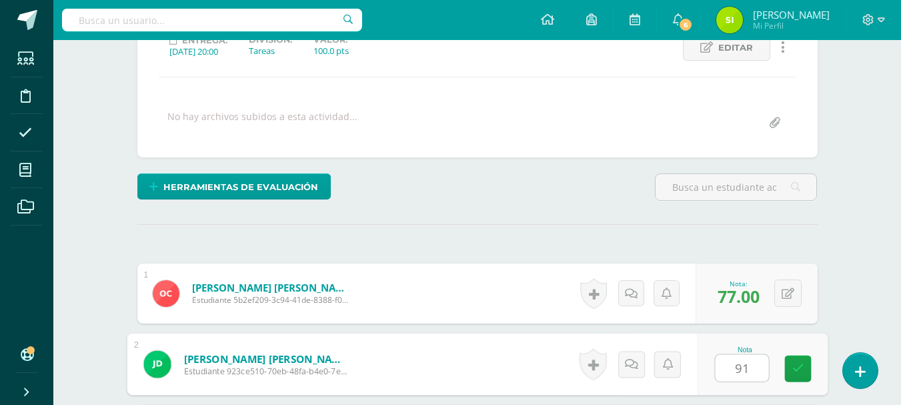
type input "91"
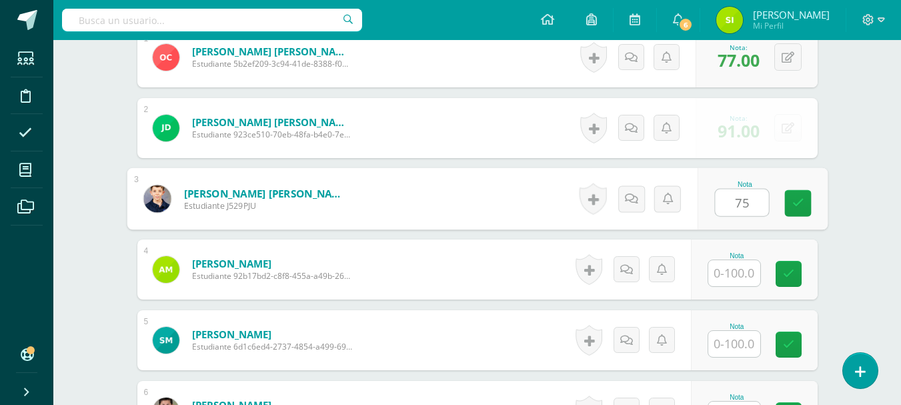
type input "75"
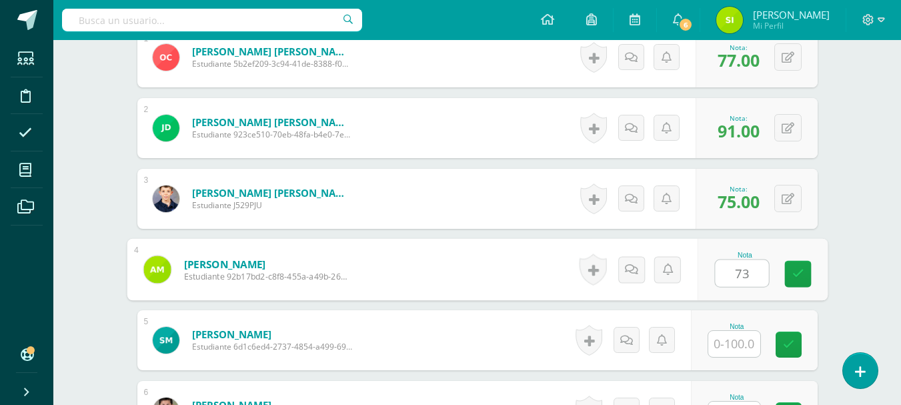
type input "73"
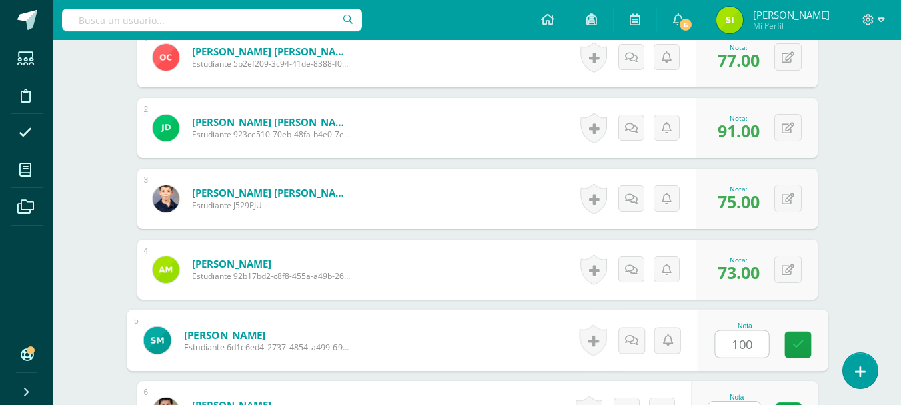
type input "100"
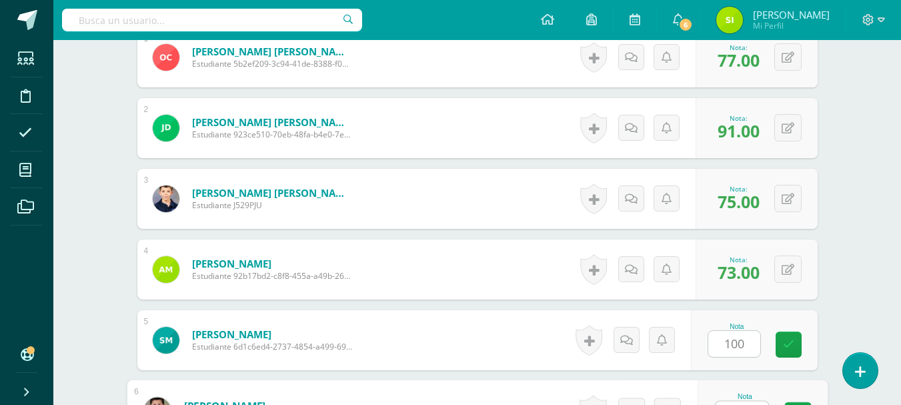
scroll to position [459, 0]
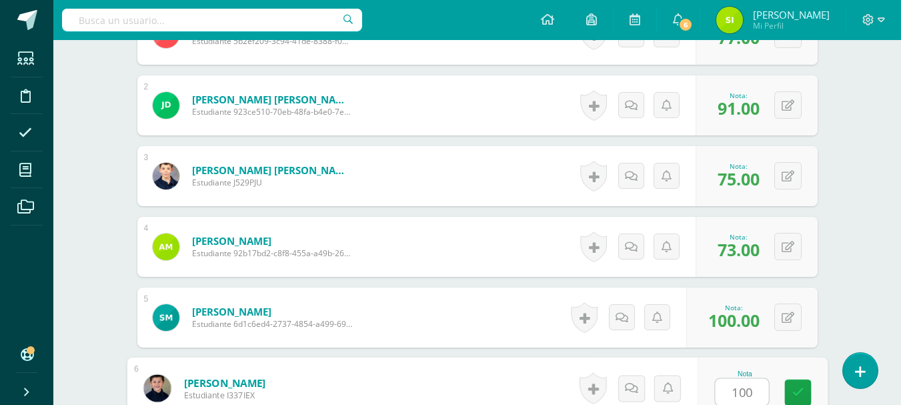
type input "100"
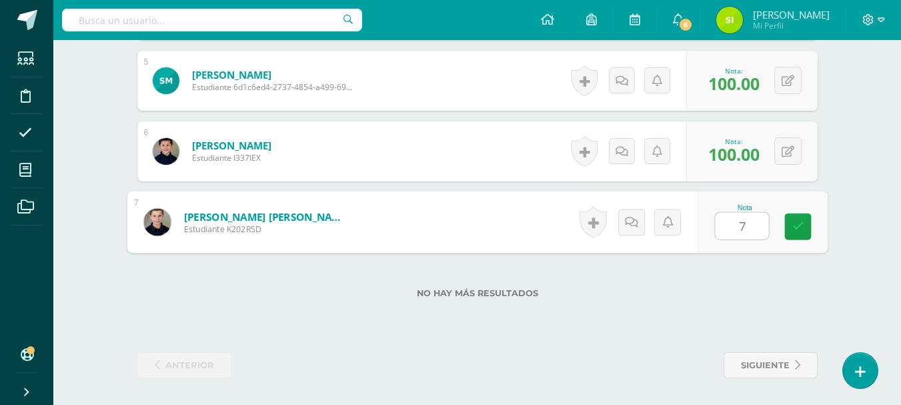
type input "73"
click at [799, 221] on icon at bounding box center [798, 226] width 12 height 11
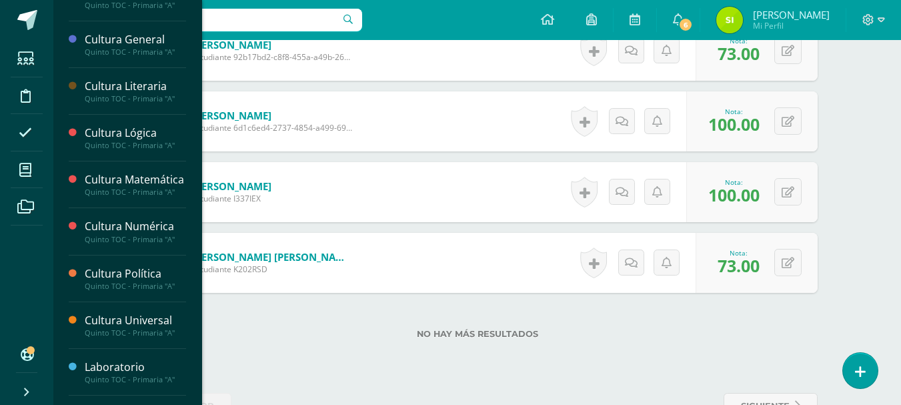
scroll to position [363, 0]
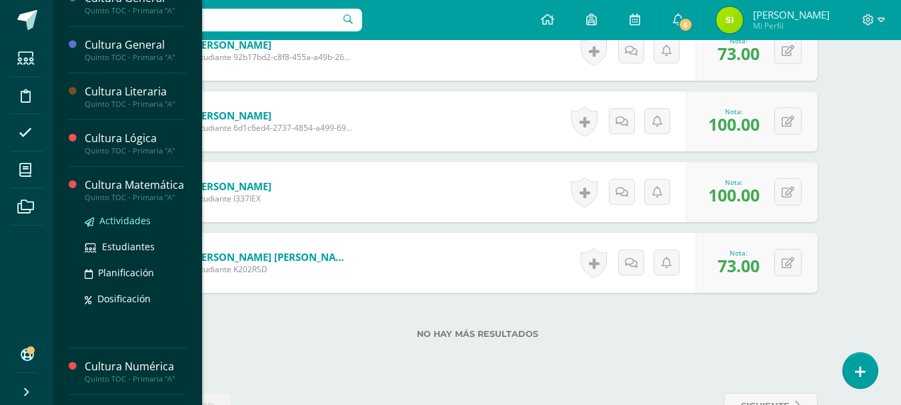
click at [126, 227] on span "Actividades" at bounding box center [124, 220] width 51 height 13
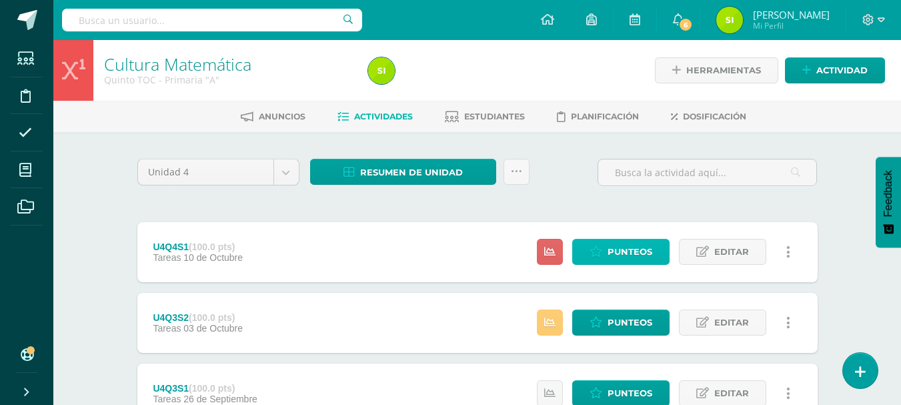
click at [632, 254] on span "Punteos" at bounding box center [630, 251] width 45 height 25
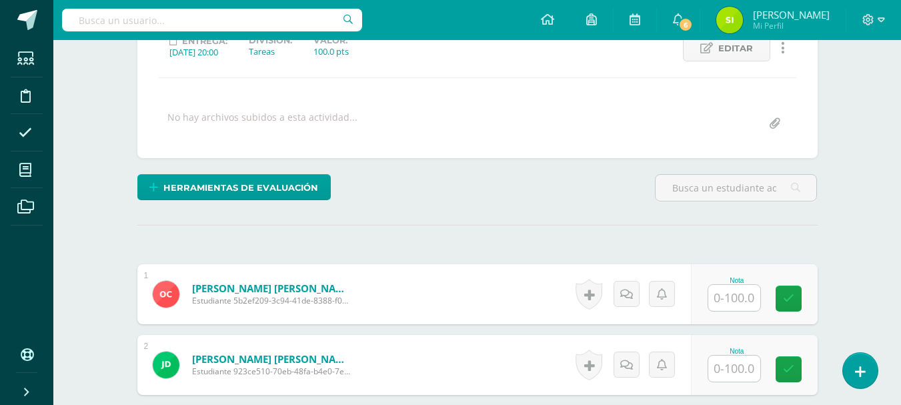
scroll to position [200, 0]
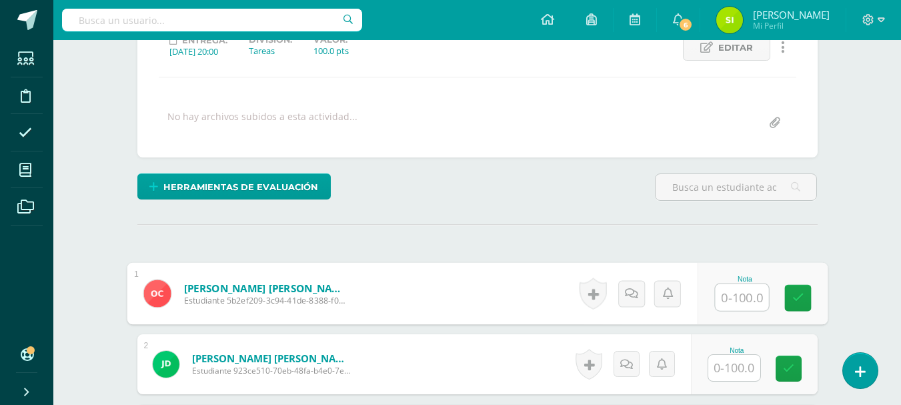
drag, startPoint x: 747, startPoint y: 300, endPoint x: 756, endPoint y: 302, distance: 8.8
click at [756, 302] on input "text" at bounding box center [741, 297] width 53 height 27
type input "97"
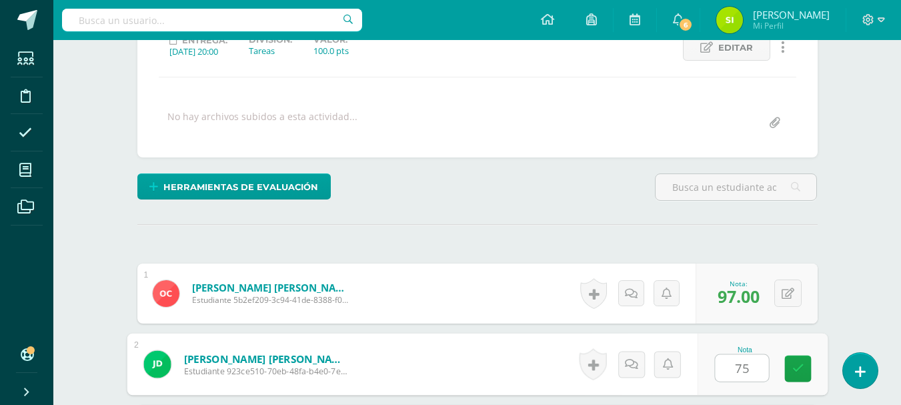
type input "75"
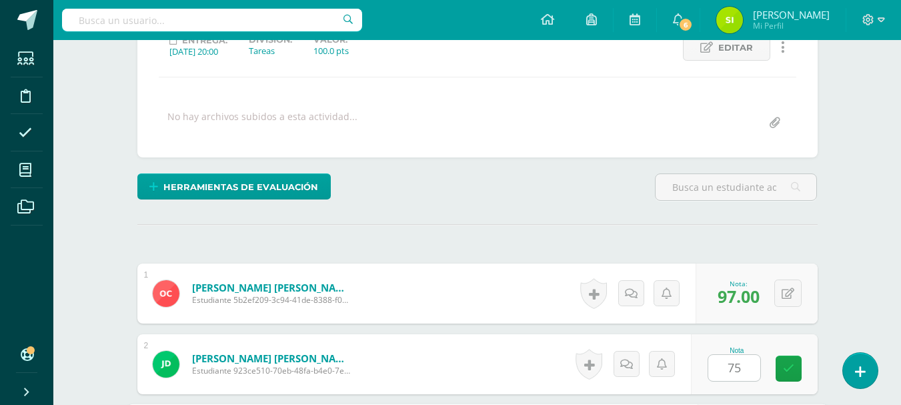
scroll to position [436, 0]
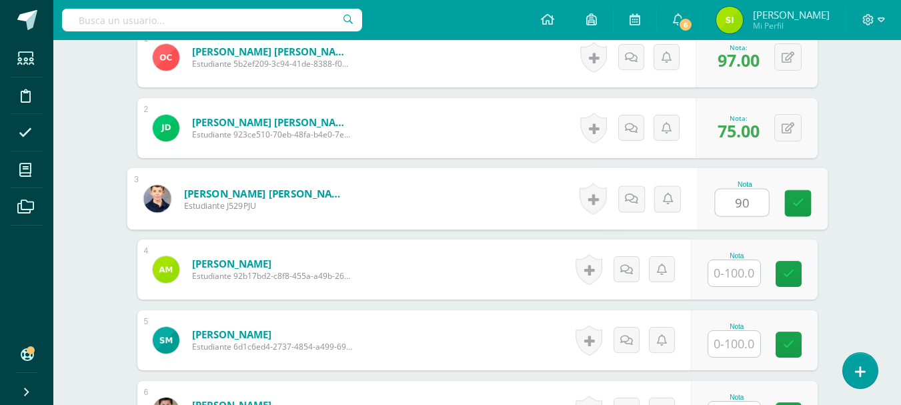
type input "90"
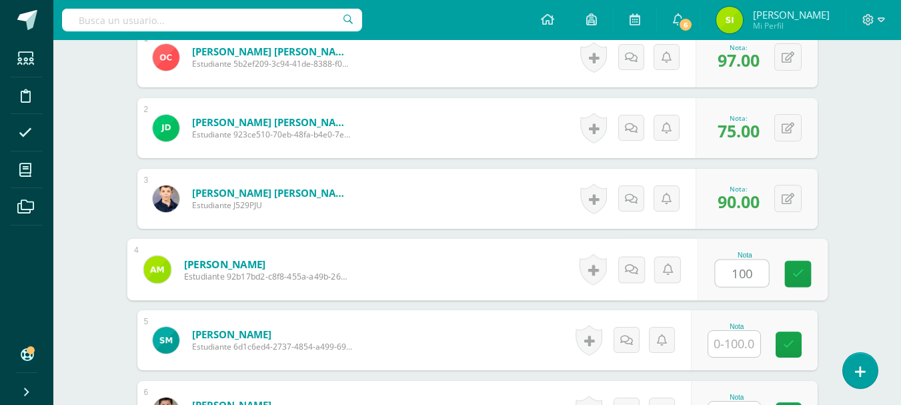
type input "100"
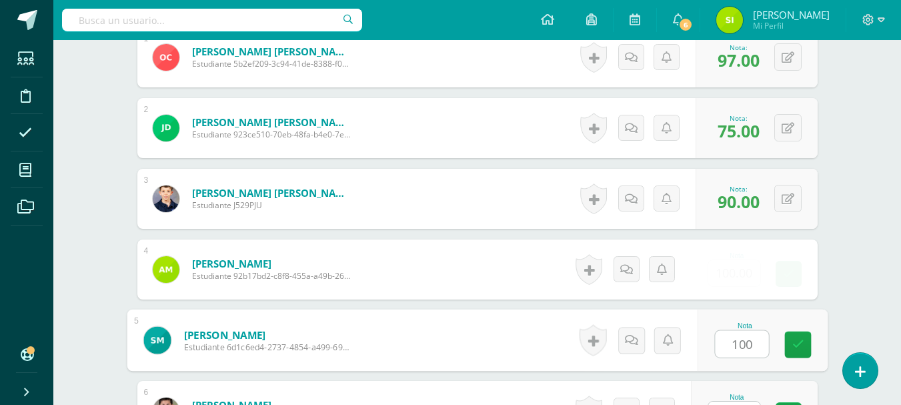
type input "100"
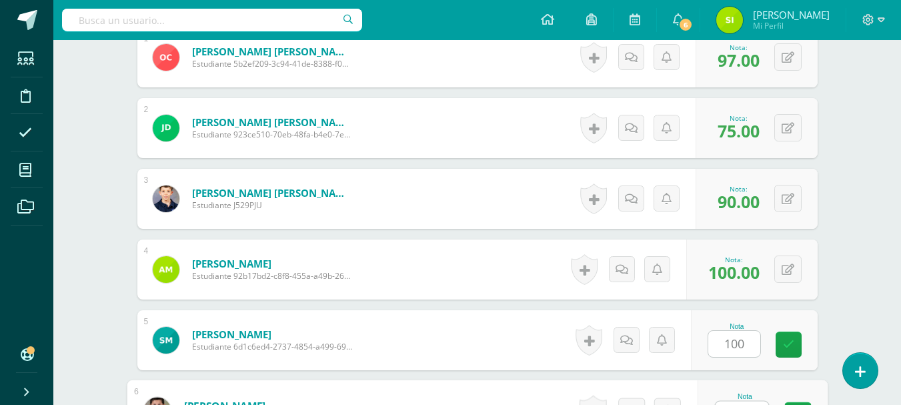
scroll to position [459, 0]
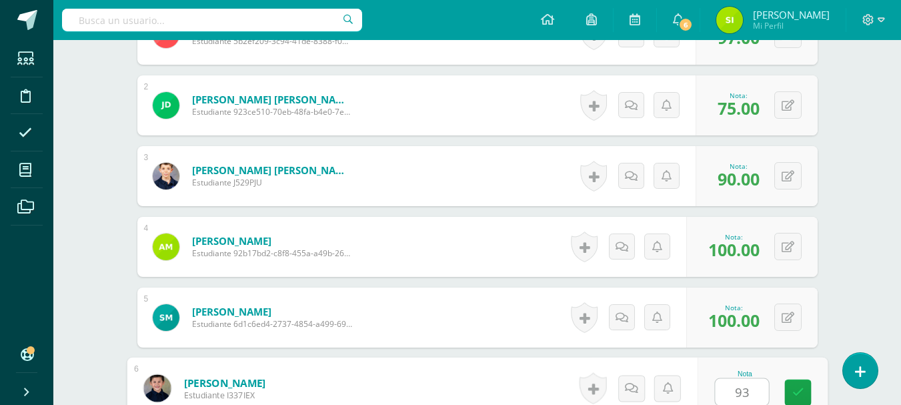
type input "93"
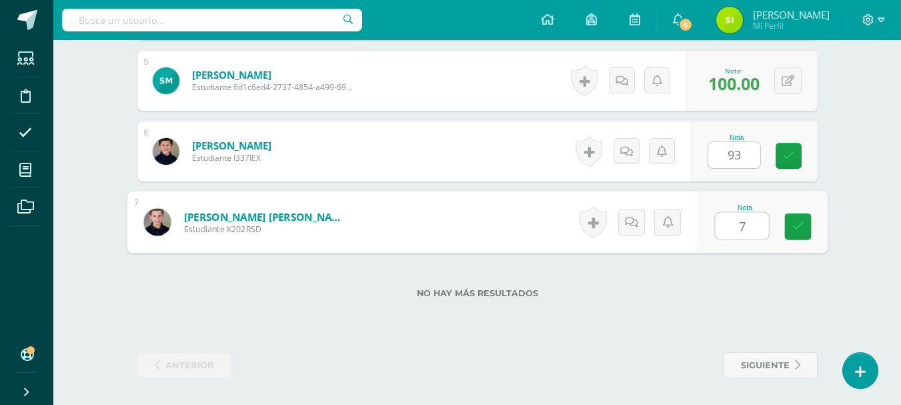
type input "70"
click at [798, 231] on icon at bounding box center [798, 226] width 12 height 11
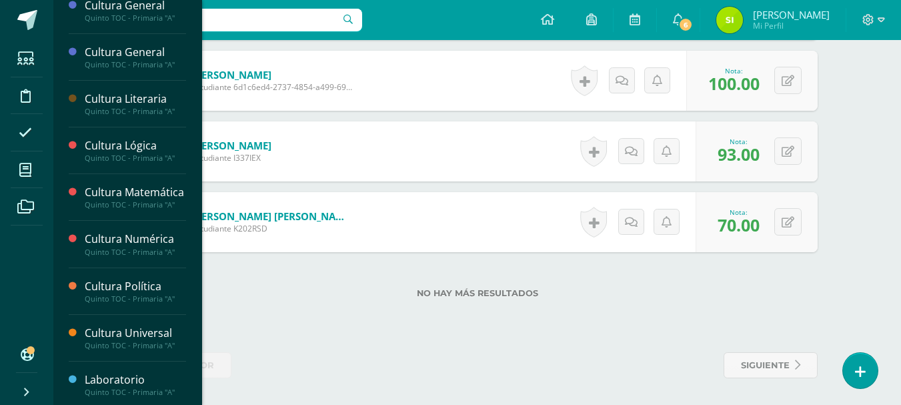
scroll to position [387, 0]
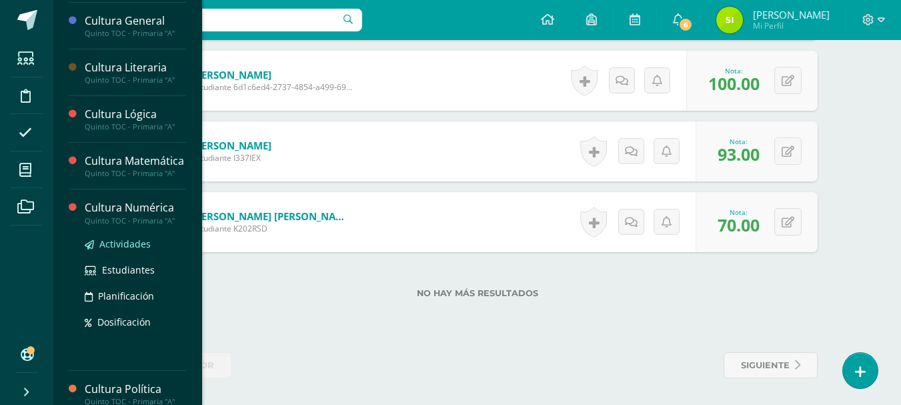
click at [137, 250] on span "Actividades" at bounding box center [124, 243] width 51 height 13
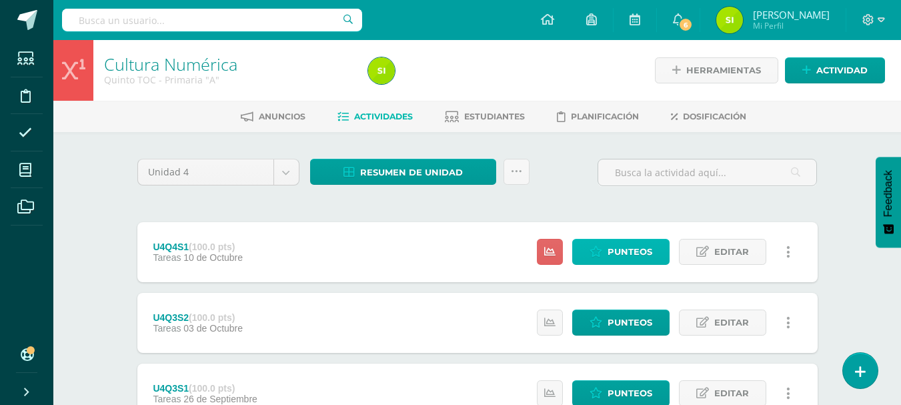
click at [654, 257] on link "Punteos" at bounding box center [620, 252] width 97 height 26
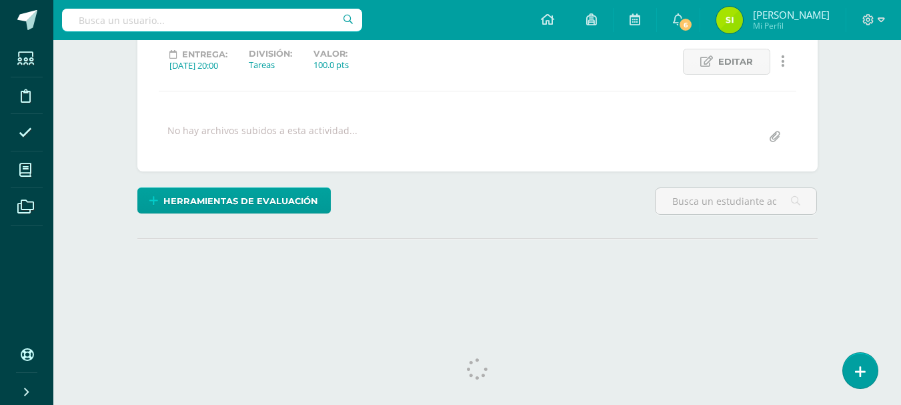
scroll to position [195, 0]
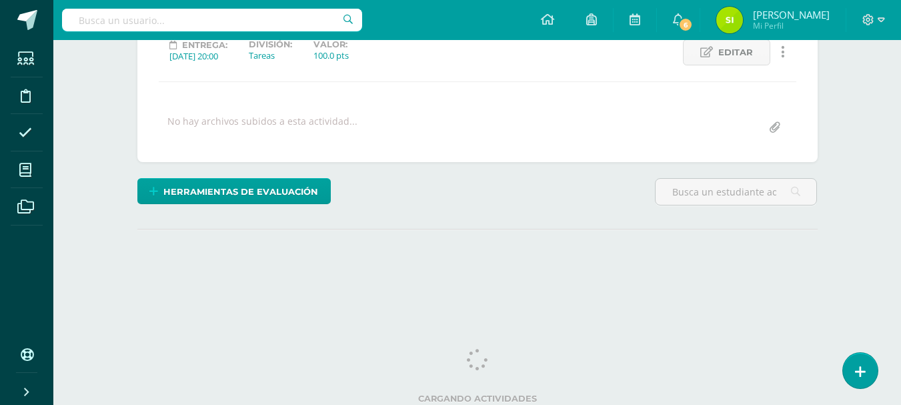
click at [901, 333] on html "Estudiantes Disciplina Asistencia Mis cursos Archivos Soporte Ayuda Reportar un…" at bounding box center [450, 69] width 901 height 528
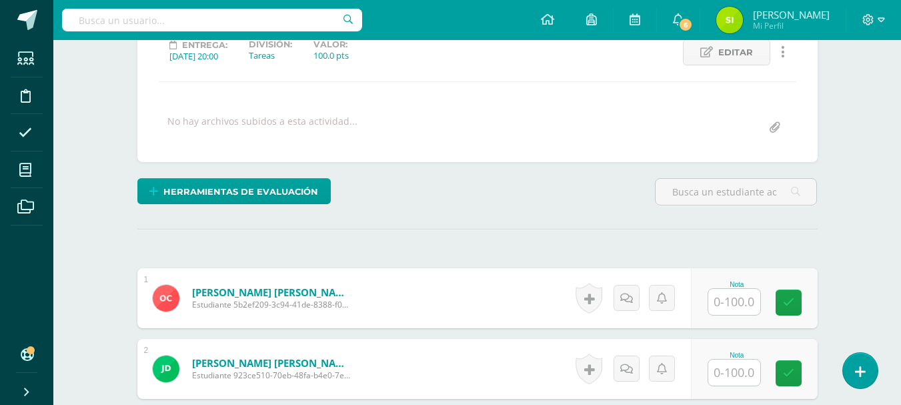
scroll to position [196, 0]
click at [747, 303] on input "text" at bounding box center [734, 301] width 52 height 26
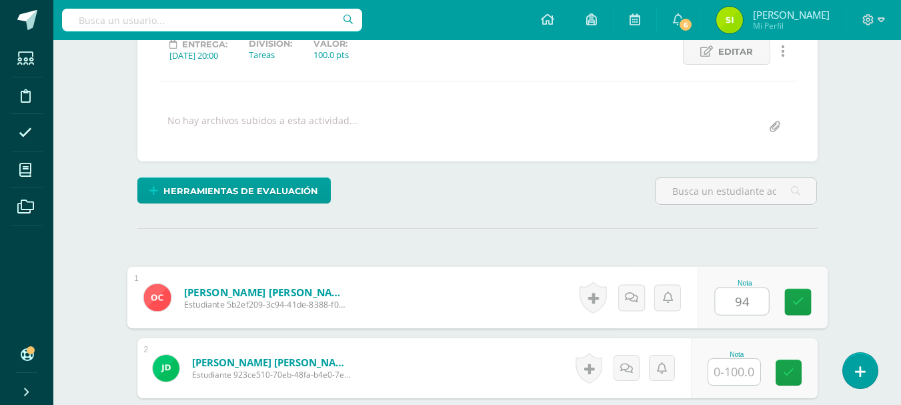
type input "94"
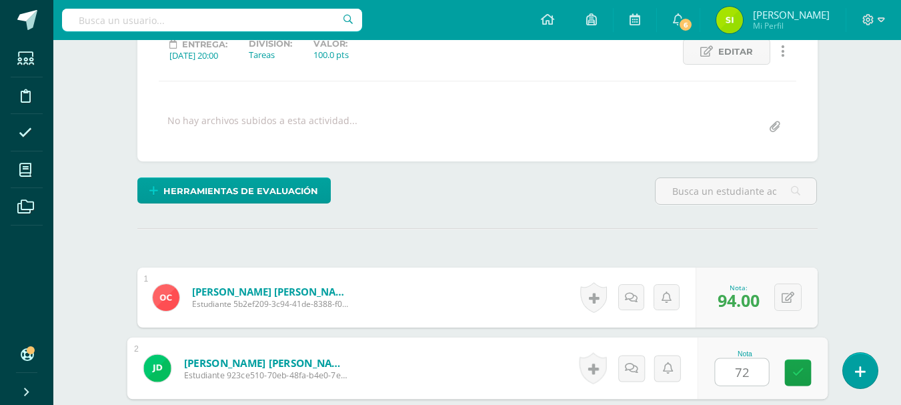
type input "72"
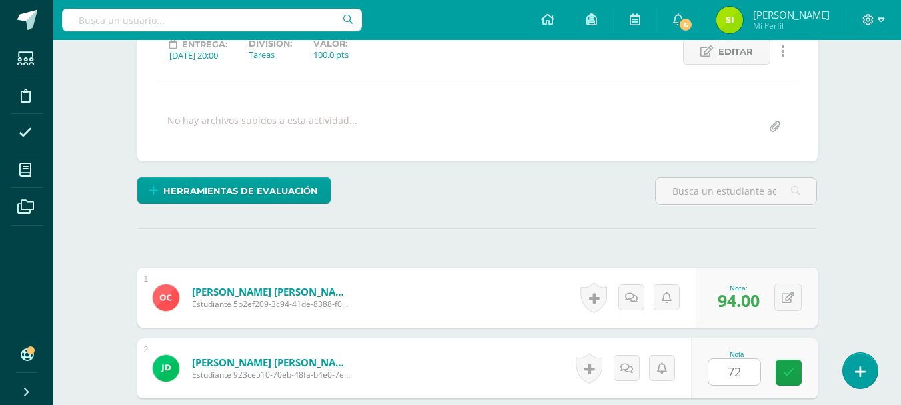
scroll to position [436, 0]
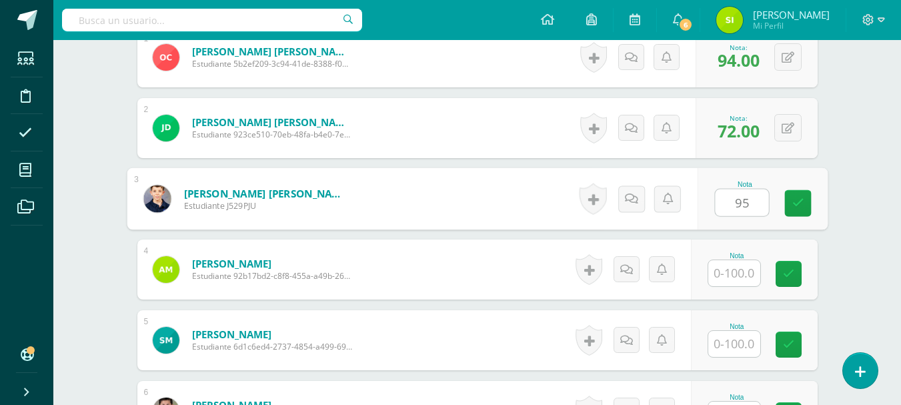
type input "95"
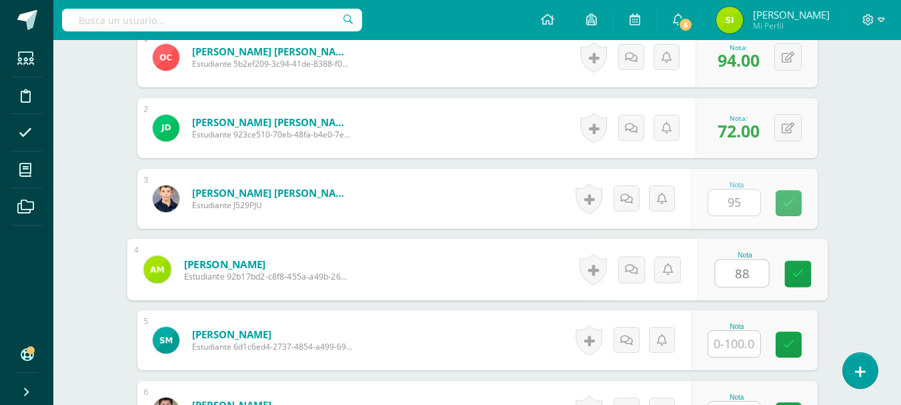
type input "88"
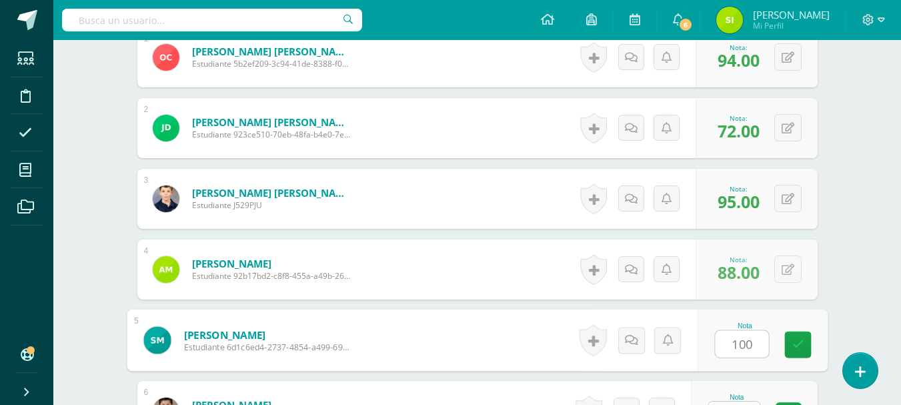
type input "100"
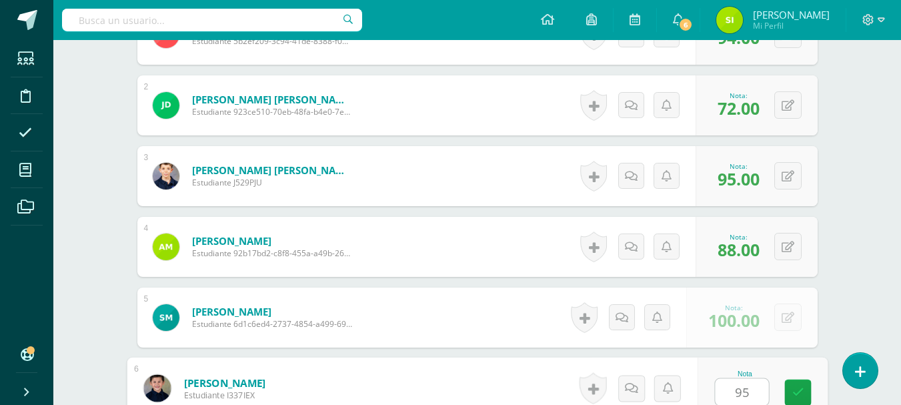
type input "95"
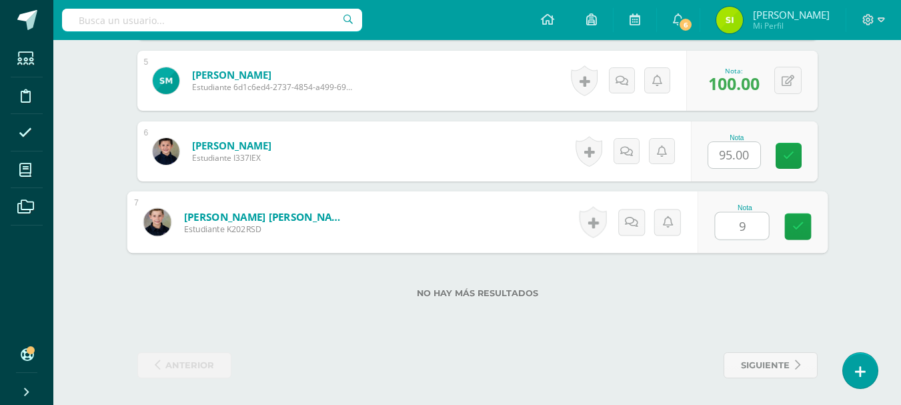
type input "90"
click at [806, 227] on link at bounding box center [798, 226] width 27 height 27
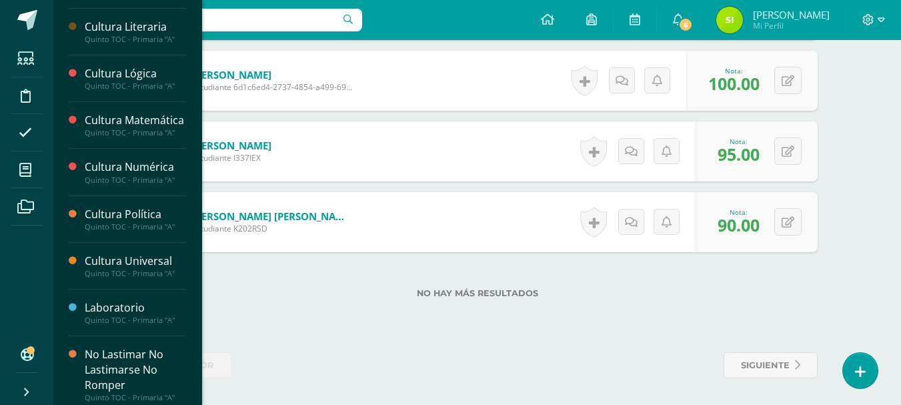
scroll to position [452, 0]
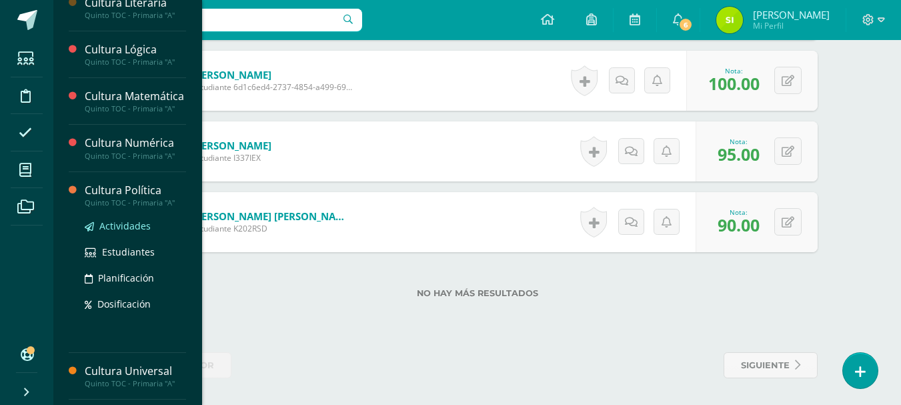
click at [125, 232] on span "Actividades" at bounding box center [124, 225] width 51 height 13
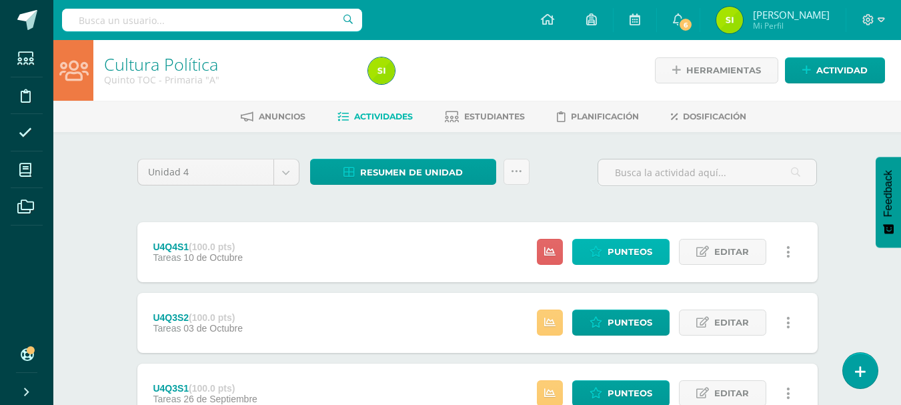
click at [645, 258] on span "Punteos" at bounding box center [630, 251] width 45 height 25
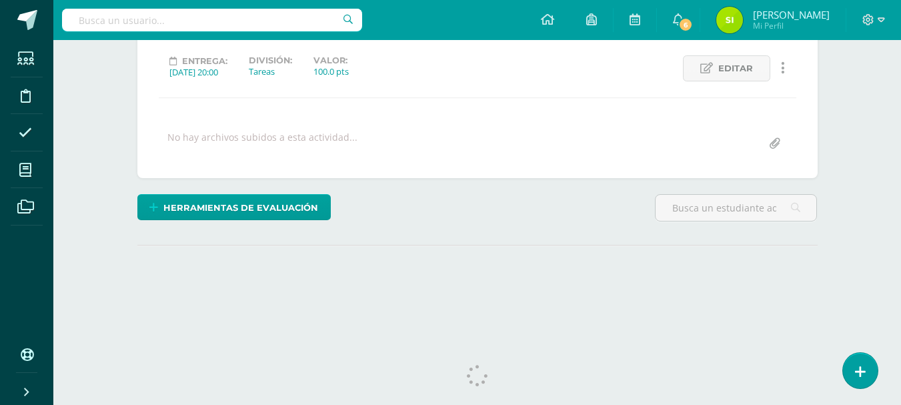
scroll to position [199, 0]
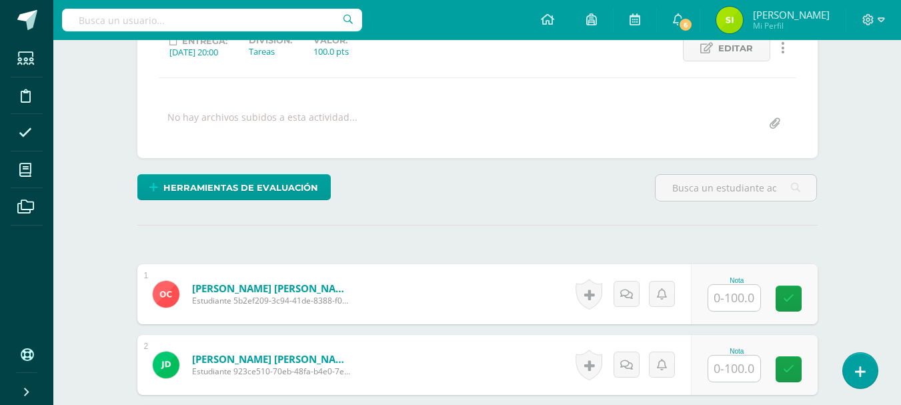
drag, startPoint x: 906, startPoint y: 190, endPoint x: 911, endPoint y: 334, distance: 144.2
click at [901, 334] on html "Estudiantes Disciplina Asistencia Mis cursos Archivos Soporte Ayuda Reportar un…" at bounding box center [450, 351] width 901 height 1101
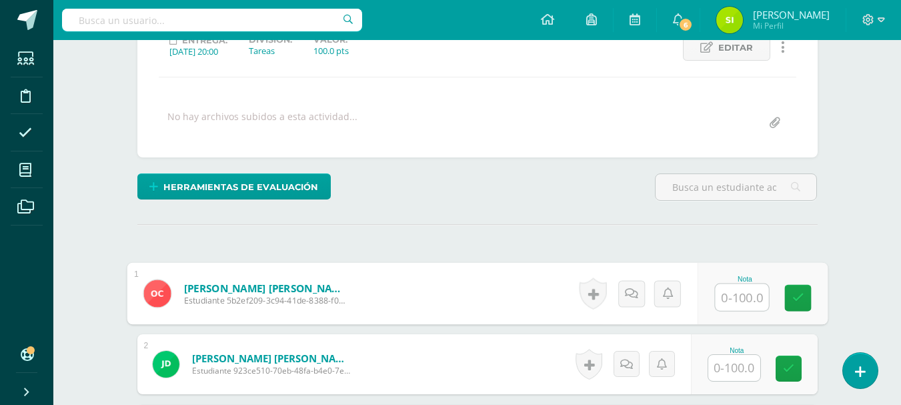
click at [752, 300] on input "text" at bounding box center [741, 297] width 53 height 27
type input "70"
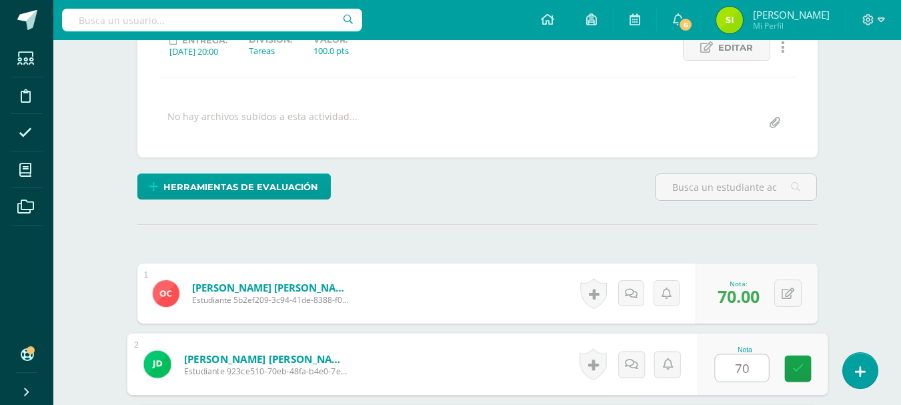
type input "70"
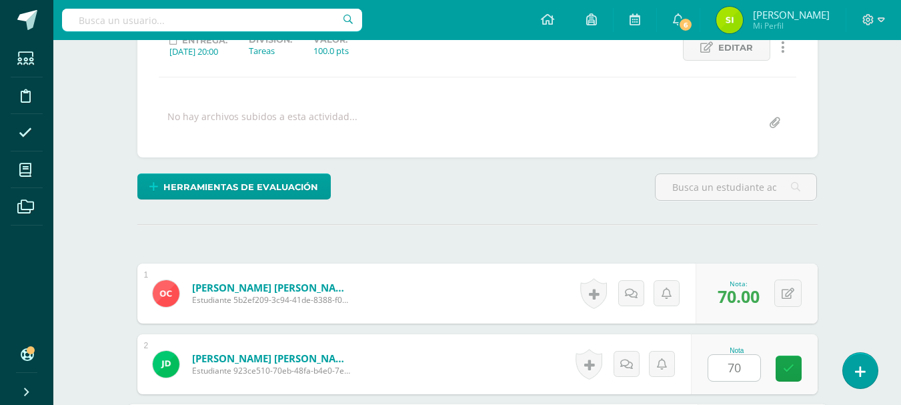
scroll to position [436, 0]
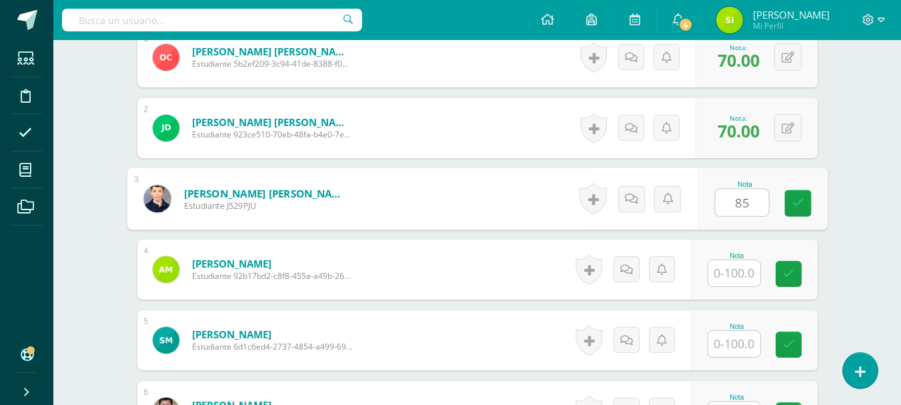
type input "85"
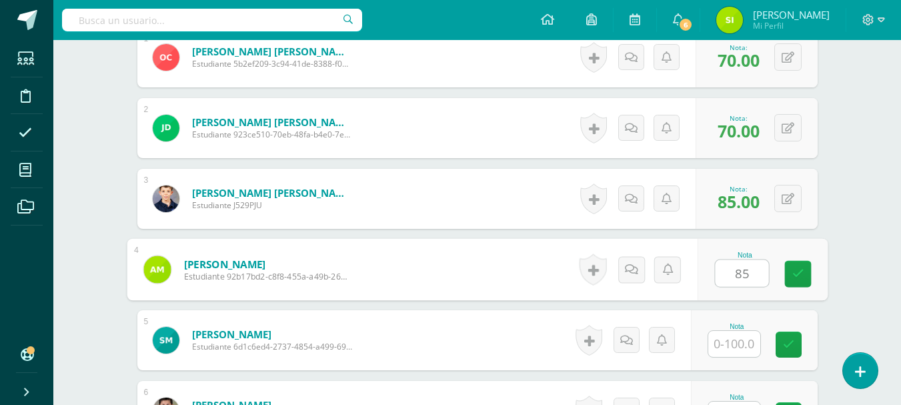
type input "85"
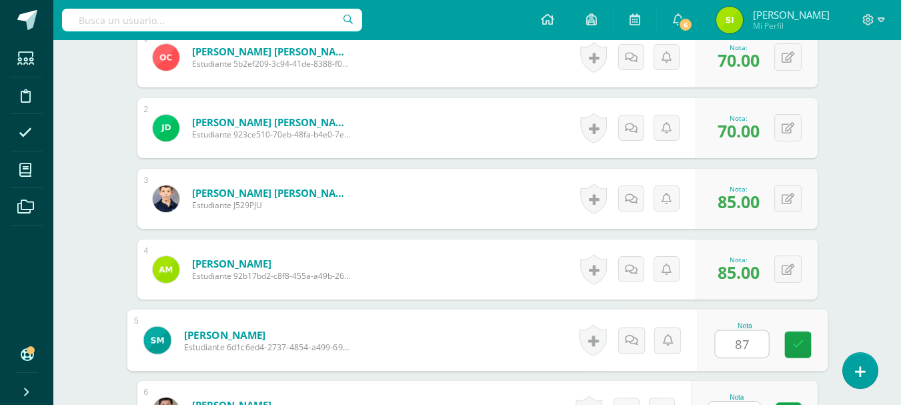
type input "87"
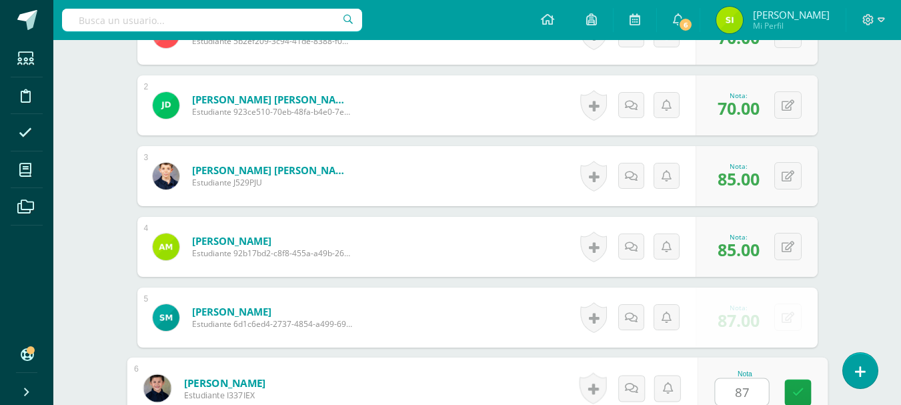
type input "87"
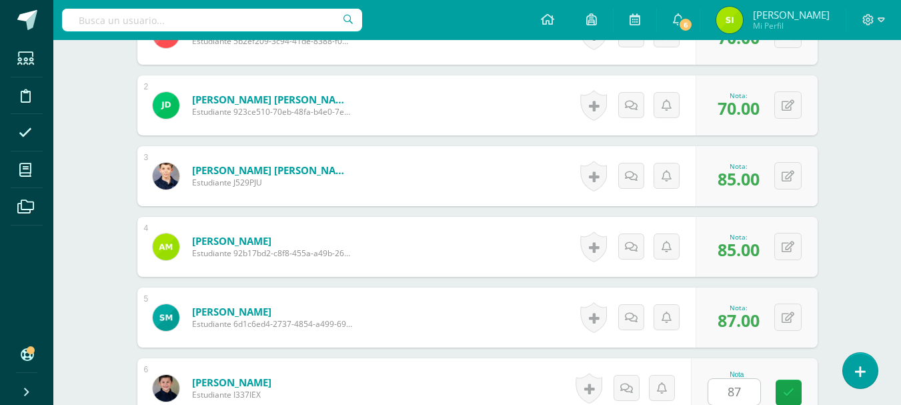
scroll to position [696, 0]
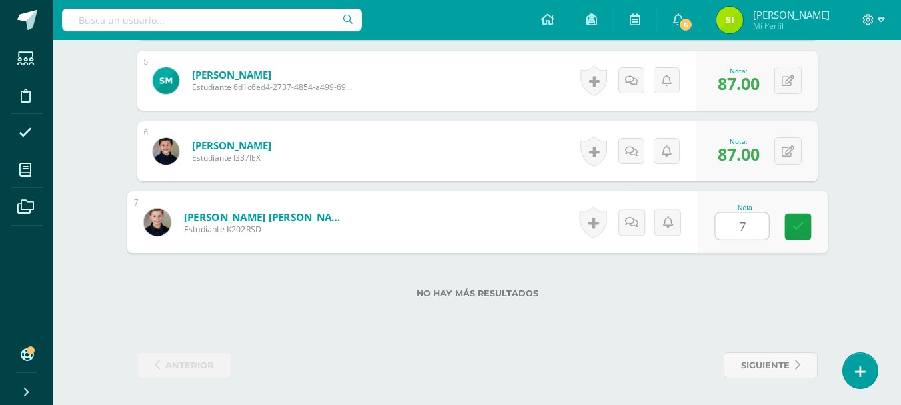
type input "70"
click at [801, 229] on icon at bounding box center [798, 226] width 12 height 11
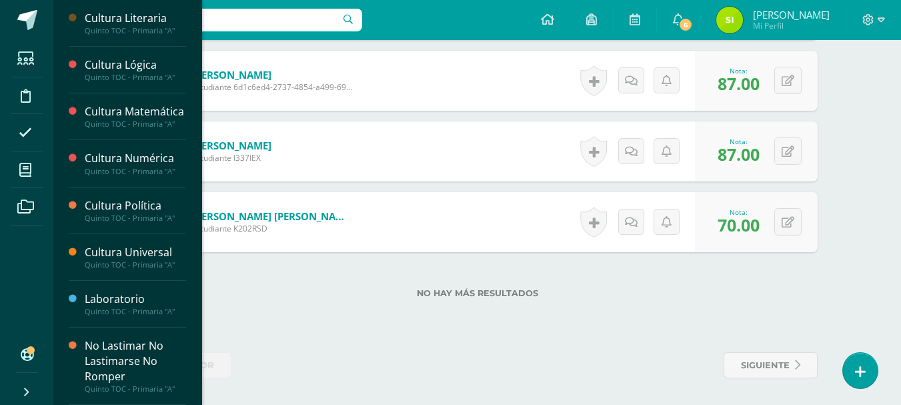
scroll to position [447, 0]
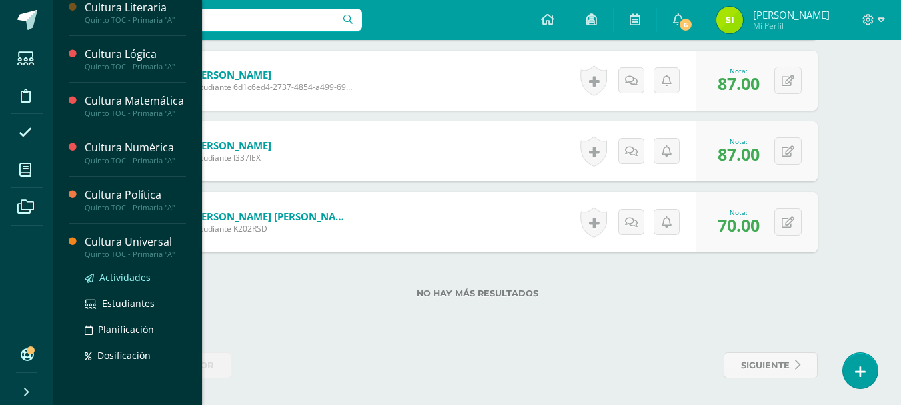
click at [139, 284] on span "Actividades" at bounding box center [124, 277] width 51 height 13
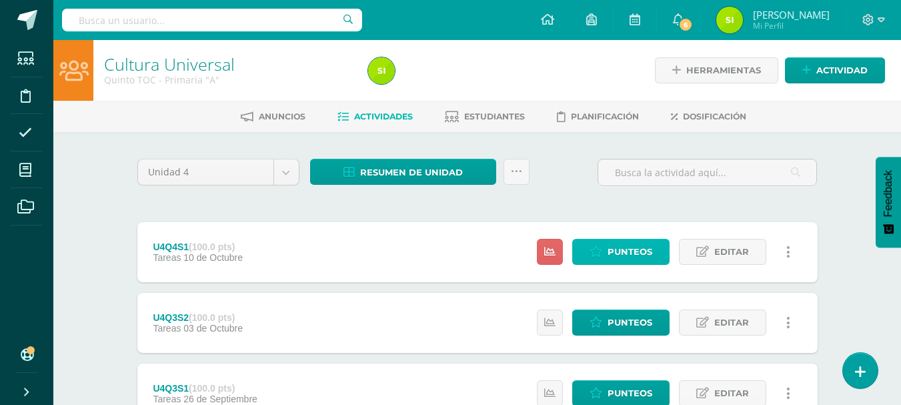
click at [636, 255] on span "Punteos" at bounding box center [630, 251] width 45 height 25
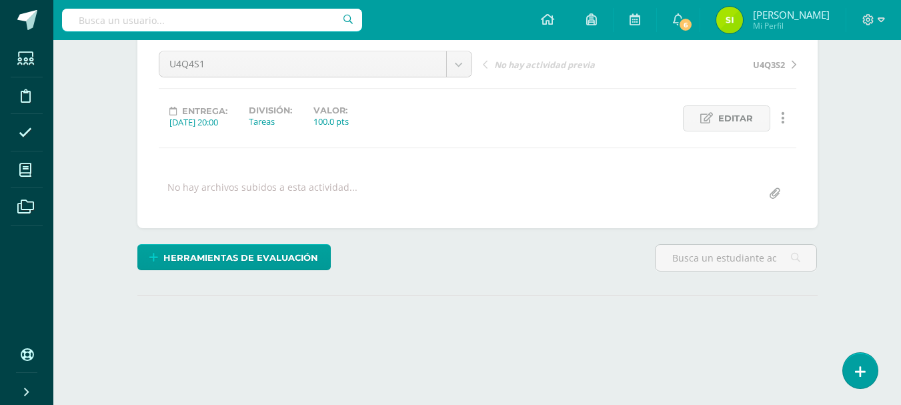
scroll to position [199, 0]
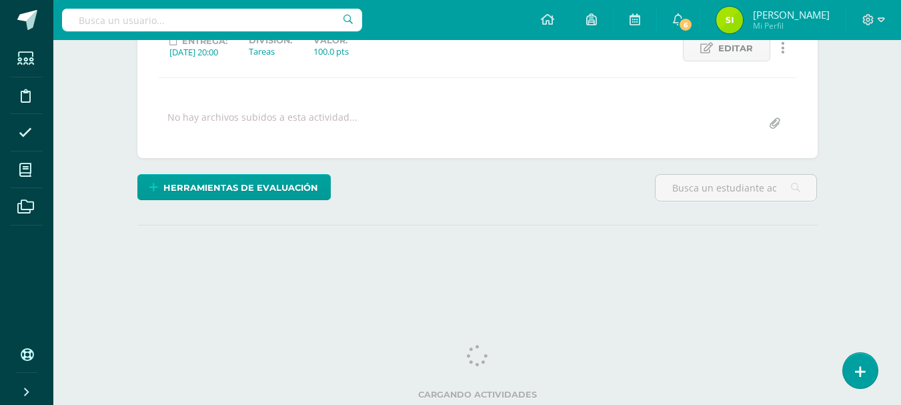
drag, startPoint x: 904, startPoint y: 174, endPoint x: 911, endPoint y: 348, distance: 174.2
click at [901, 329] on html "Estudiantes Disciplina Asistencia Mis cursos Archivos Soporte Ayuda Reportar un…" at bounding box center [450, 65] width 901 height 528
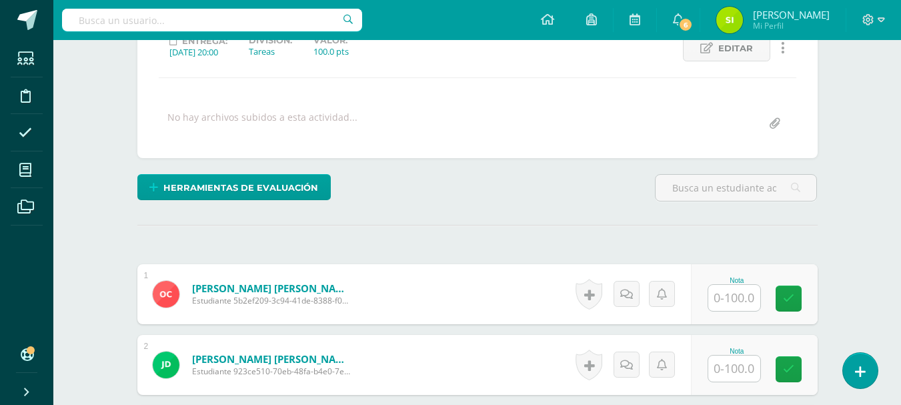
scroll to position [200, 0]
click at [751, 302] on input "text" at bounding box center [734, 297] width 52 height 26
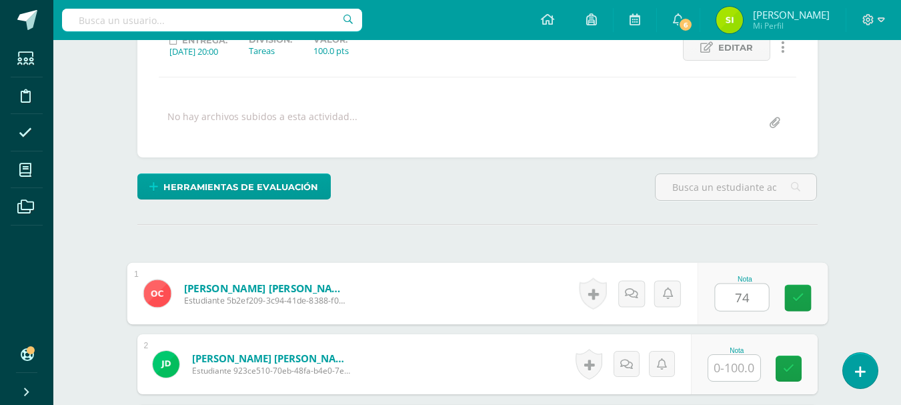
type input "74"
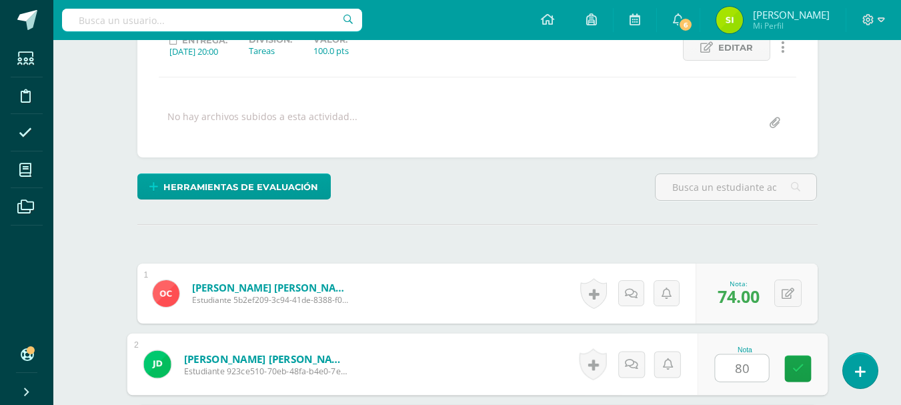
type input "80"
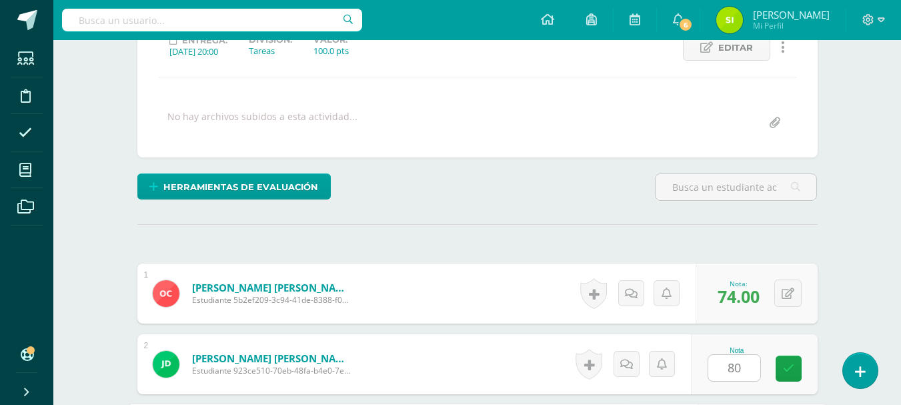
scroll to position [436, 0]
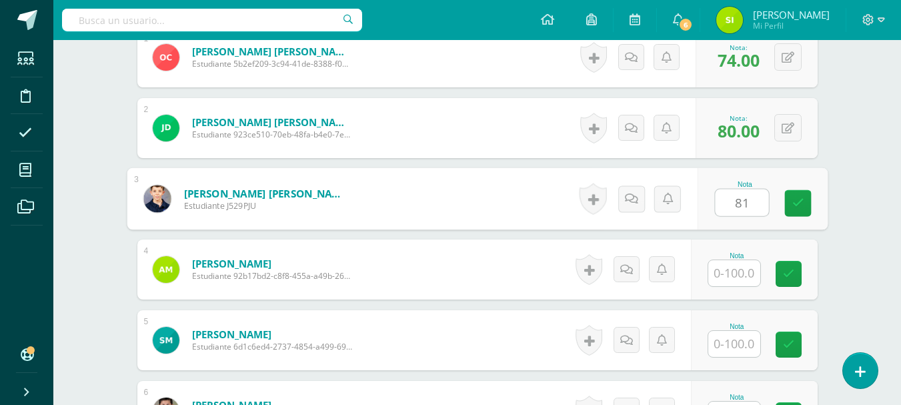
type input "81"
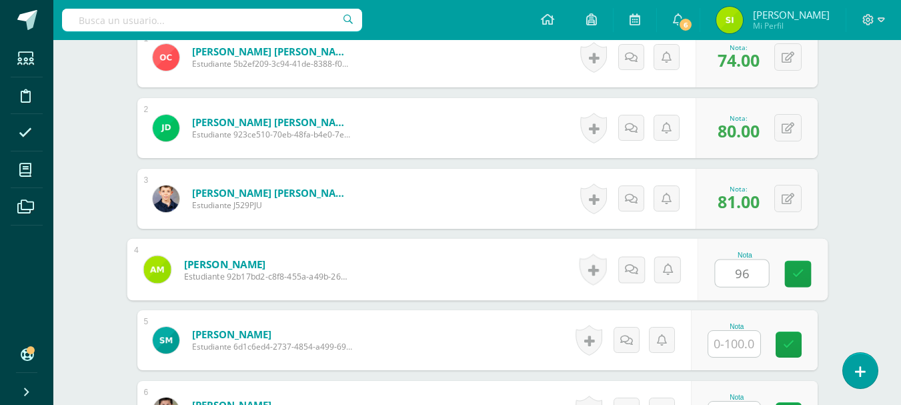
type input "96"
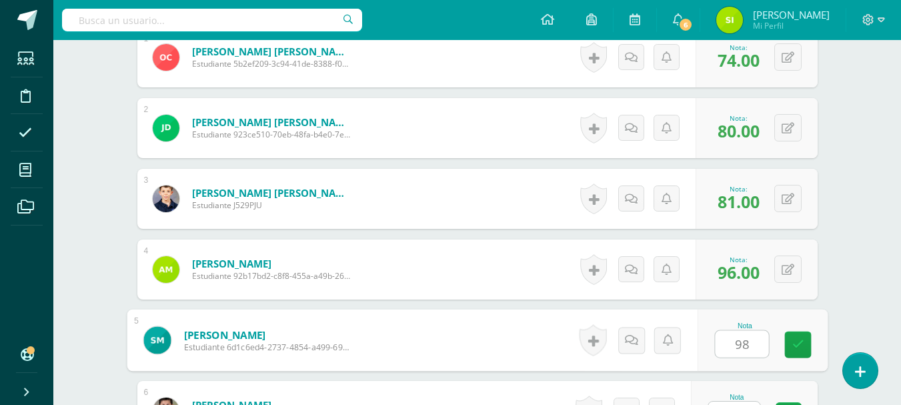
type input "98"
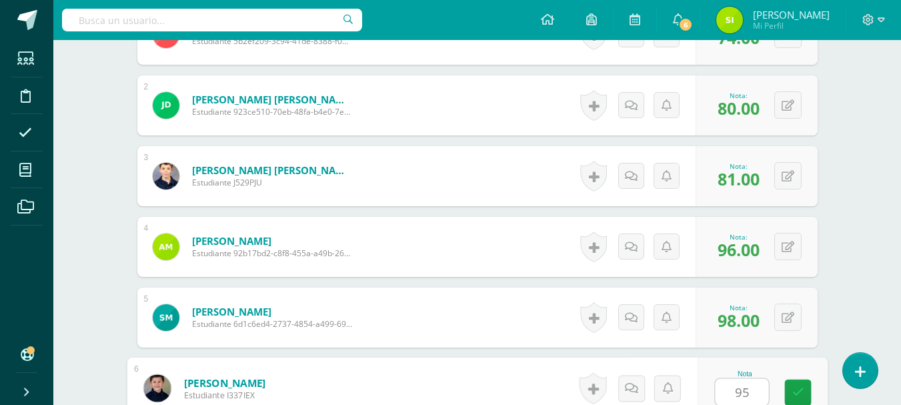
type input "95"
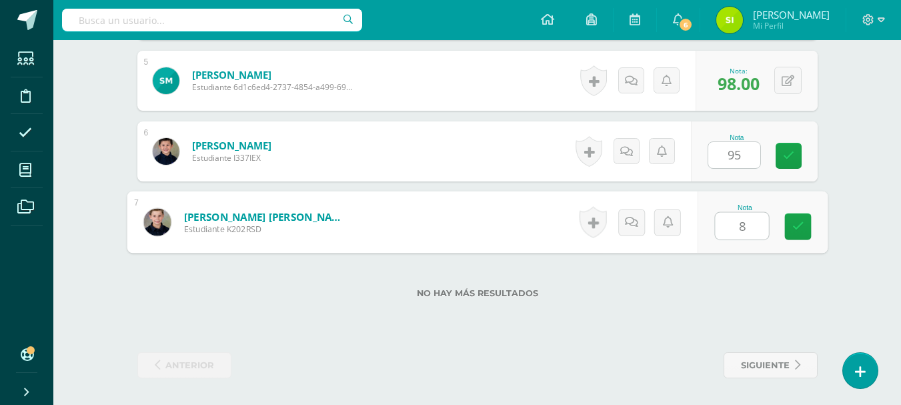
type input "88"
click at [807, 236] on link at bounding box center [798, 226] width 27 height 27
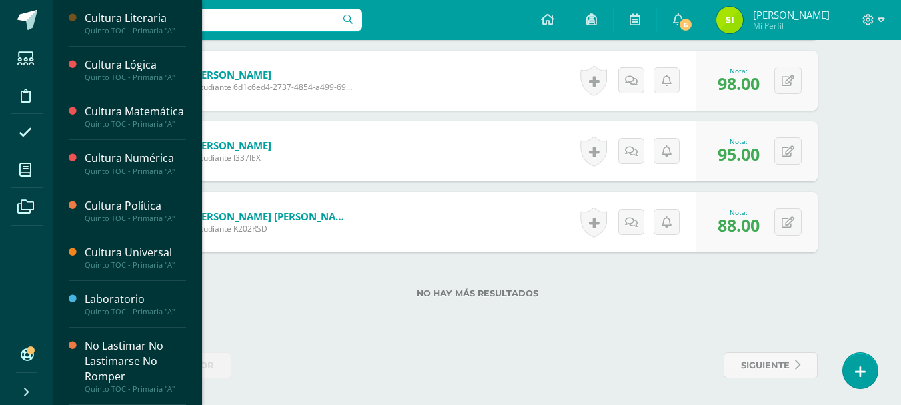
scroll to position [452, 0]
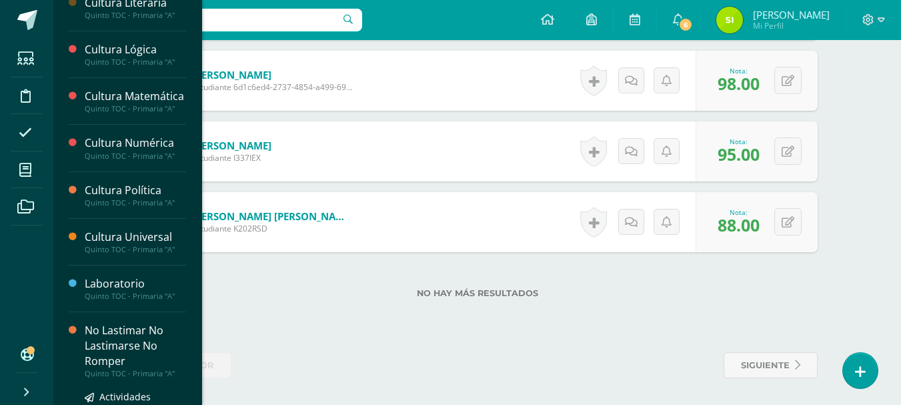
click at [149, 359] on div "No Lastimar No Lastimarse No Romper" at bounding box center [135, 346] width 101 height 46
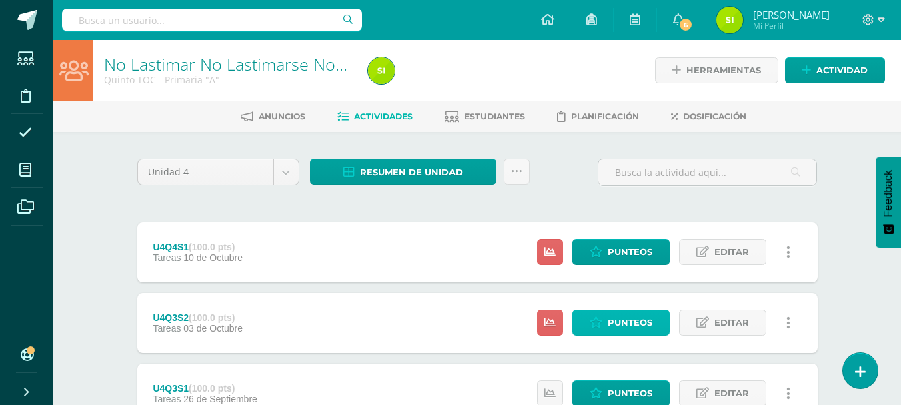
click at [619, 328] on span "Punteos" at bounding box center [630, 322] width 45 height 25
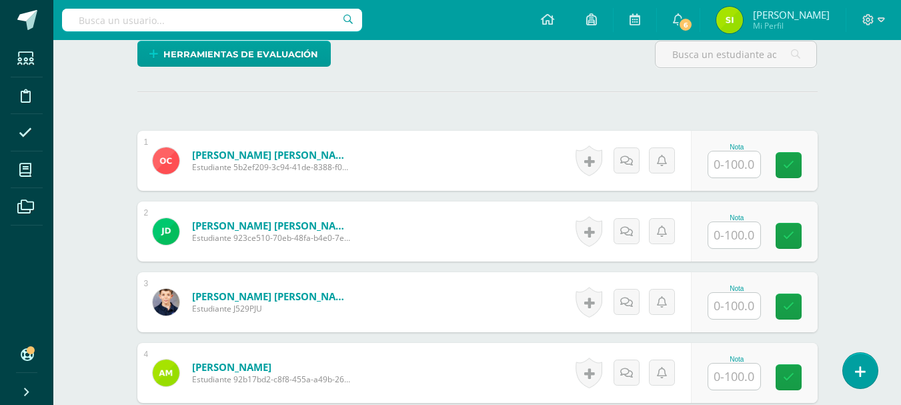
scroll to position [345, 0]
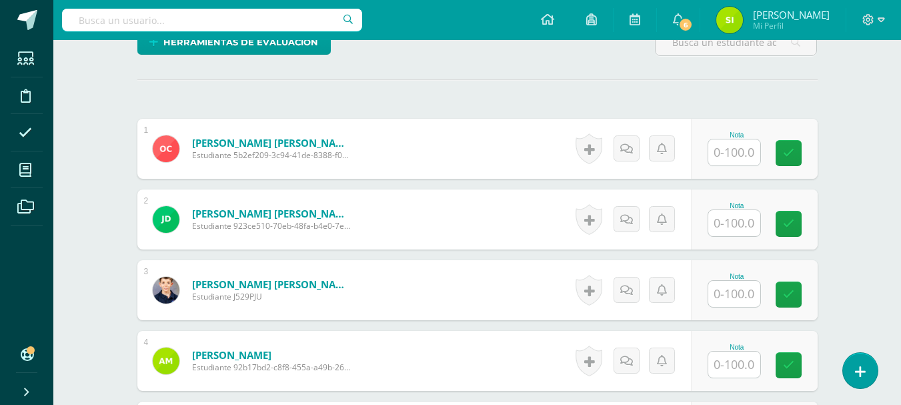
drag, startPoint x: 908, startPoint y: 139, endPoint x: 910, endPoint y: 377, distance: 238.2
click at [901, 377] on html "Estudiantes Disciplina Asistencia Mis cursos Archivos Soporte Ayuda Reportar un…" at bounding box center [450, 205] width 901 height 1101
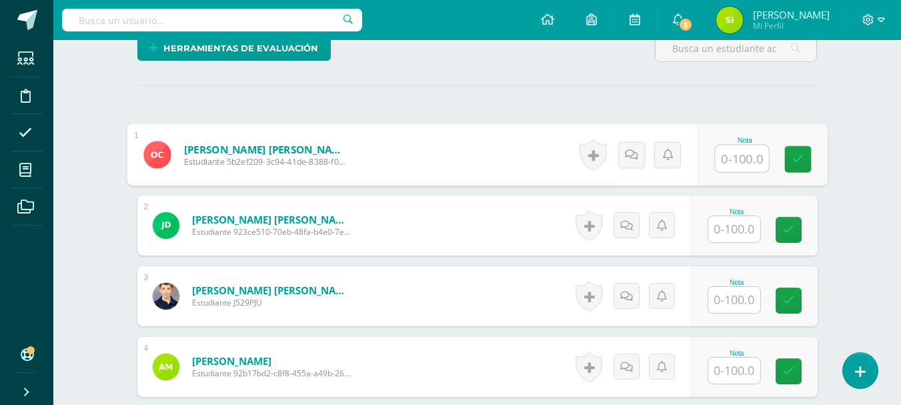
click at [742, 159] on input "text" at bounding box center [741, 158] width 53 height 27
type input "95"
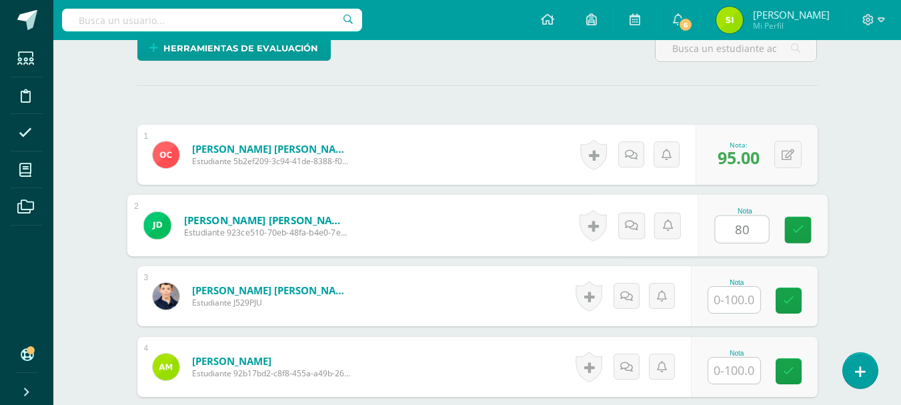
type input "80"
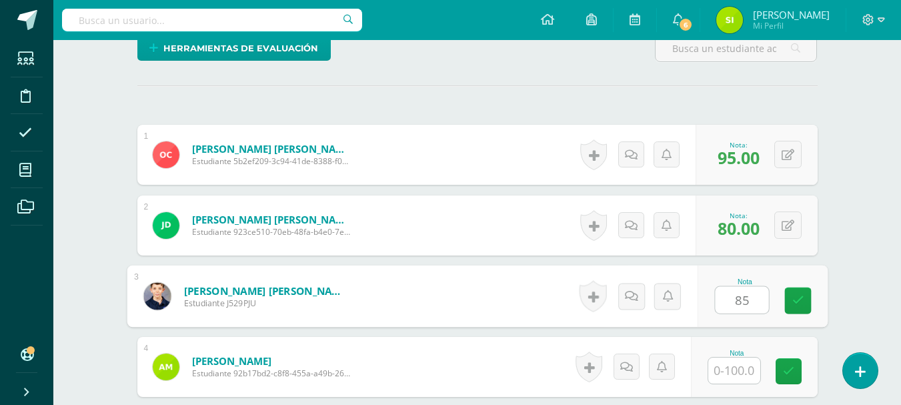
type input "85"
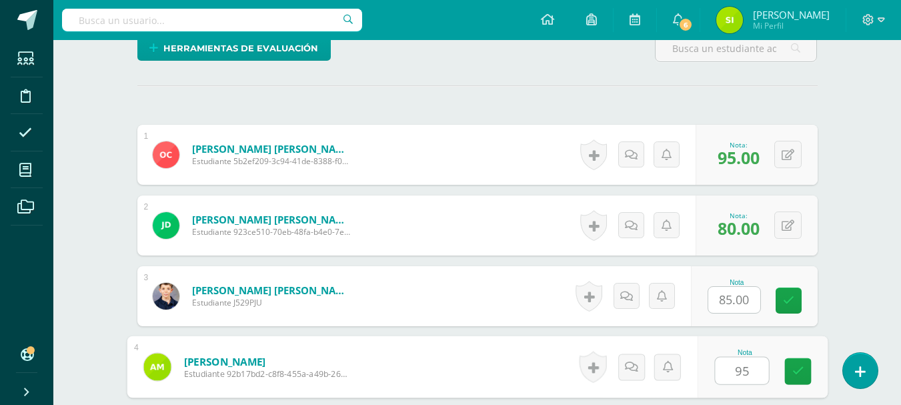
type input "95"
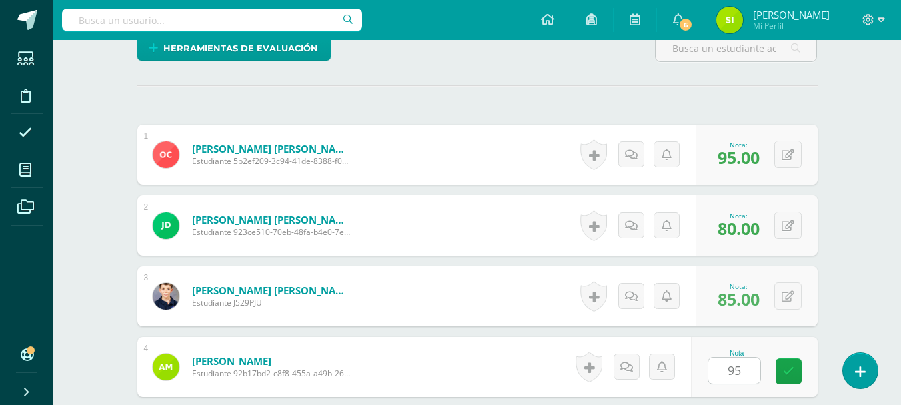
scroll to position [578, 0]
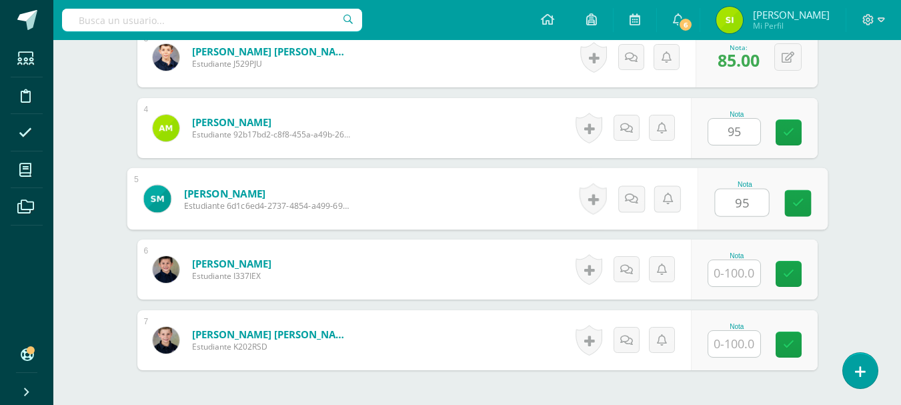
type input "95"
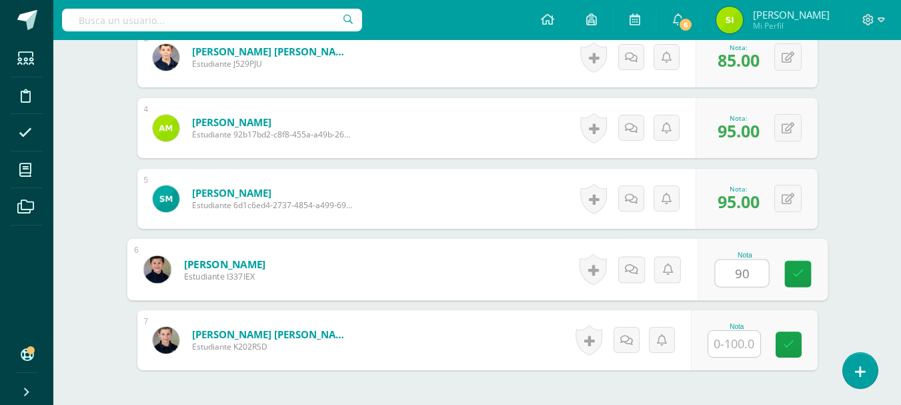
type input "90"
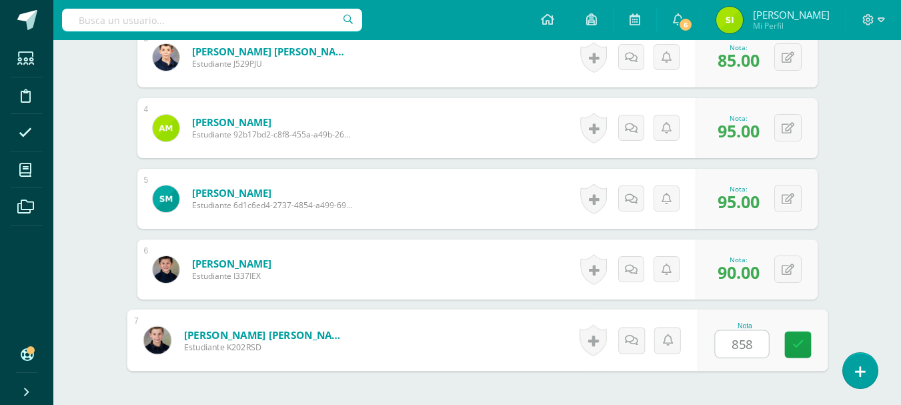
type input "85"
click at [801, 350] on icon at bounding box center [798, 344] width 12 height 11
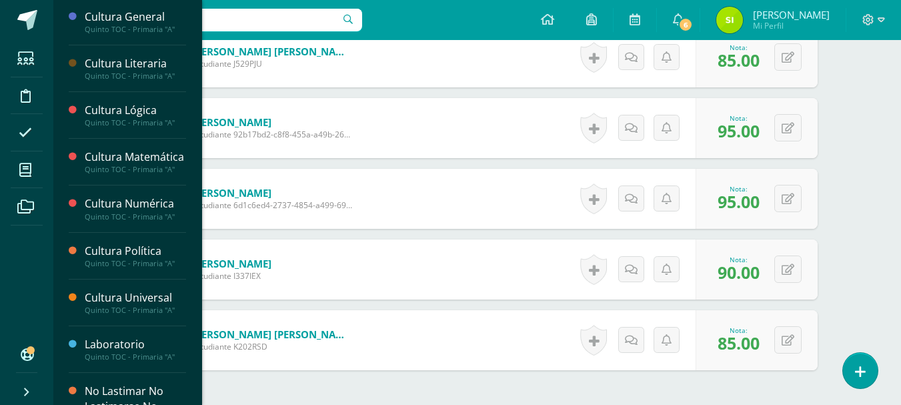
scroll to position [452, 0]
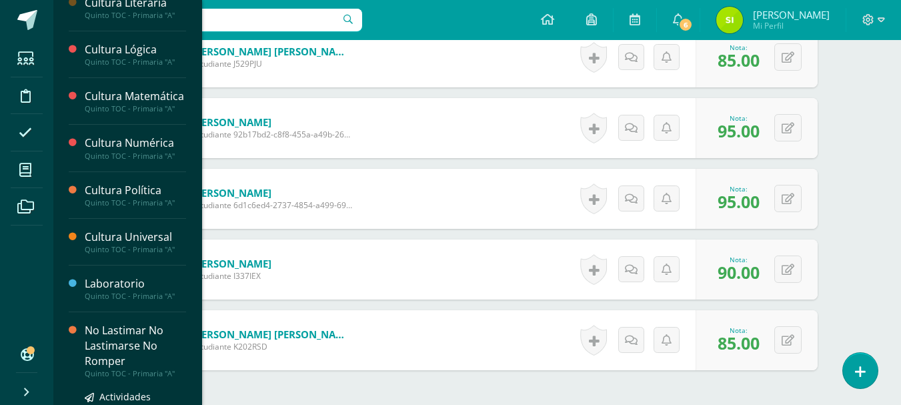
click at [151, 354] on div "No Lastimar No Lastimarse No Romper" at bounding box center [135, 346] width 101 height 46
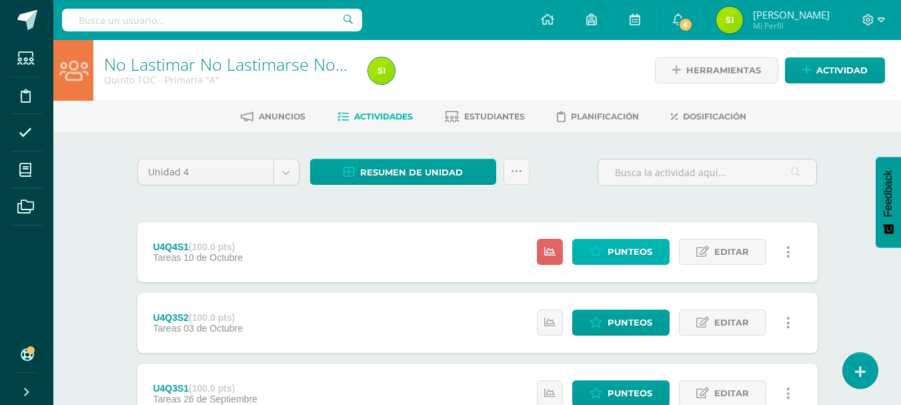
click at [643, 257] on span "Punteos" at bounding box center [630, 251] width 45 height 25
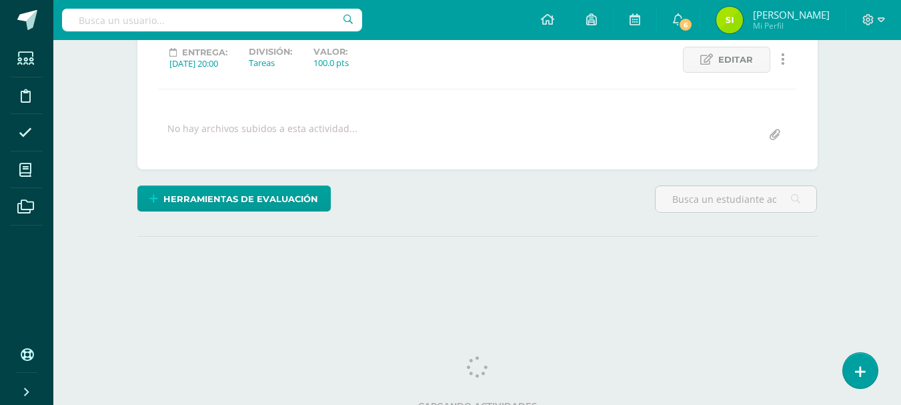
scroll to position [199, 0]
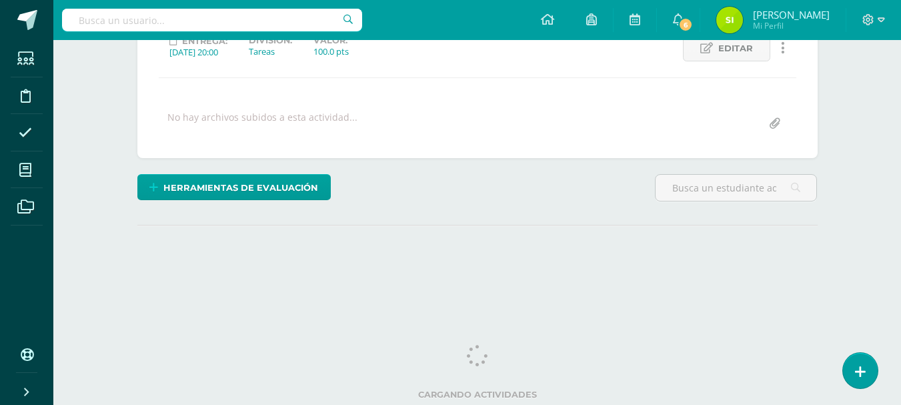
drag, startPoint x: 906, startPoint y: 95, endPoint x: 911, endPoint y: 310, distance: 214.9
click at [901, 310] on html "Estudiantes Disciplina Asistencia Mis cursos Archivos Soporte Ayuda Reportar un…" at bounding box center [450, 65] width 901 height 528
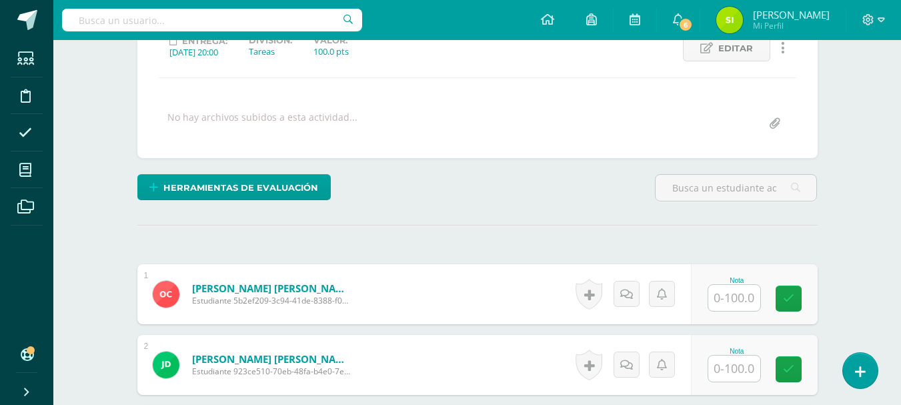
scroll to position [200, 0]
click at [750, 304] on input "text" at bounding box center [734, 297] width 52 height 26
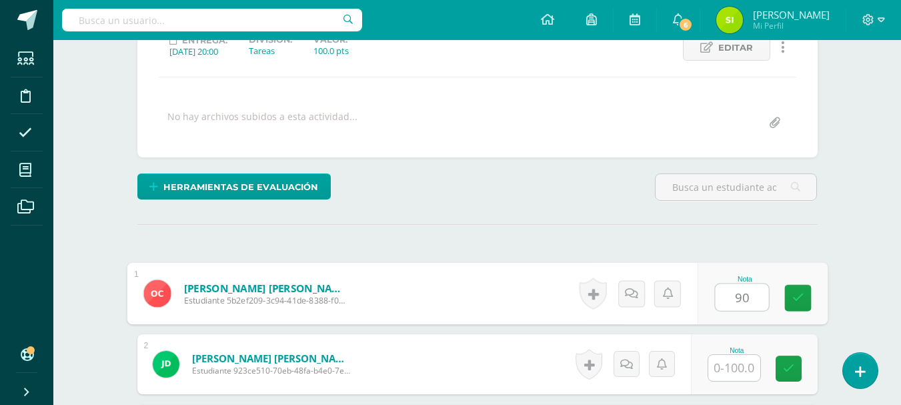
type input "90"
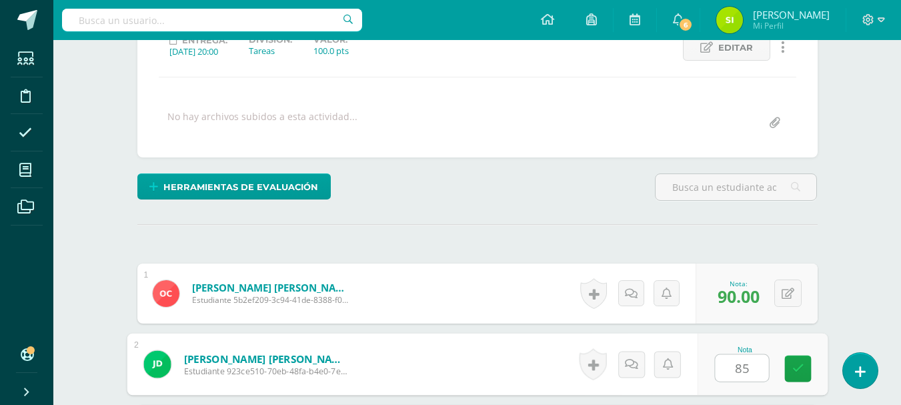
type input "85"
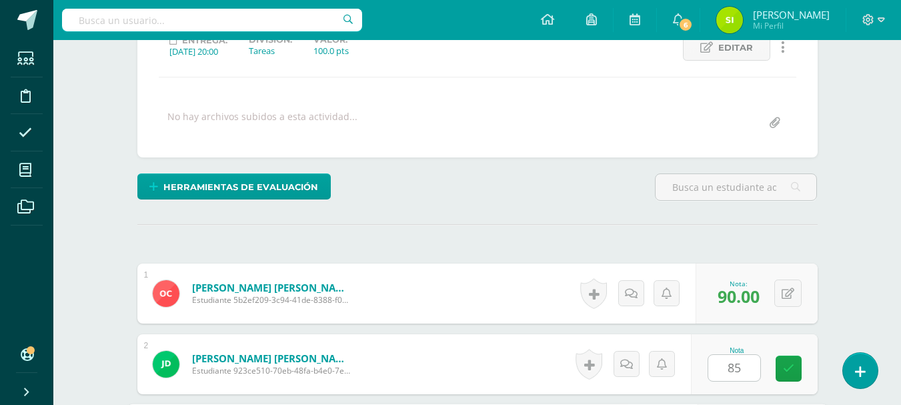
scroll to position [436, 0]
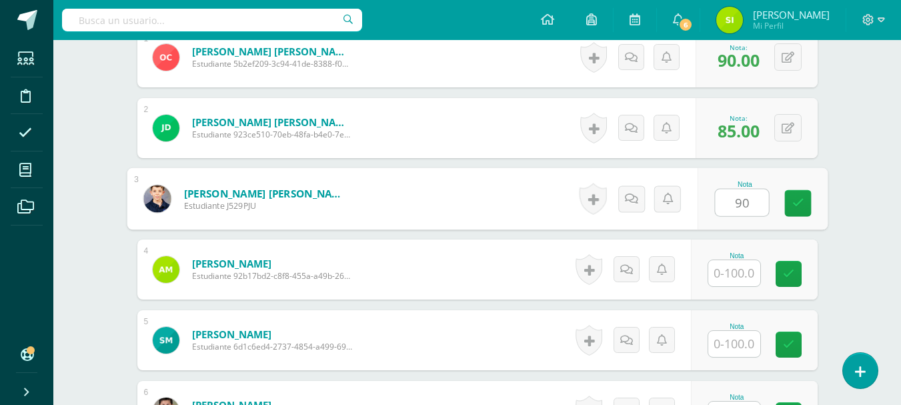
type input "90"
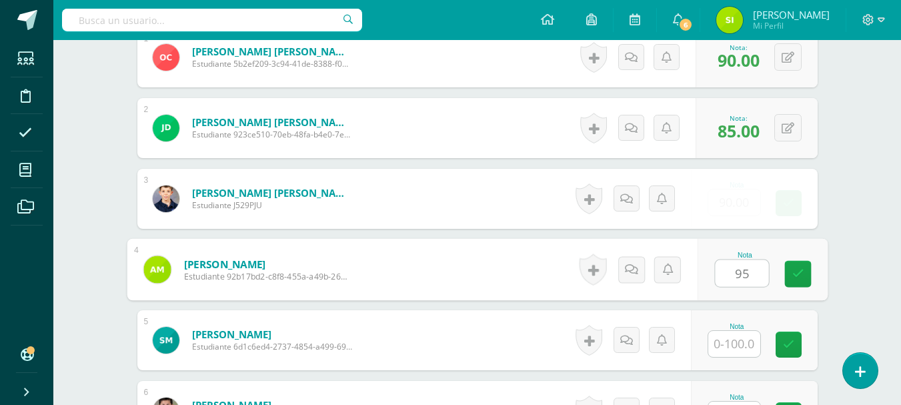
type input "95"
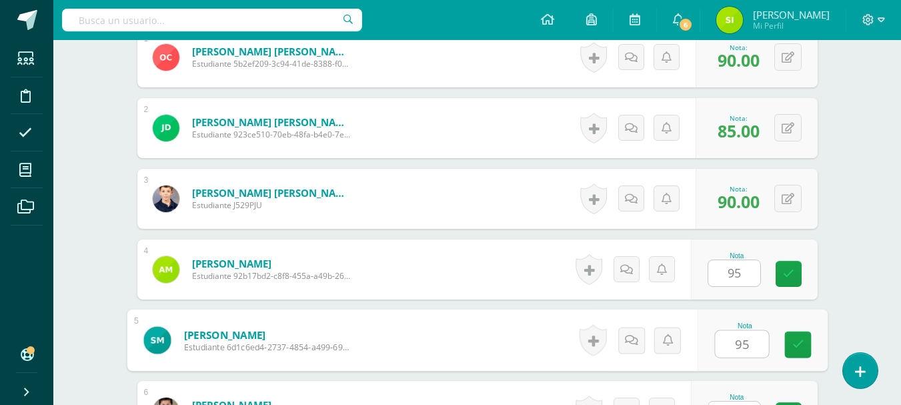
type input "95"
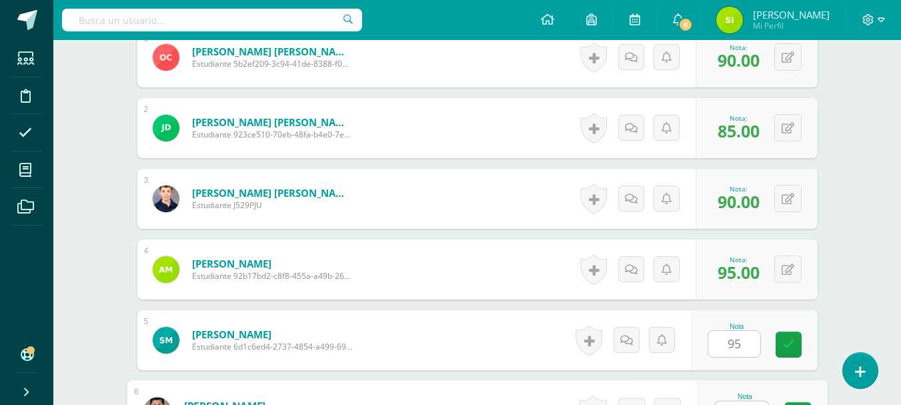
scroll to position [459, 0]
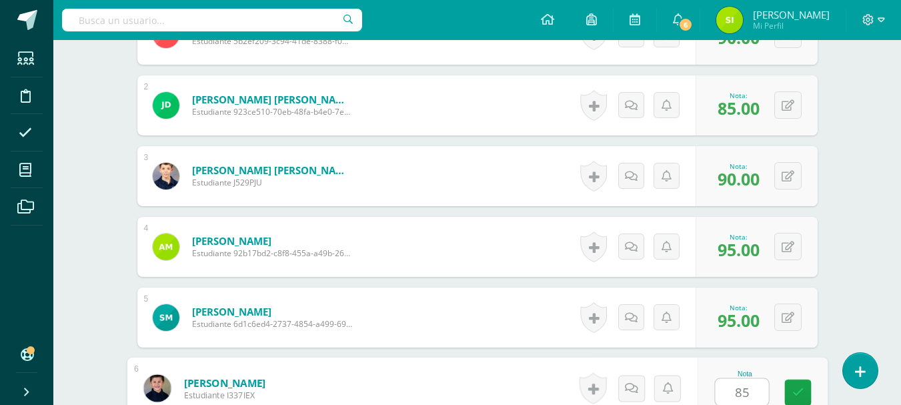
type input "85"
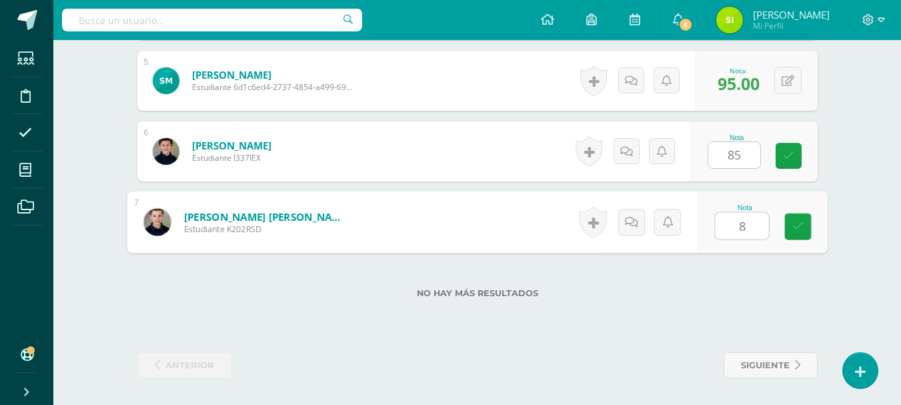
type input "80"
click at [805, 232] on link at bounding box center [798, 226] width 27 height 27
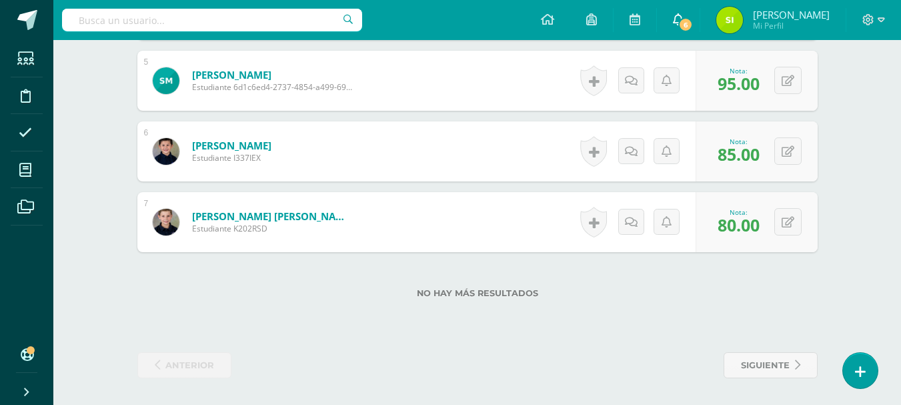
click at [693, 21] on span "6" at bounding box center [685, 24] width 15 height 15
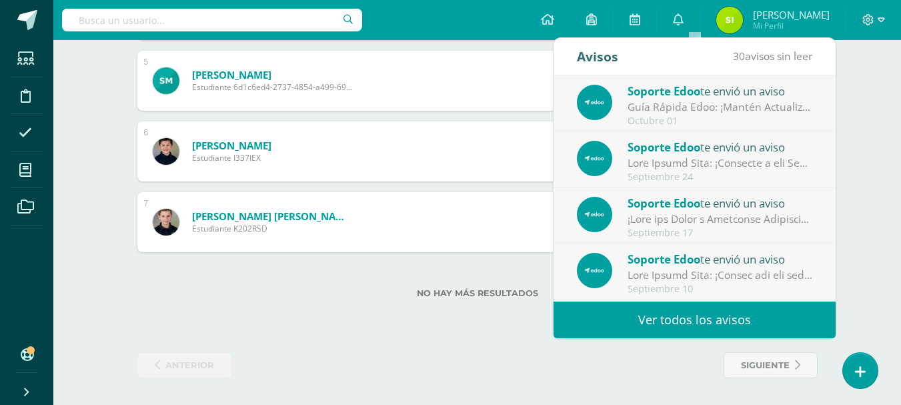
click at [683, 111] on div "Guía Rápida Edoo: ¡Mantén Actualizada tu Información de Perfil!: En Edoo, es im…" at bounding box center [720, 106] width 185 height 15
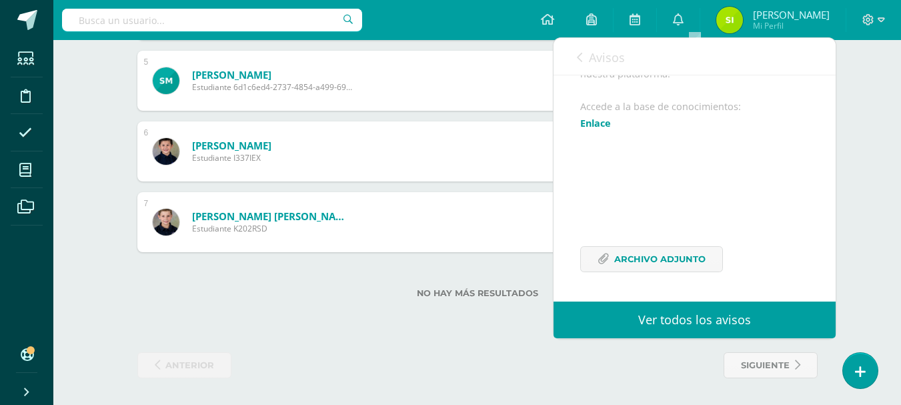
scroll to position [0, 0]
